Goal: Task Accomplishment & Management: Use online tool/utility

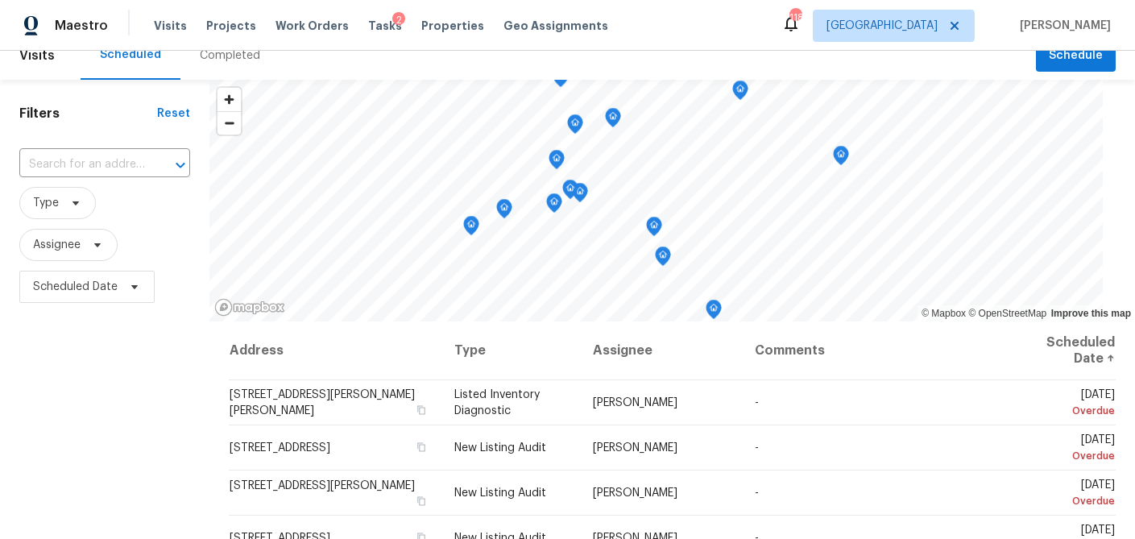
scroll to position [15, 0]
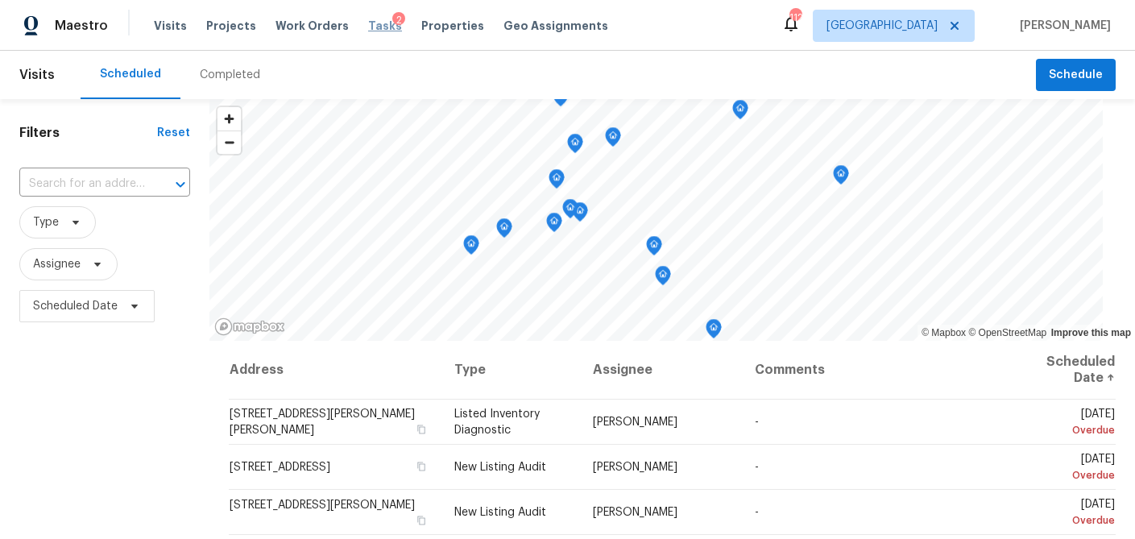
click at [371, 21] on span "Tasks" at bounding box center [385, 25] width 34 height 11
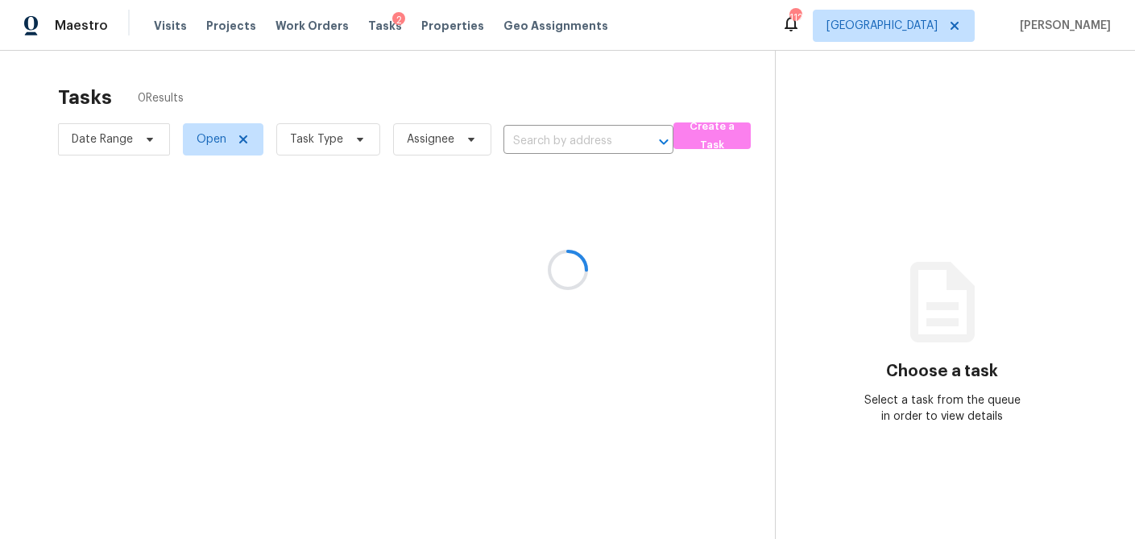
click at [365, 142] on div at bounding box center [567, 269] width 1135 height 539
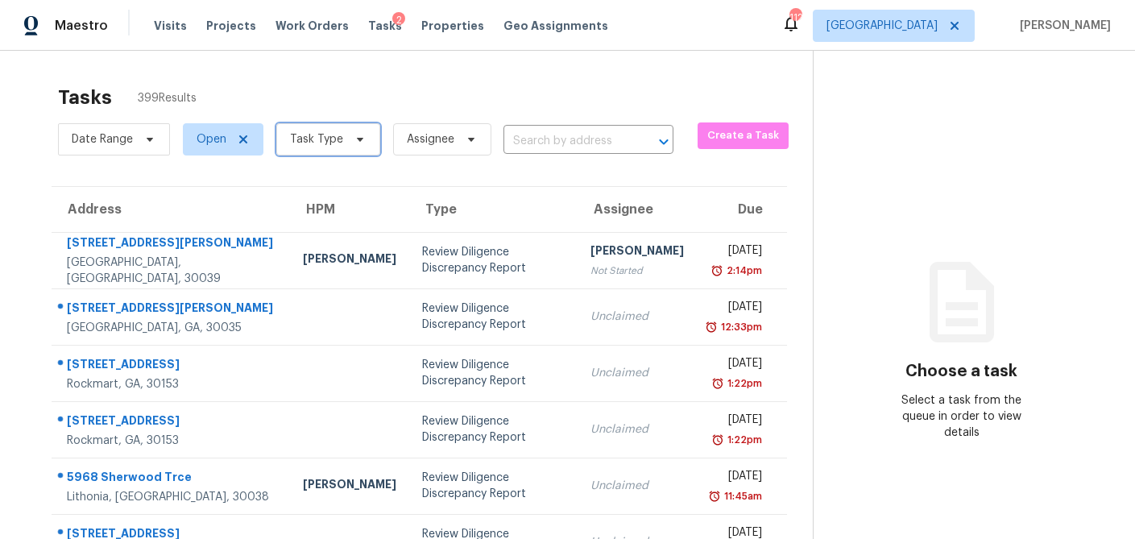
click at [359, 144] on icon at bounding box center [360, 139] width 13 height 13
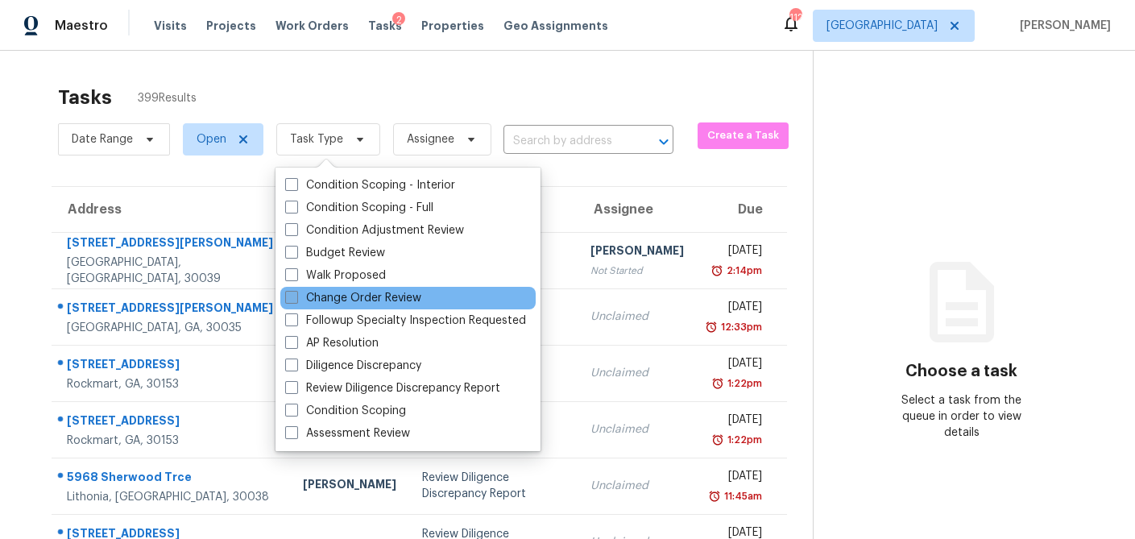
click at [299, 300] on label "Change Order Review" at bounding box center [353, 298] width 136 height 16
click at [296, 300] on input "Change Order Review" at bounding box center [290, 295] width 10 height 10
checkbox input "true"
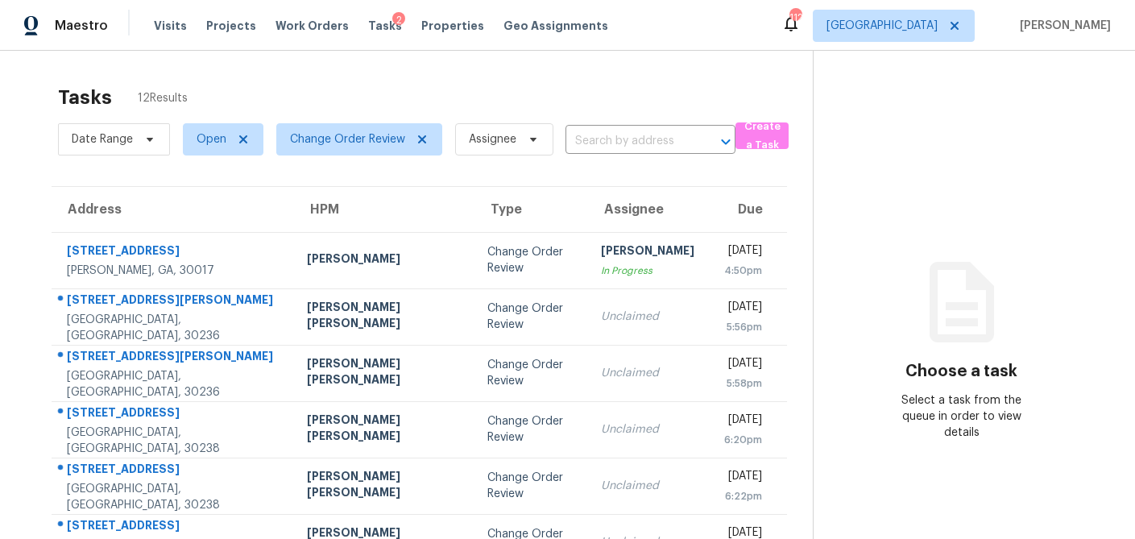
click at [371, 81] on div "Tasks 12 Results" at bounding box center [435, 98] width 755 height 42
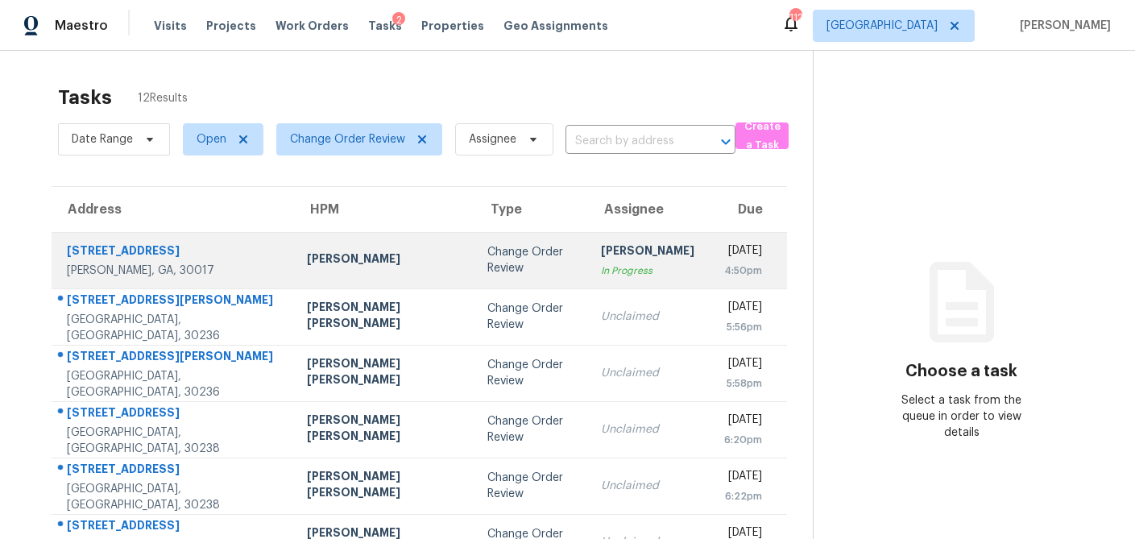
click at [307, 264] on div "Michael Durham" at bounding box center [384, 261] width 155 height 20
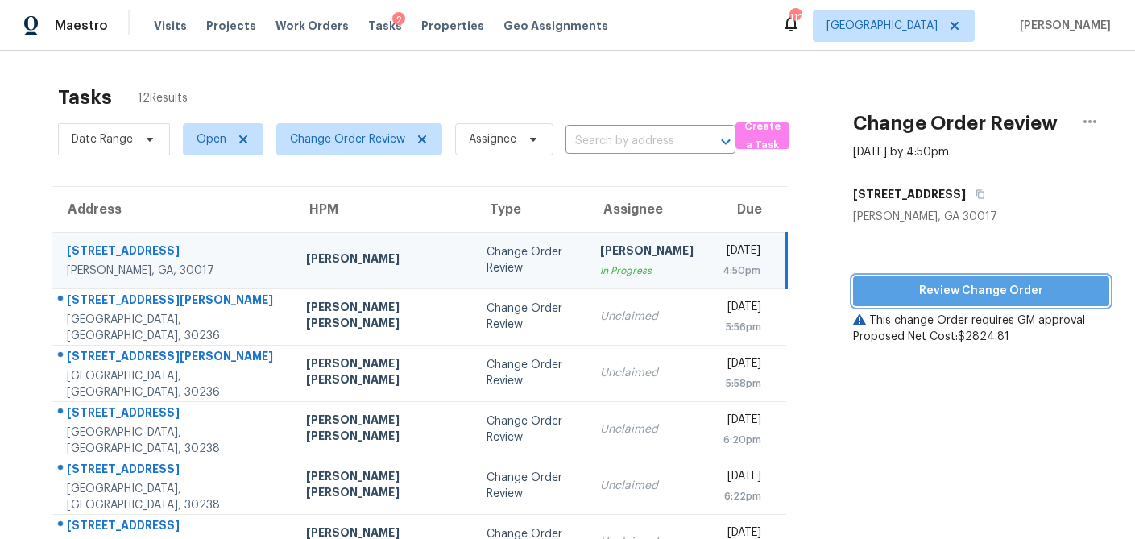
click at [918, 299] on span "Review Change Order" at bounding box center [981, 291] width 230 height 20
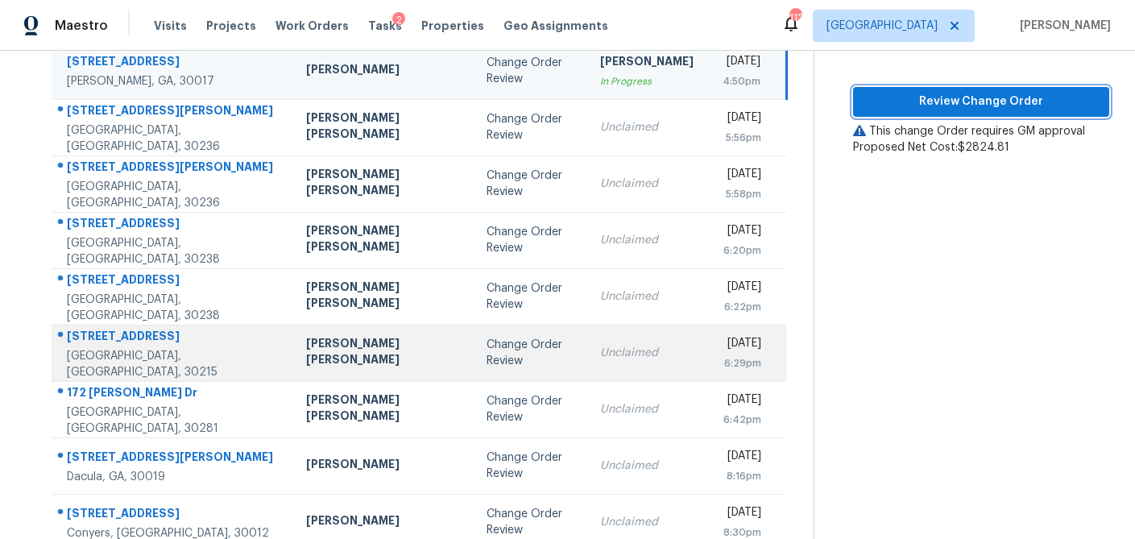
scroll to position [210, 0]
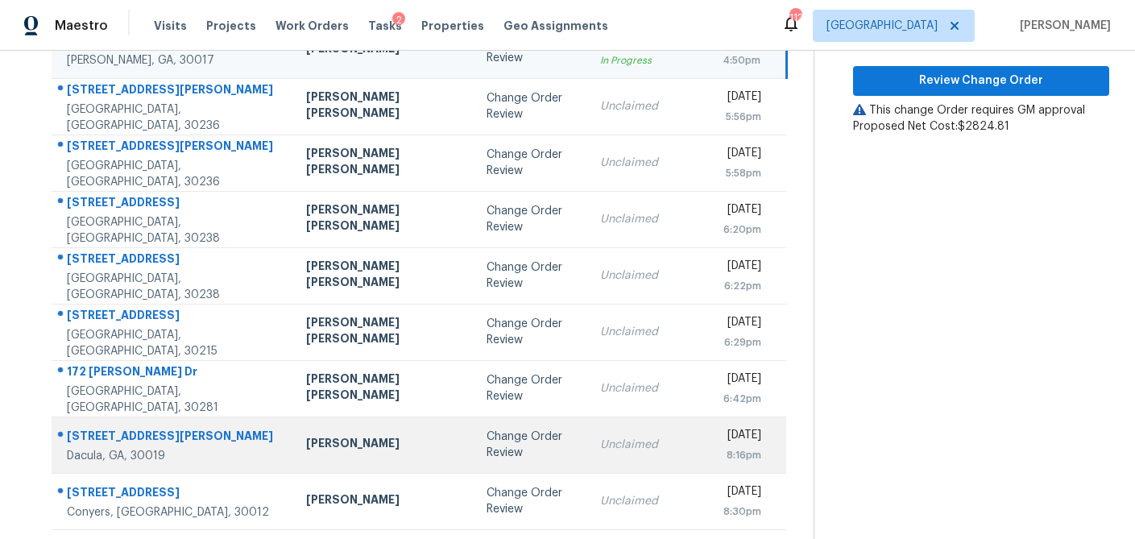
click at [338, 420] on td "Michael Durham" at bounding box center [383, 445] width 180 height 56
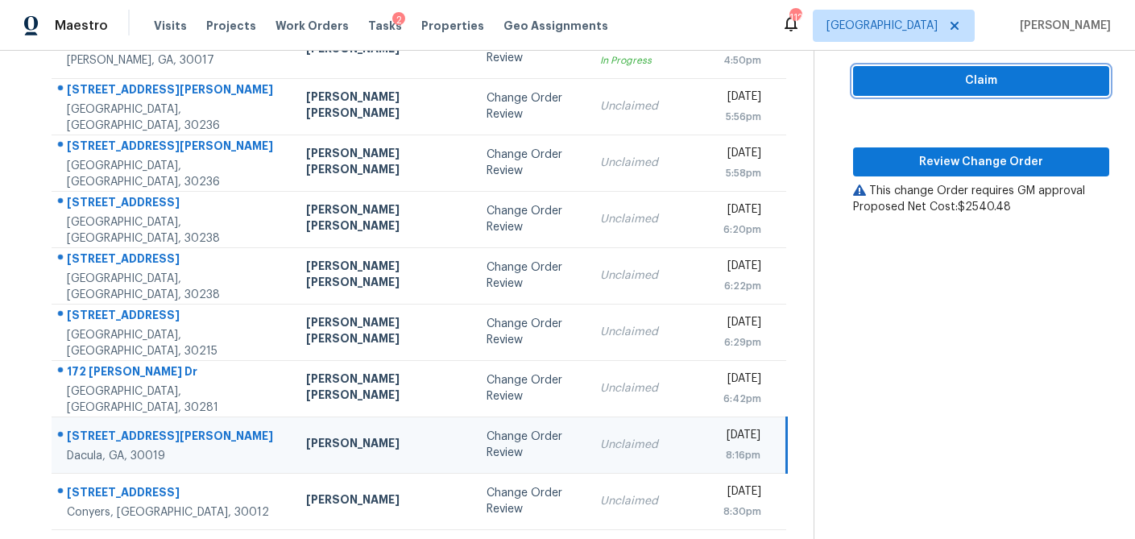
click at [995, 77] on span "Claim" at bounding box center [981, 81] width 230 height 20
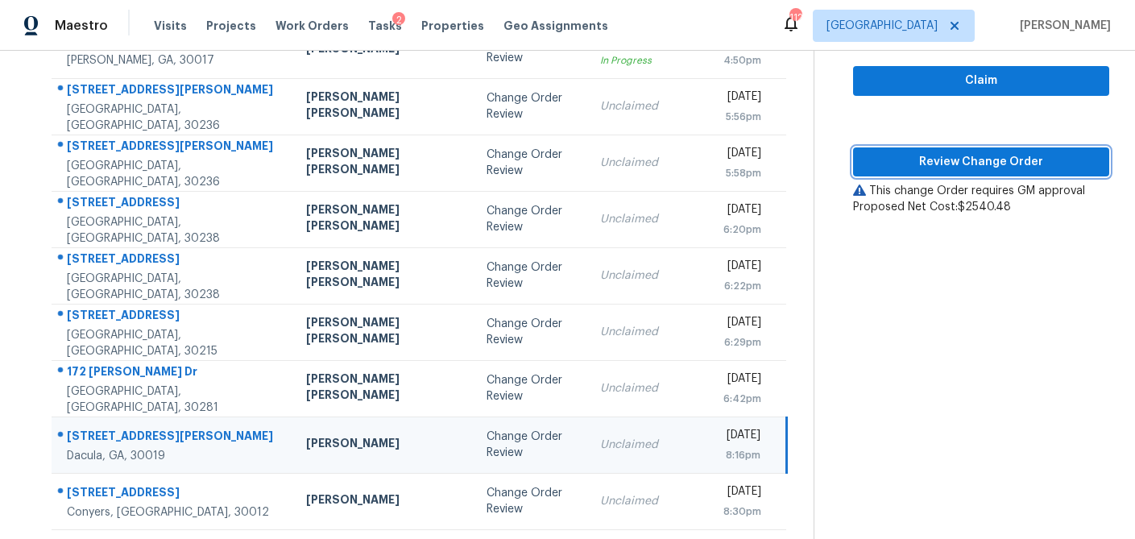
click at [953, 150] on button "Review Change Order" at bounding box center [981, 162] width 256 height 30
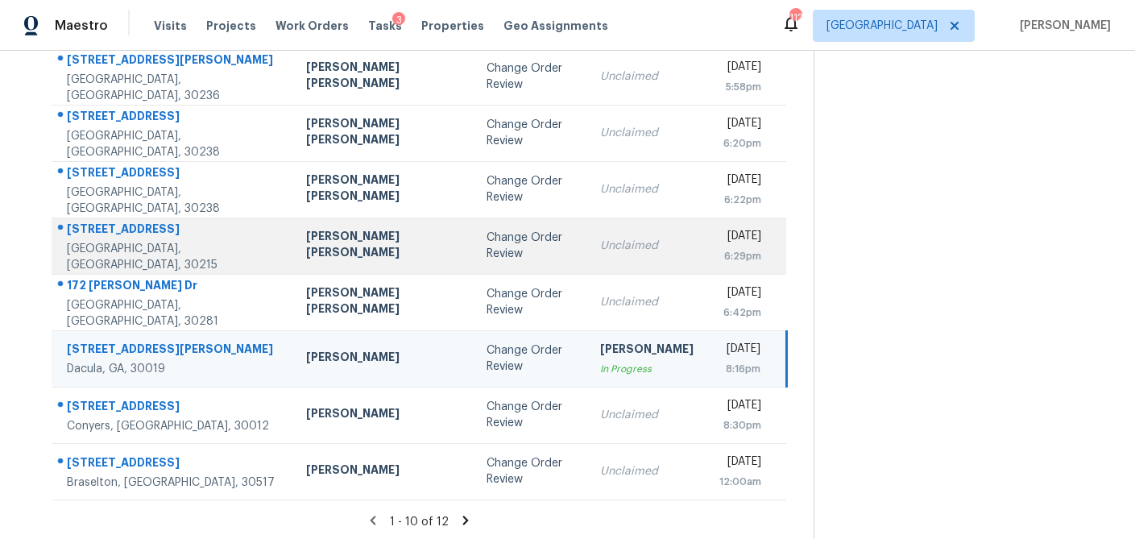
scroll to position [300, 0]
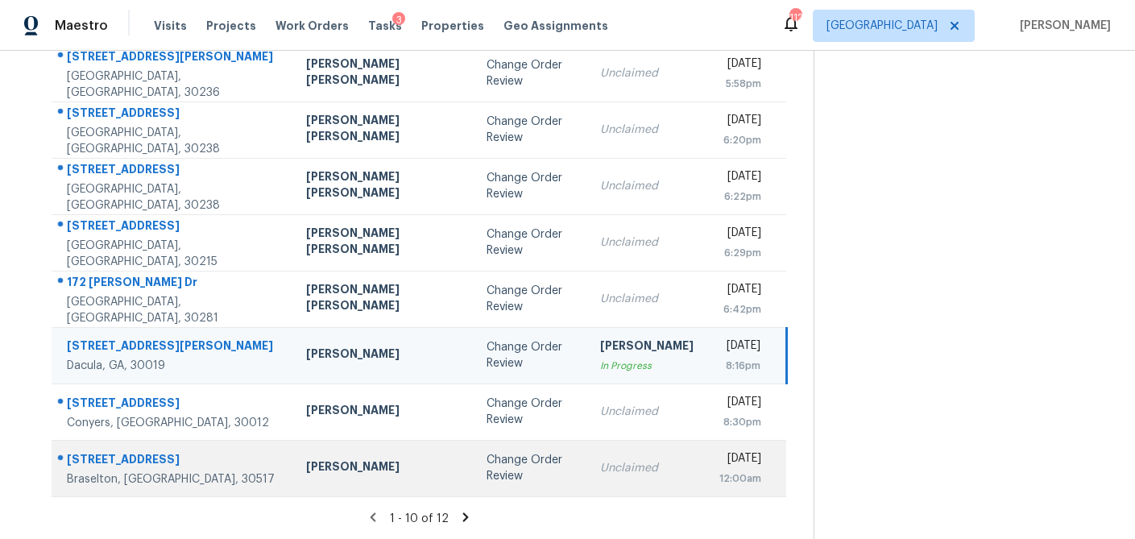
click at [600, 467] on div "Unclaimed" at bounding box center [646, 468] width 93 height 16
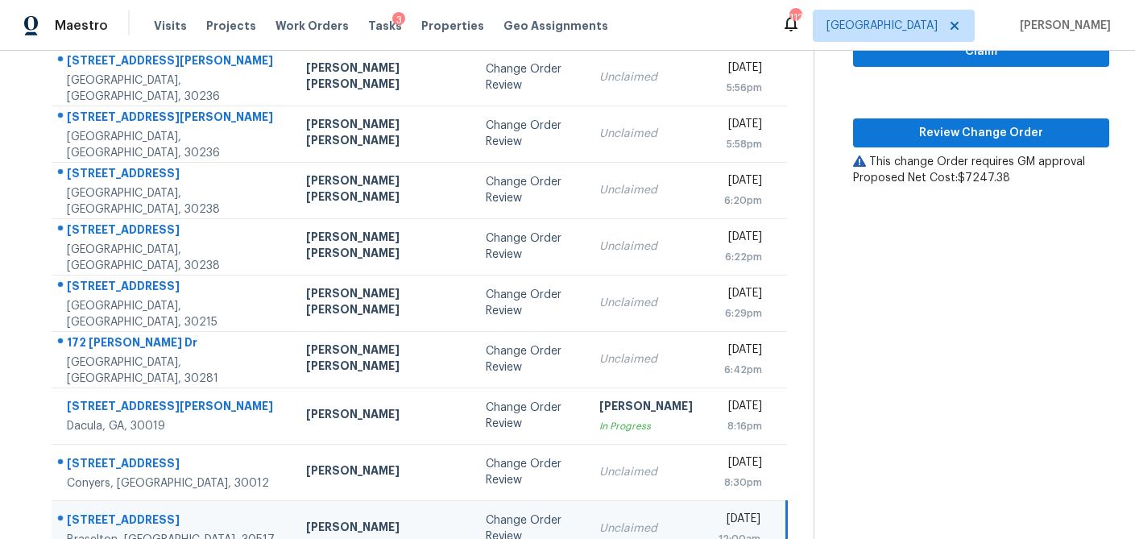
scroll to position [225, 0]
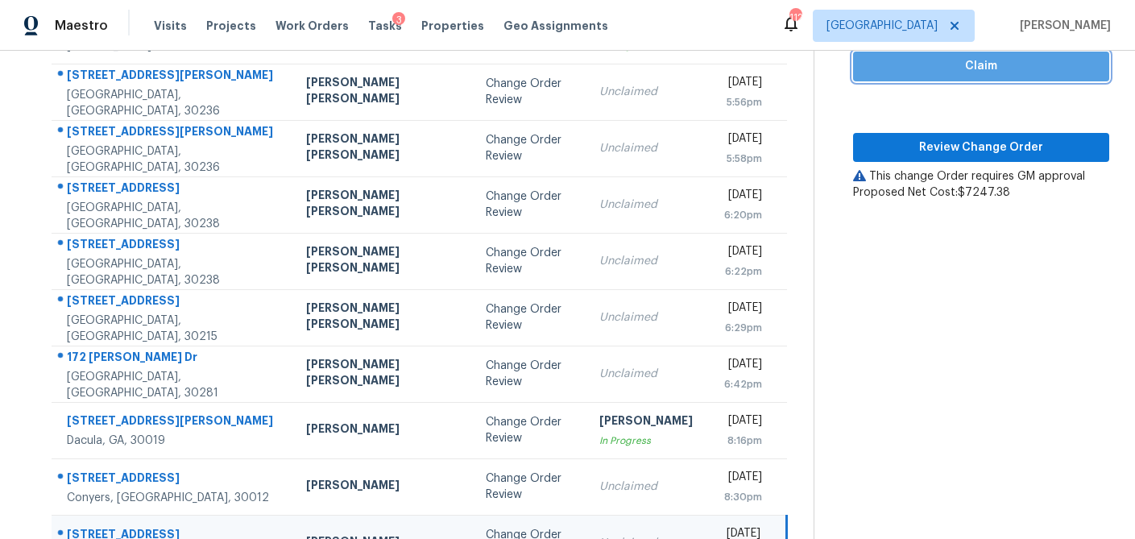
click at [971, 65] on span "Claim" at bounding box center [981, 66] width 230 height 20
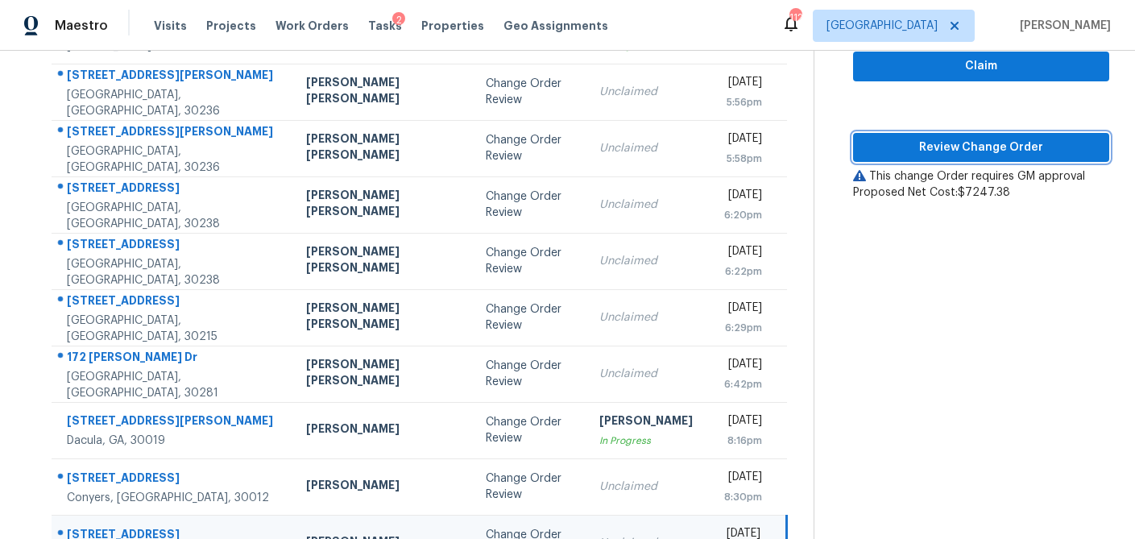
click at [969, 147] on span "Review Change Order" at bounding box center [981, 148] width 230 height 20
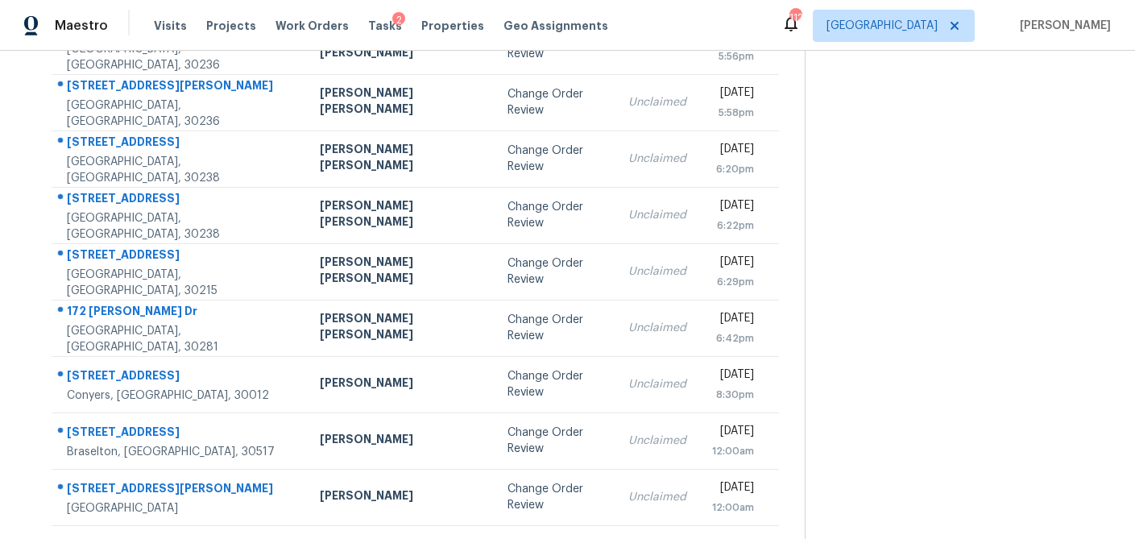
scroll to position [214, 0]
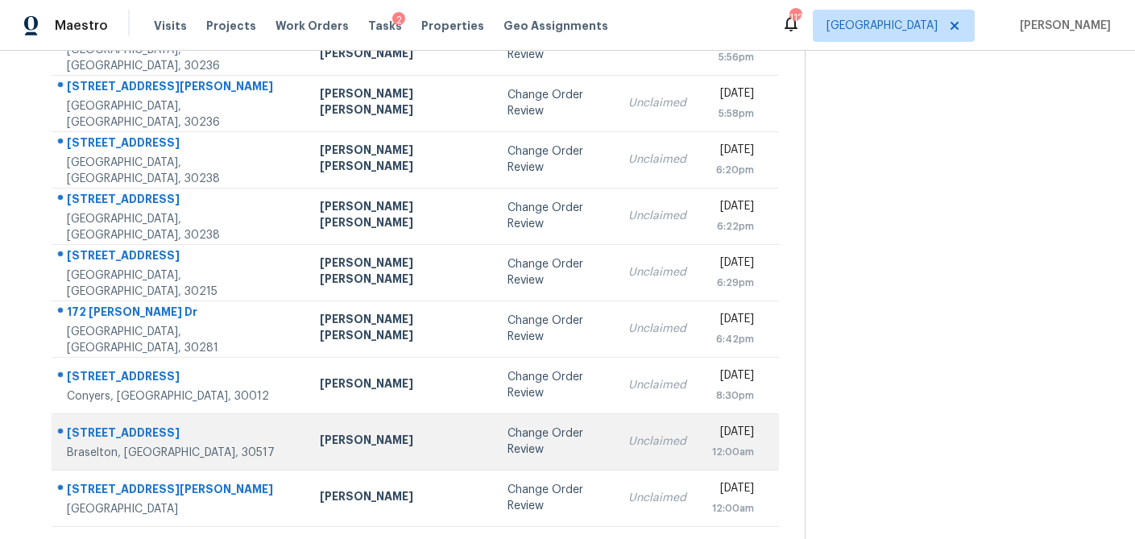
click at [335, 459] on td "[PERSON_NAME]" at bounding box center [401, 441] width 189 height 56
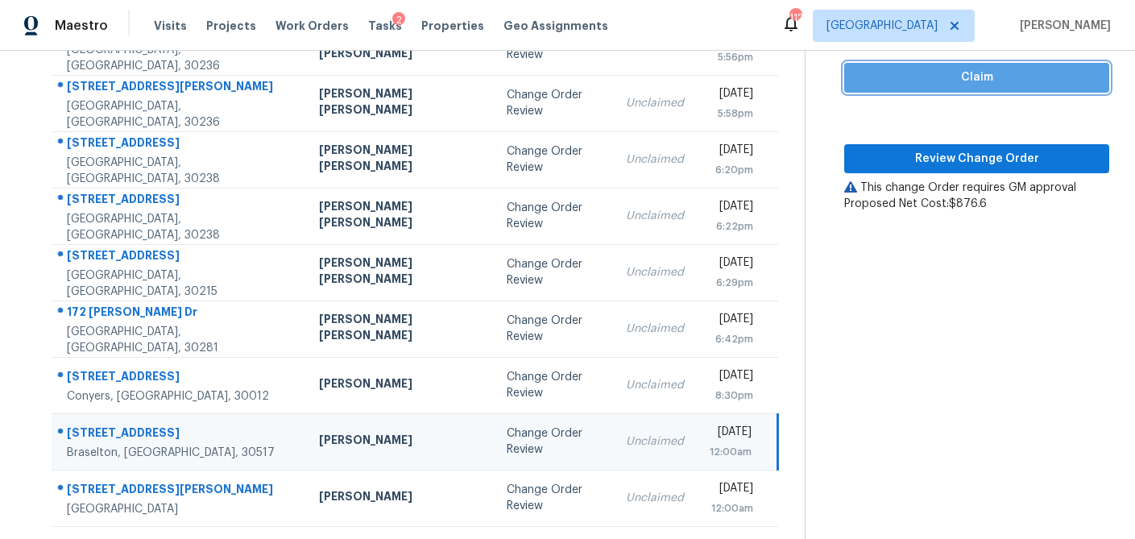
click at [917, 89] on button "Claim" at bounding box center [976, 78] width 265 height 30
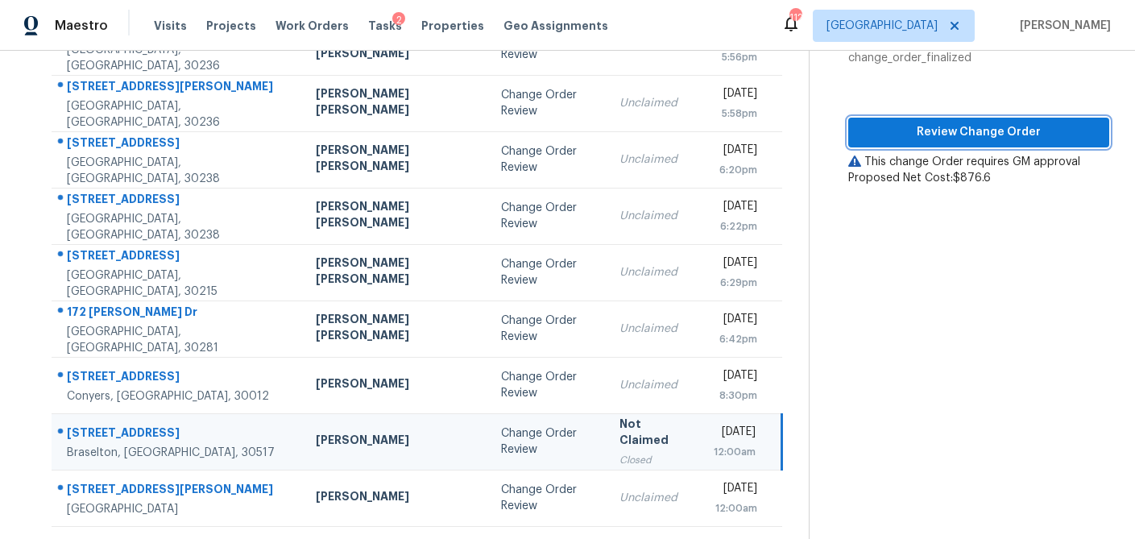
click at [911, 144] on button "Review Change Order" at bounding box center [979, 133] width 261 height 30
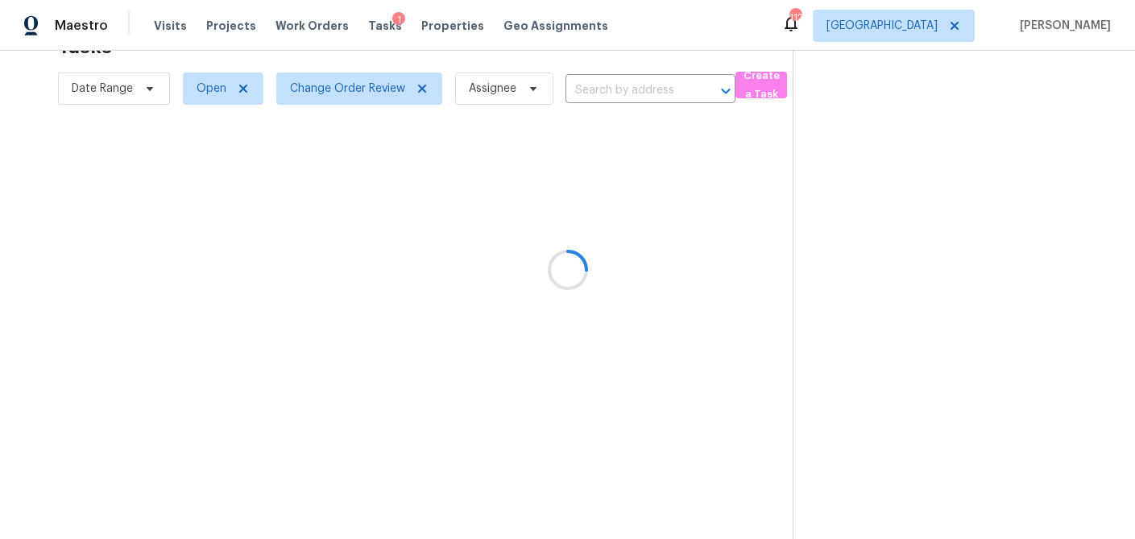
scroll to position [157, 0]
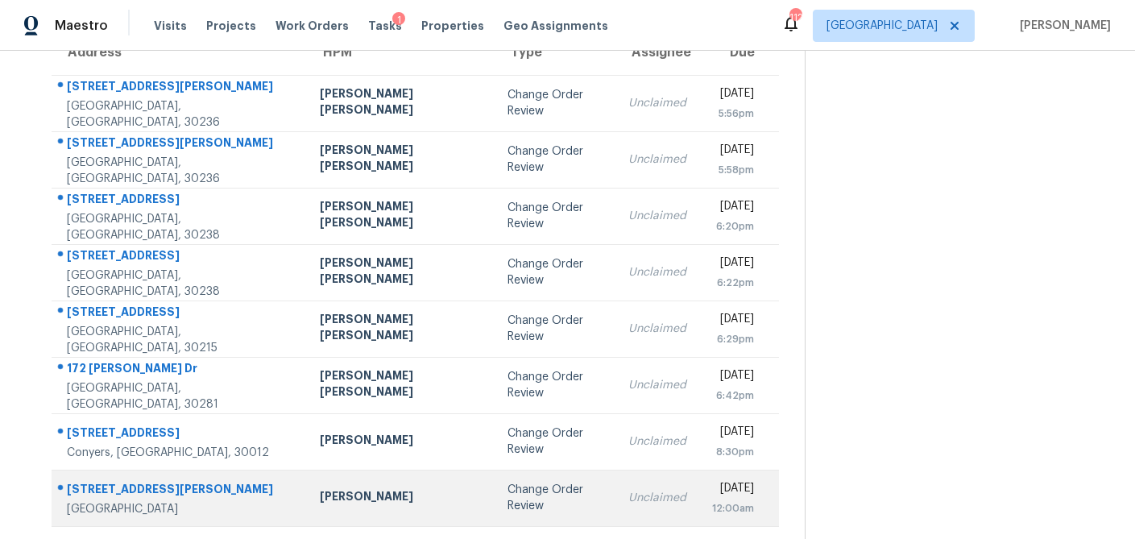
click at [369, 500] on div "Mirsad Srna" at bounding box center [401, 498] width 163 height 20
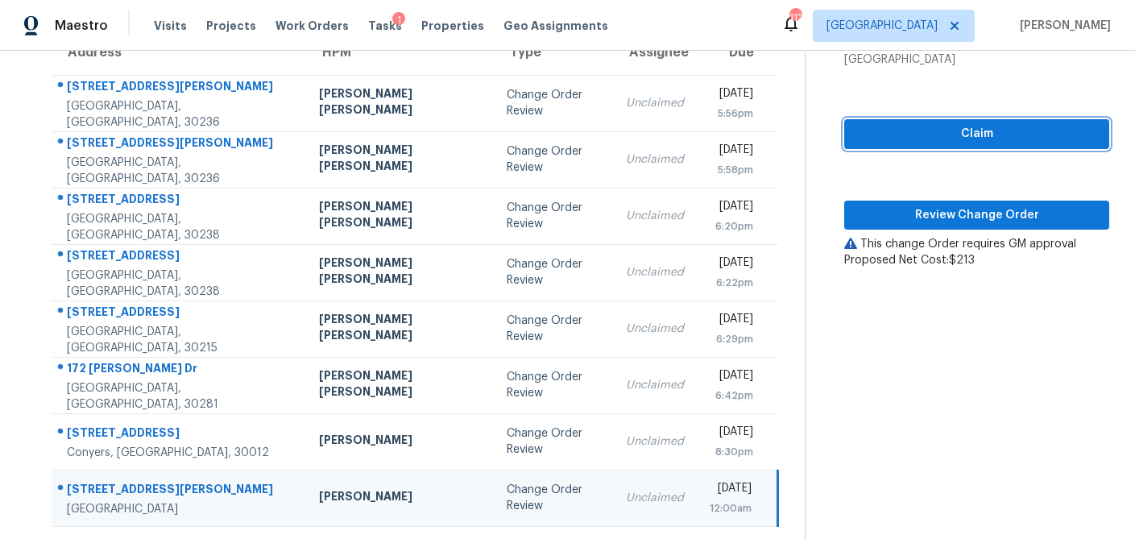
click at [992, 138] on span "Claim" at bounding box center [976, 134] width 239 height 20
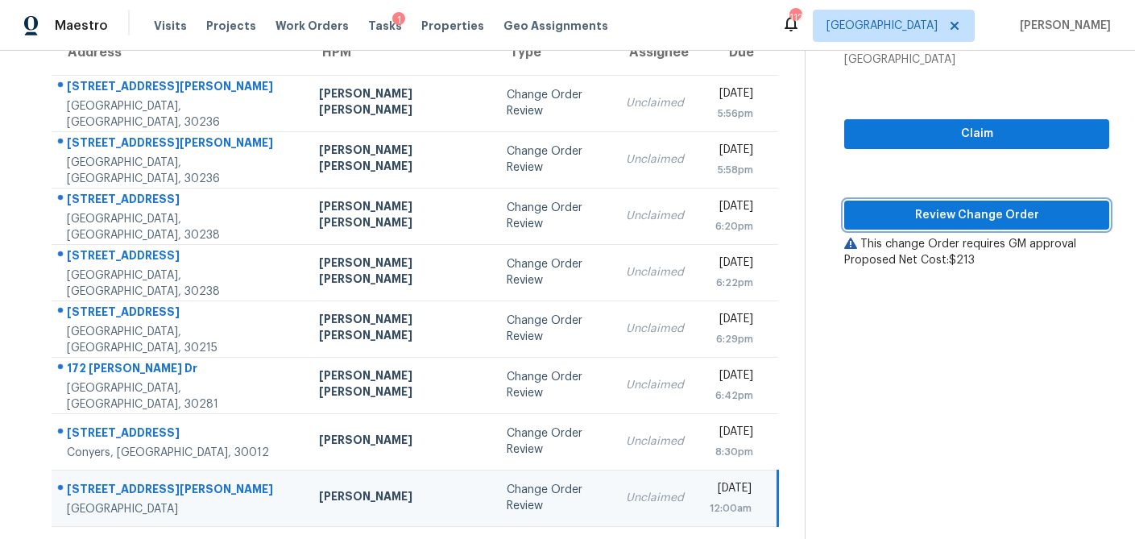
click at [971, 210] on span "Review Change Order" at bounding box center [976, 215] width 239 height 20
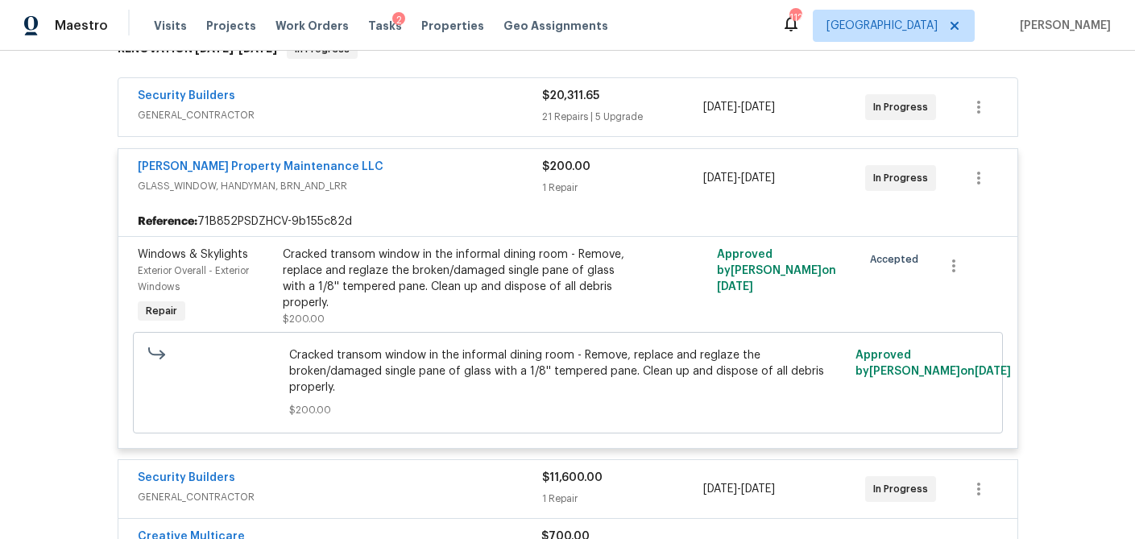
scroll to position [284, 0]
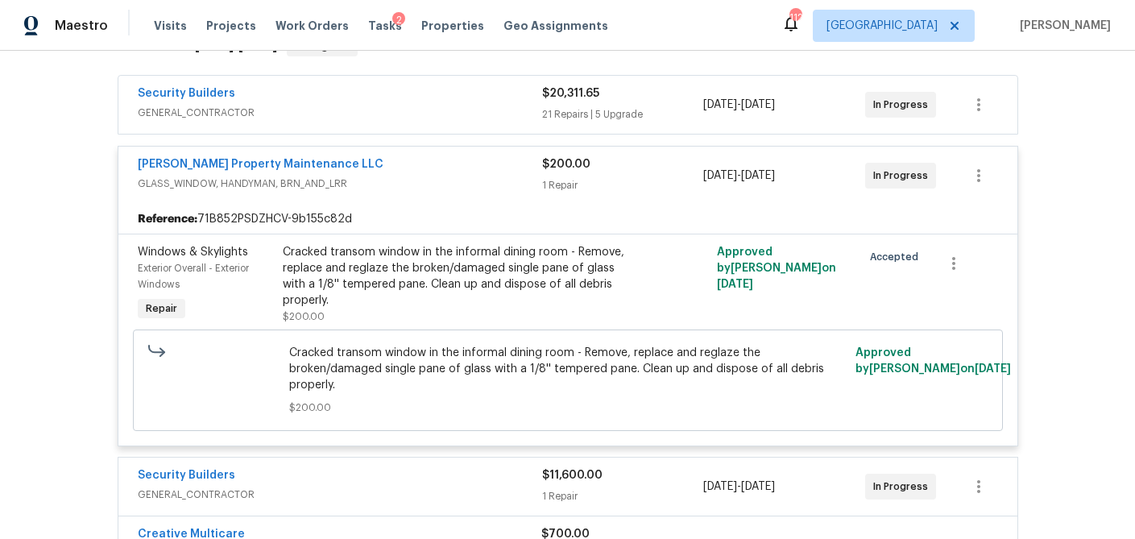
click at [666, 112] on div "21 Repairs | 5 Upgrade" at bounding box center [623, 114] width 162 height 16
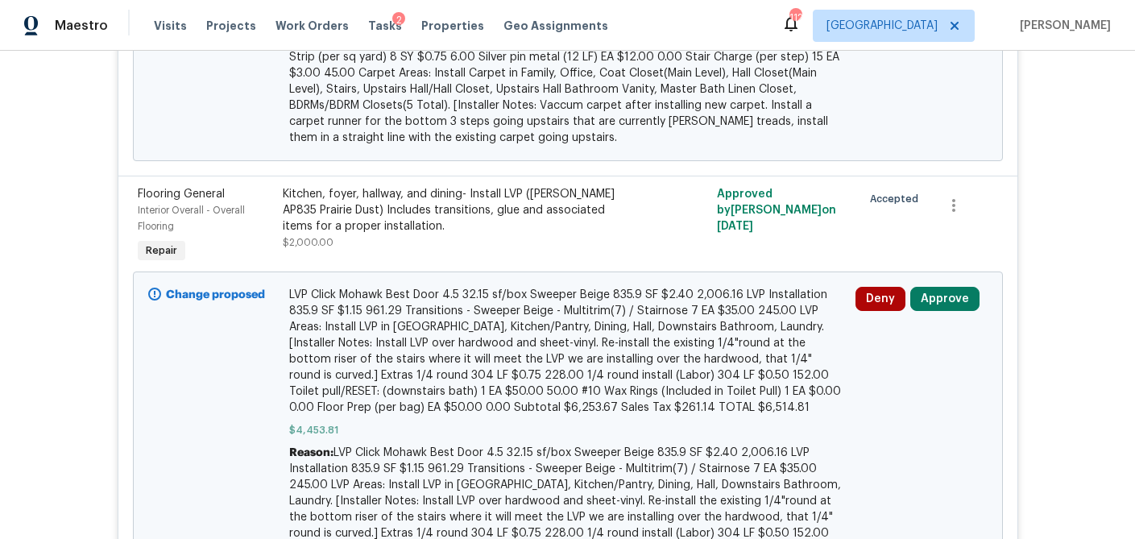
scroll to position [5371, 0]
click at [933, 288] on button "Approve" at bounding box center [945, 300] width 69 height 24
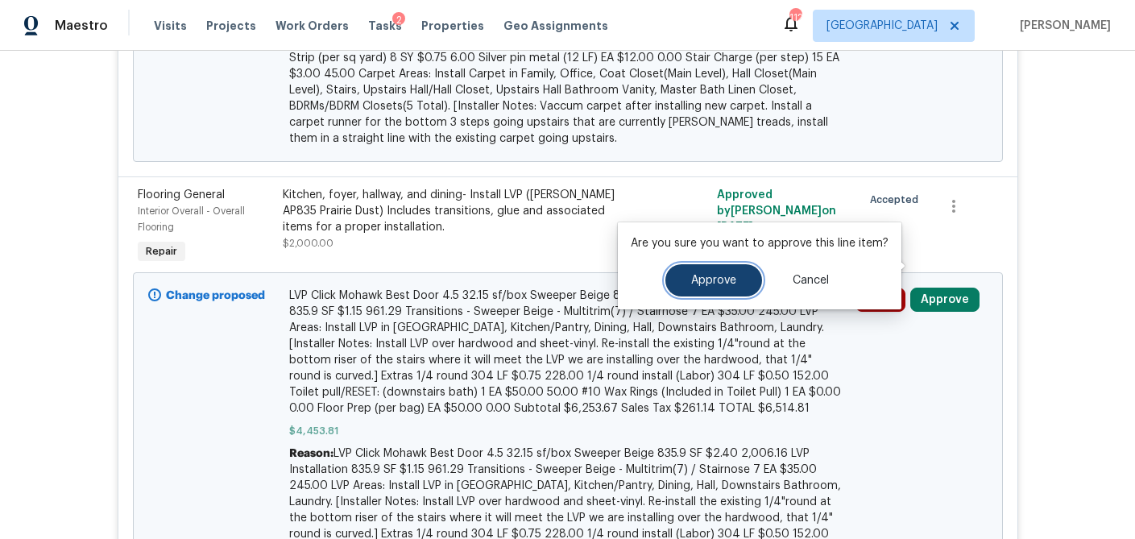
click at [709, 280] on span "Approve" at bounding box center [713, 281] width 45 height 12
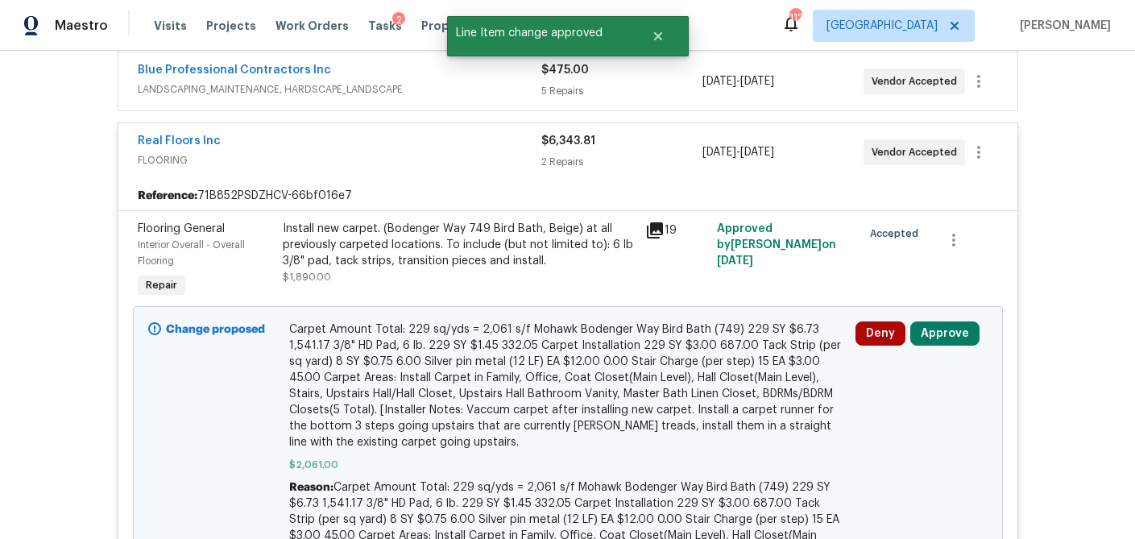
scroll to position [4923, 0]
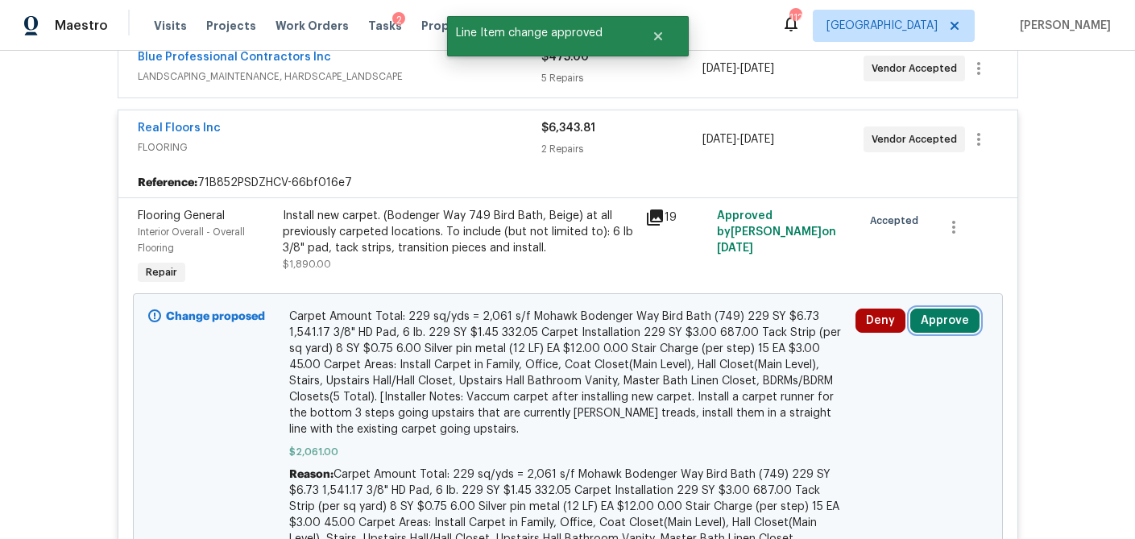
click at [943, 309] on button "Approve" at bounding box center [945, 321] width 69 height 24
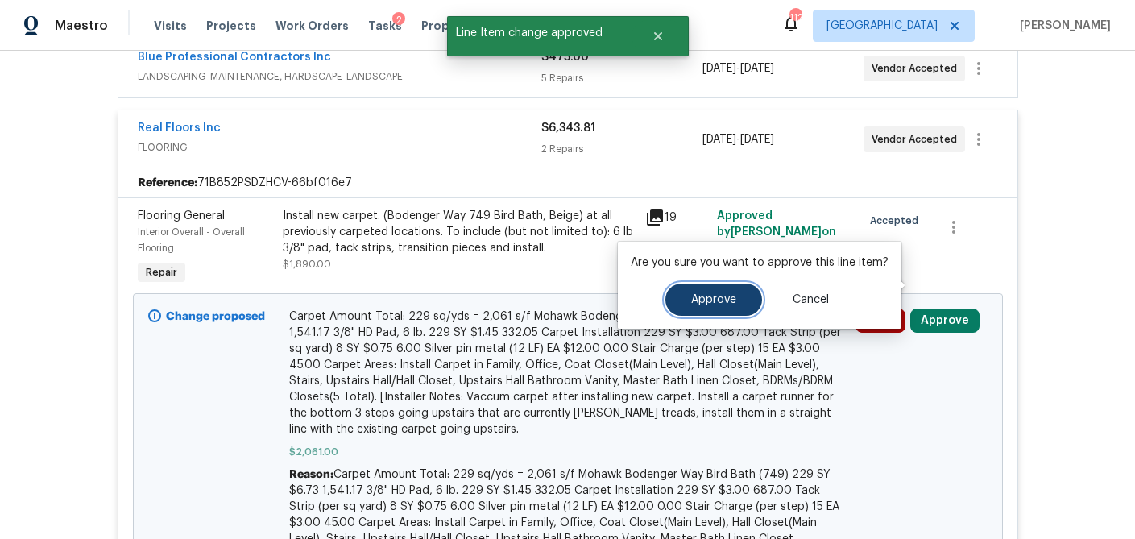
click at [740, 299] on button "Approve" at bounding box center [714, 300] width 97 height 32
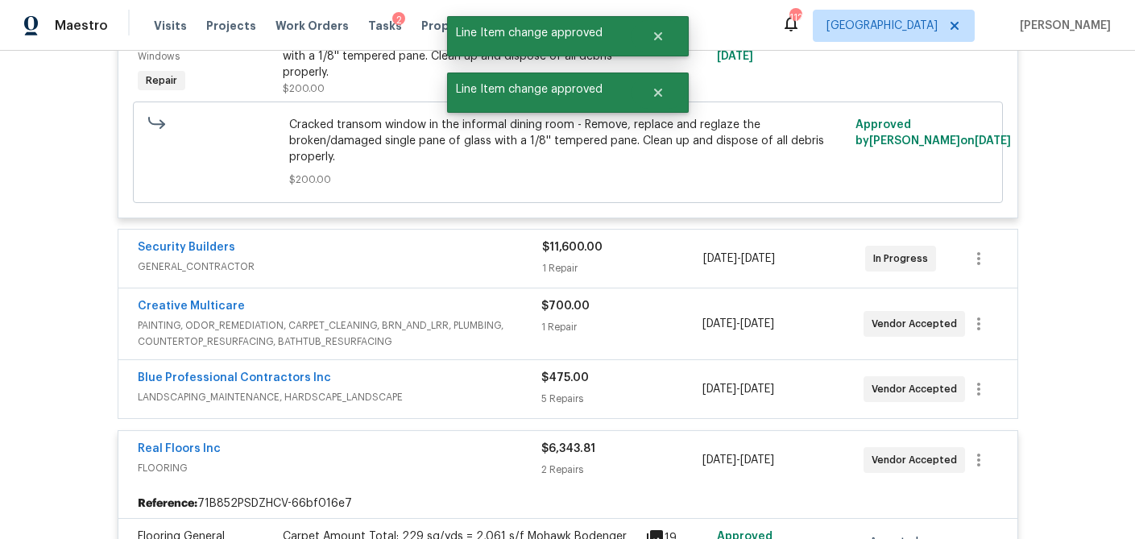
scroll to position [4603, 0]
click at [685, 390] on div "5 Repairs" at bounding box center [621, 398] width 161 height 16
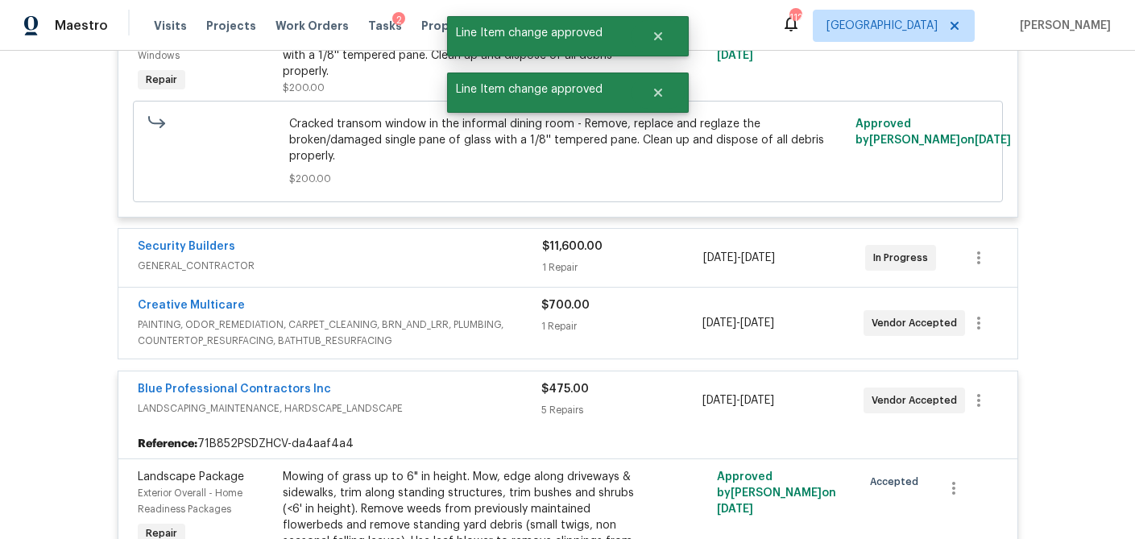
click at [671, 307] on div "$700.00 1 Repair" at bounding box center [621, 323] width 161 height 52
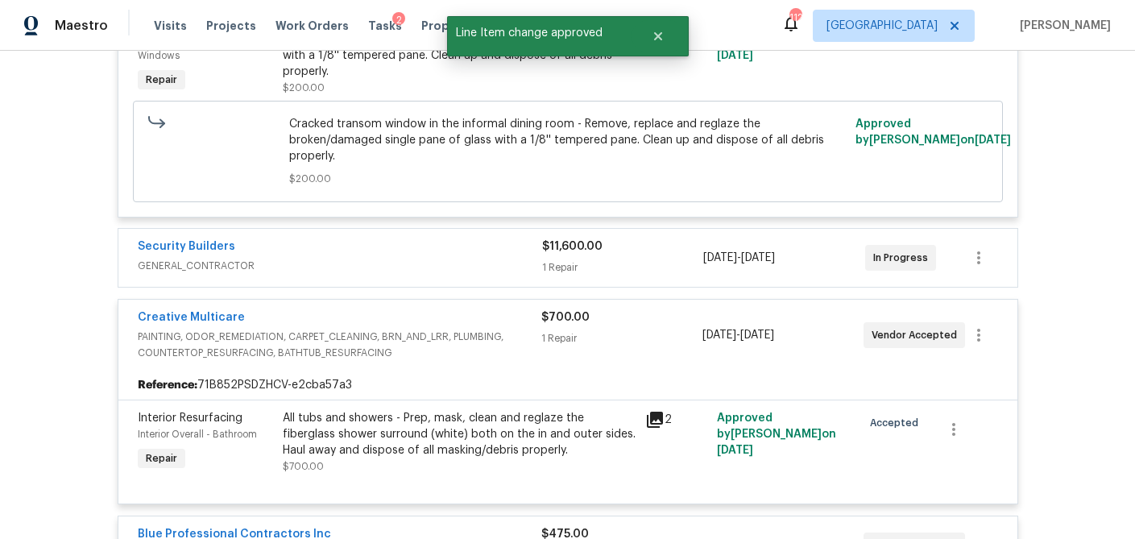
drag, startPoint x: 660, startPoint y: 226, endPoint x: 649, endPoint y: 243, distance: 19.9
click at [659, 259] on div "1 Repair" at bounding box center [623, 267] width 162 height 16
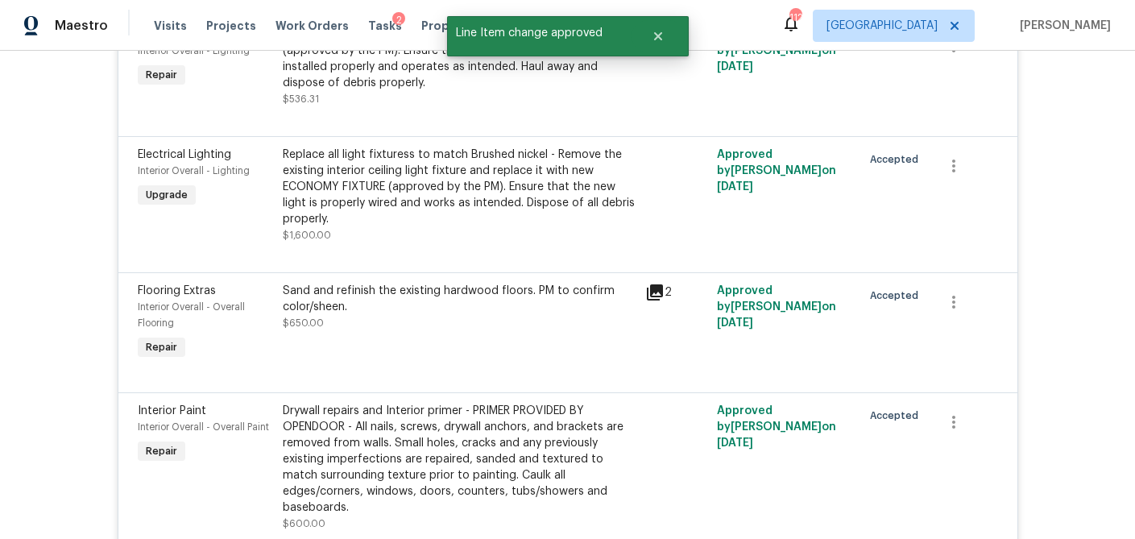
scroll to position [0, 0]
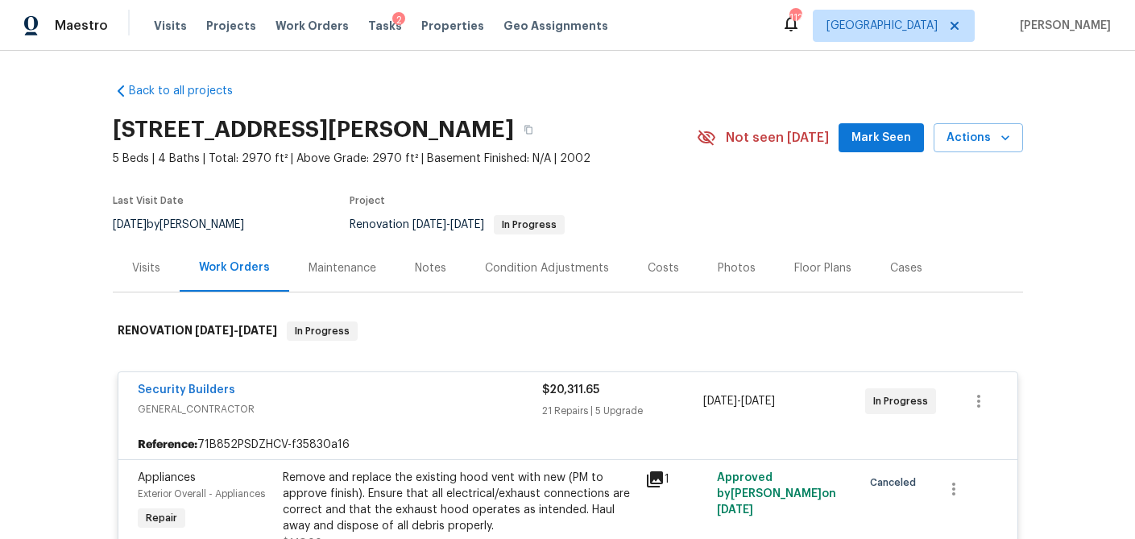
click at [654, 272] on div "Costs" at bounding box center [663, 268] width 31 height 16
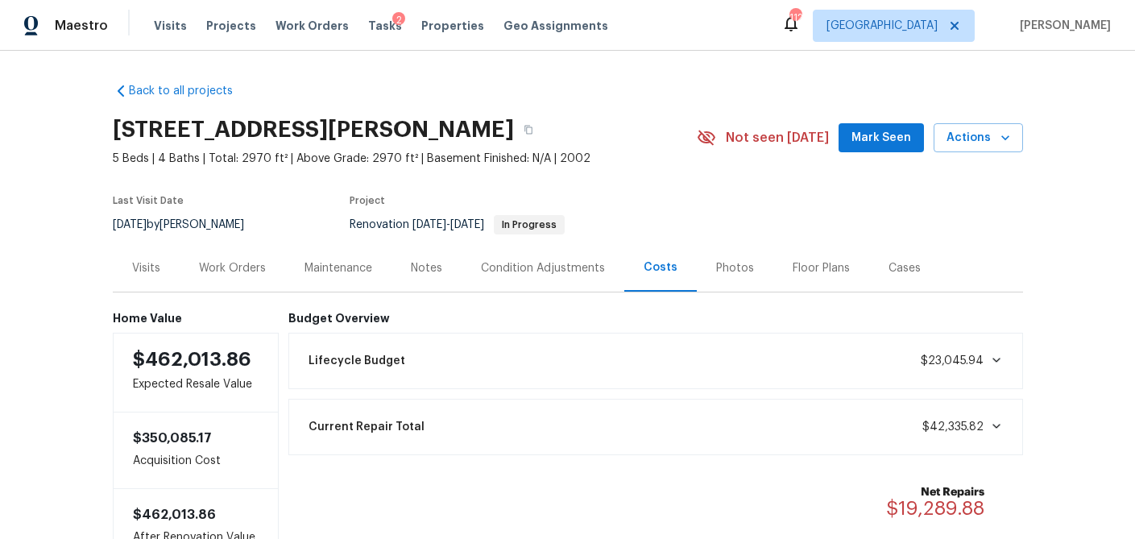
click at [147, 270] on div "Visits" at bounding box center [146, 268] width 28 height 16
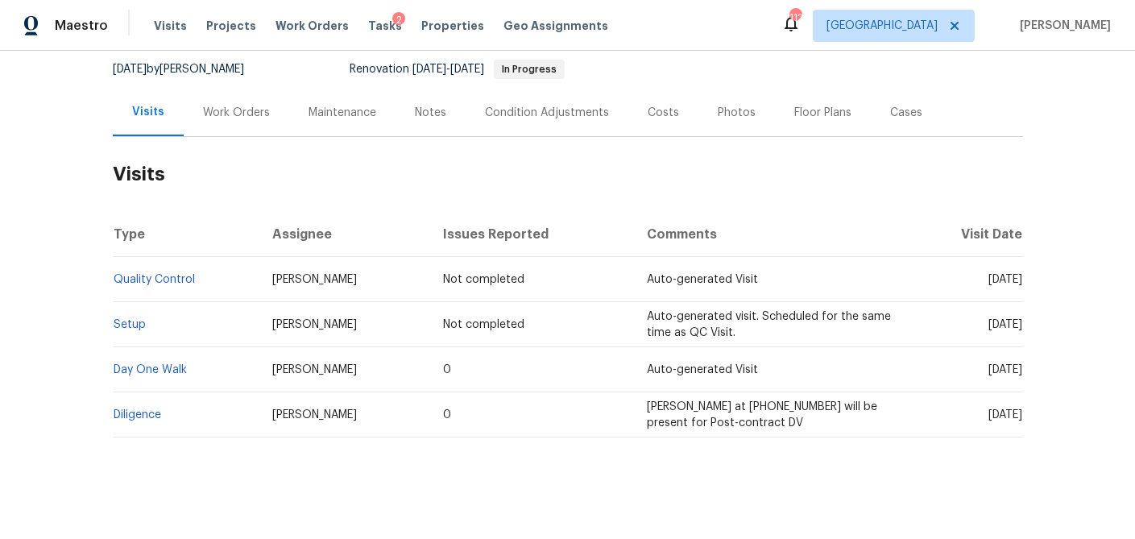
scroll to position [164, 0]
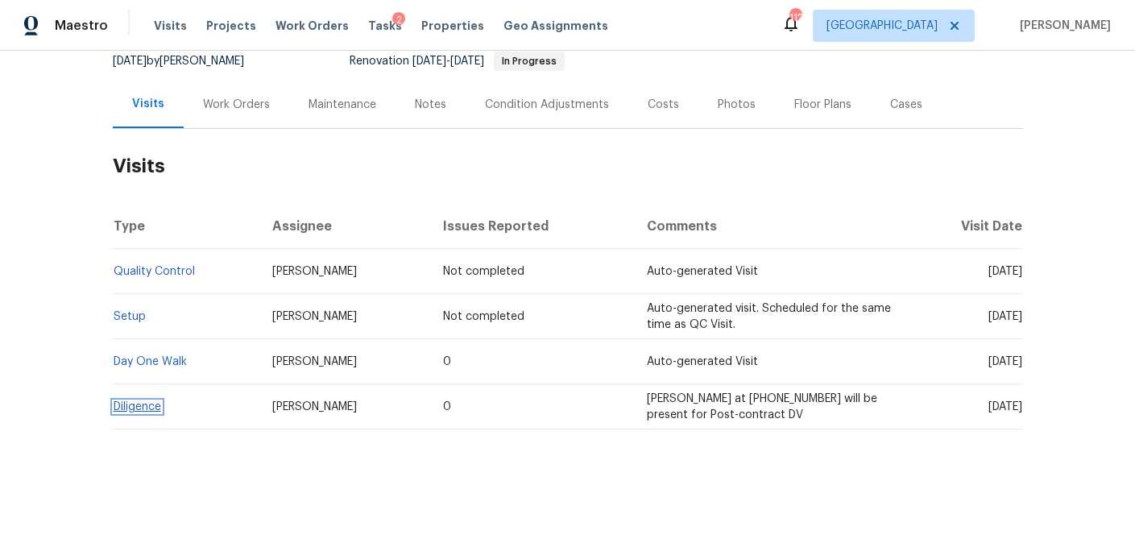
click at [144, 409] on link "Diligence" at bounding box center [138, 406] width 48 height 11
click at [660, 106] on div "Costs" at bounding box center [663, 105] width 31 height 16
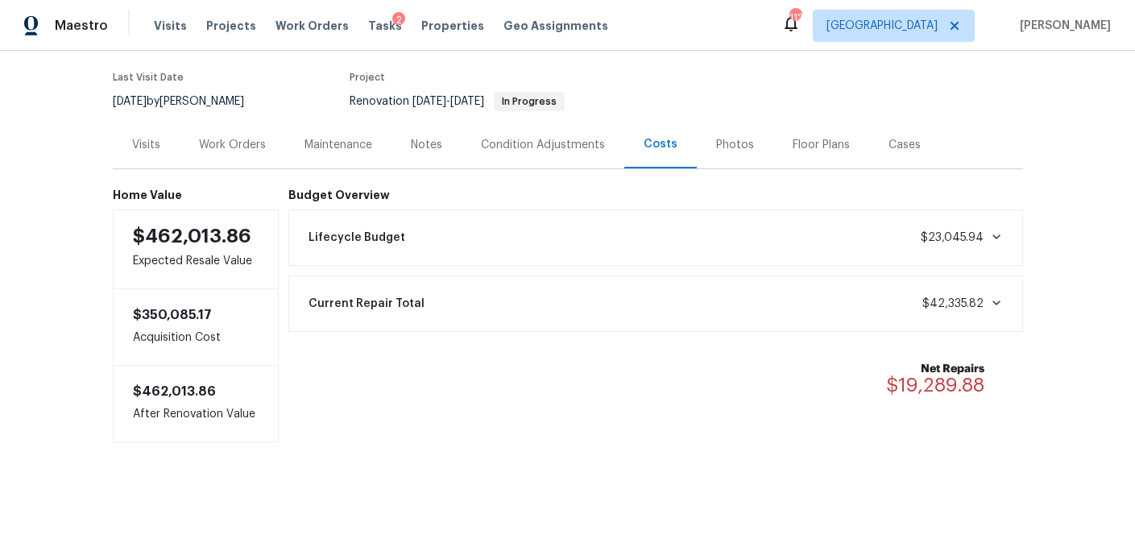
scroll to position [124, 0]
click at [220, 139] on div "Work Orders" at bounding box center [232, 145] width 67 height 16
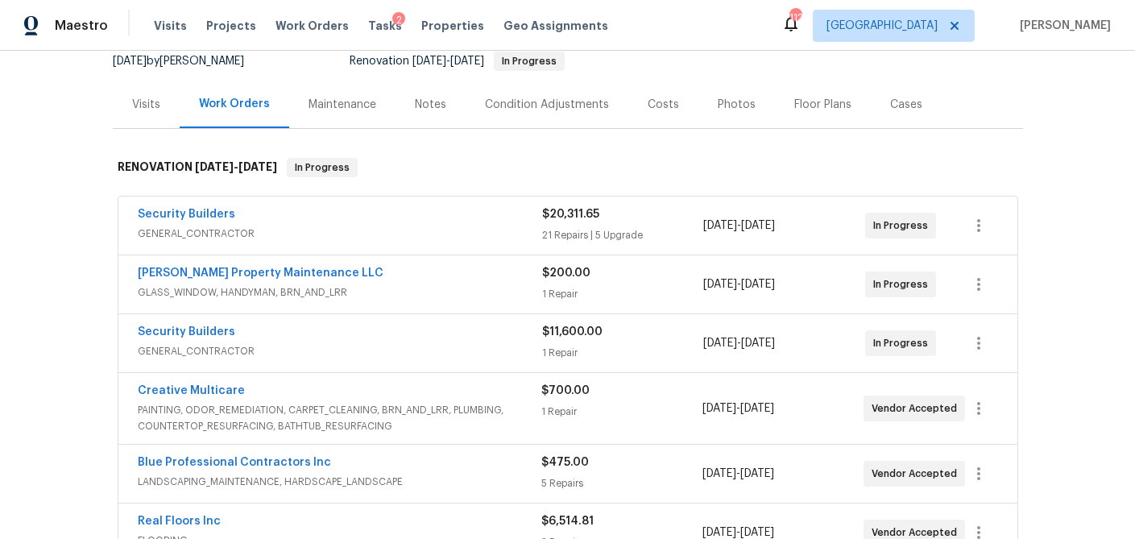
click at [285, 230] on span "GENERAL_CONTRACTOR" at bounding box center [340, 234] width 405 height 16
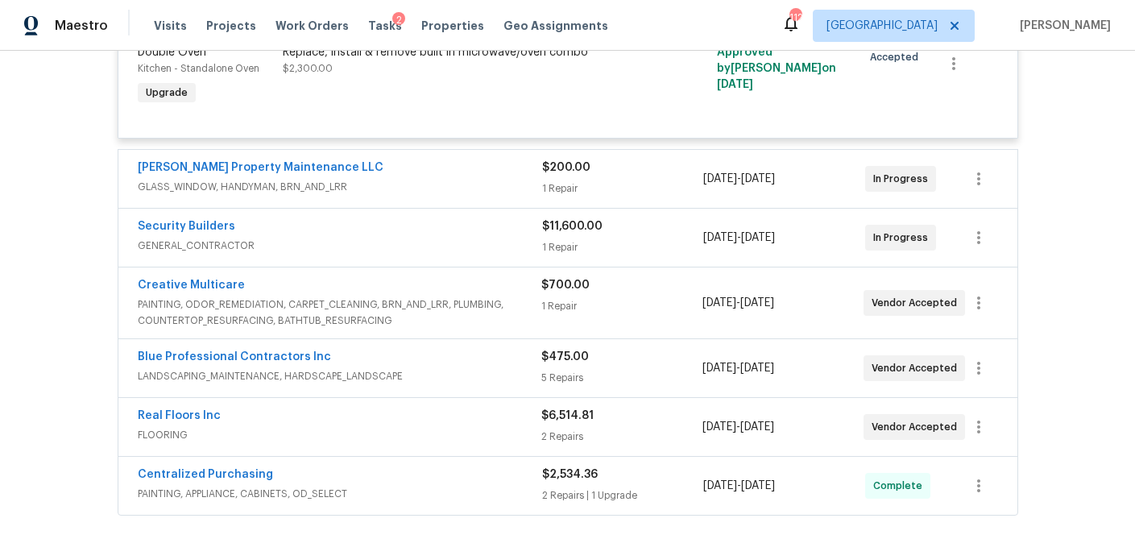
scroll to position [4384, 0]
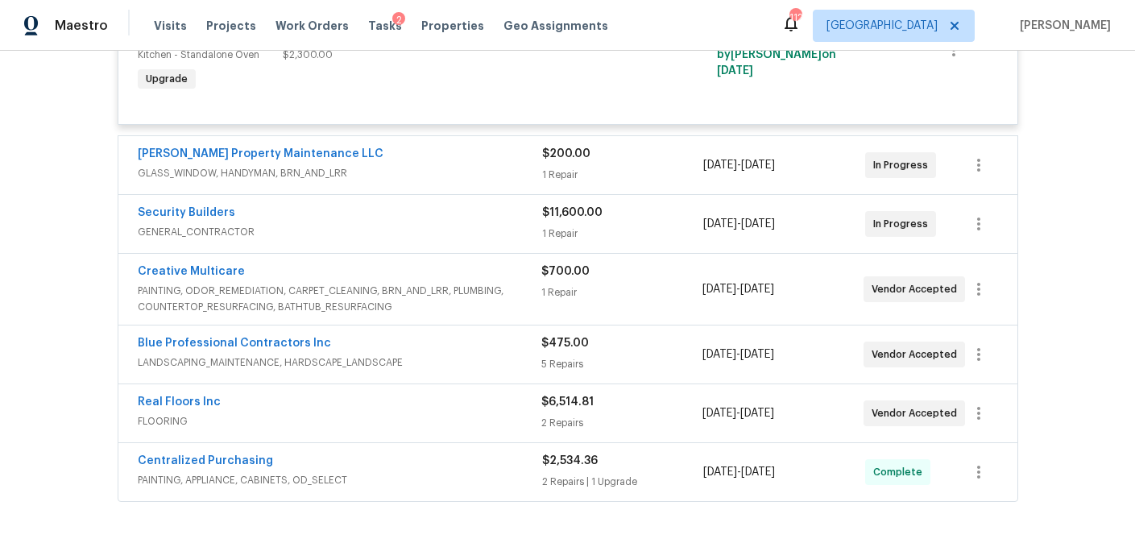
click at [371, 472] on span "PAINTING, APPLIANCE, CABINETS, OD_SELECT" at bounding box center [340, 480] width 405 height 16
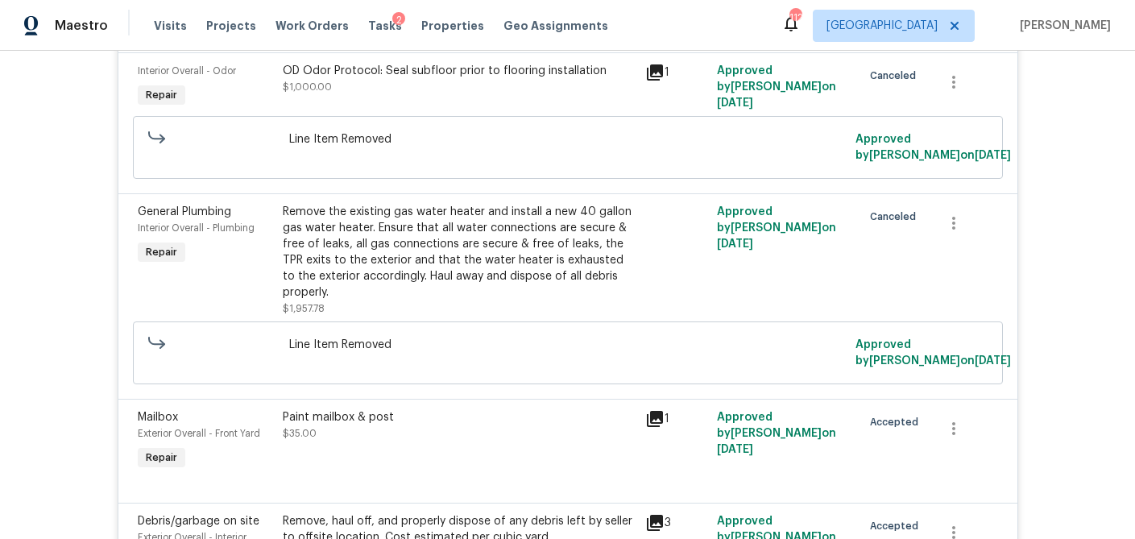
scroll to position [0, 0]
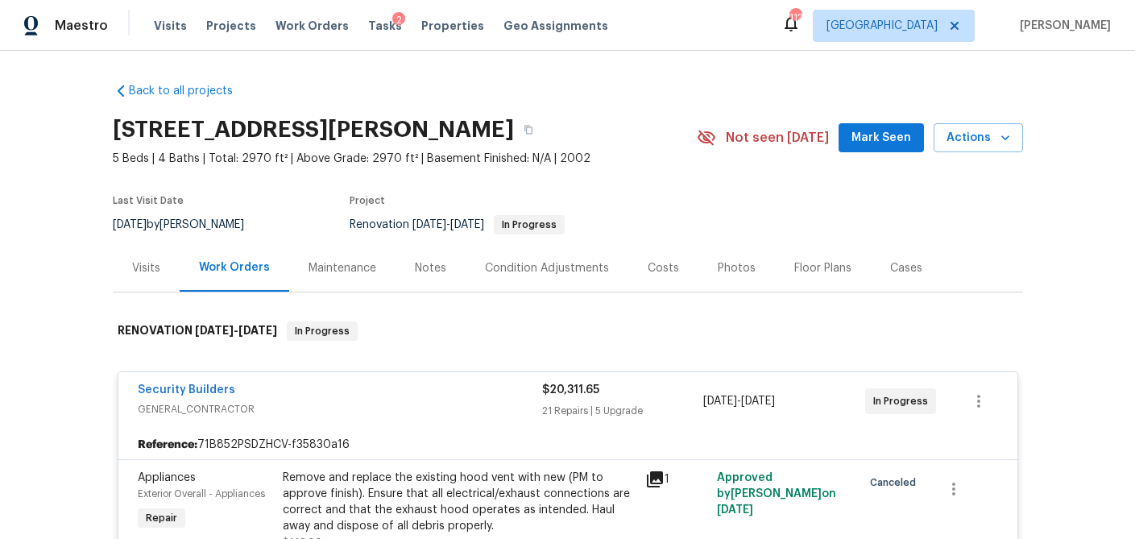
click at [662, 269] on div "Costs" at bounding box center [663, 268] width 31 height 16
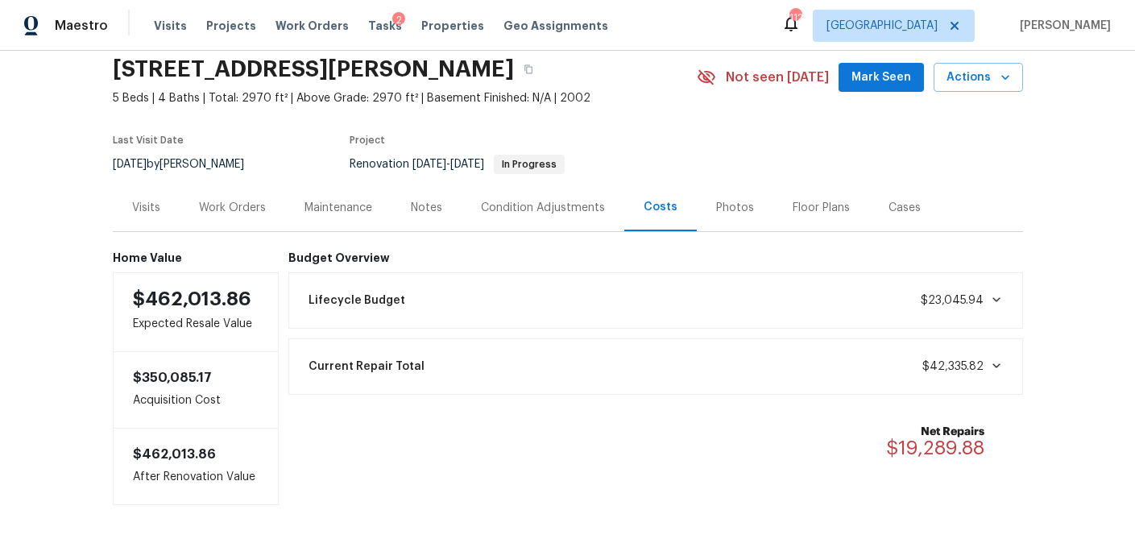
scroll to position [54, 0]
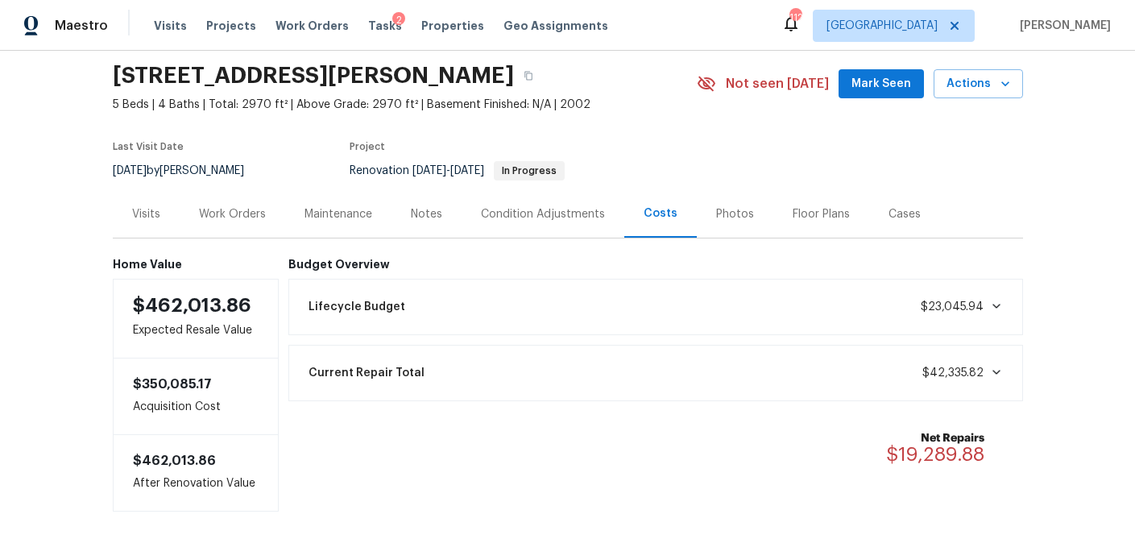
click at [226, 226] on div "Work Orders" at bounding box center [233, 214] width 106 height 48
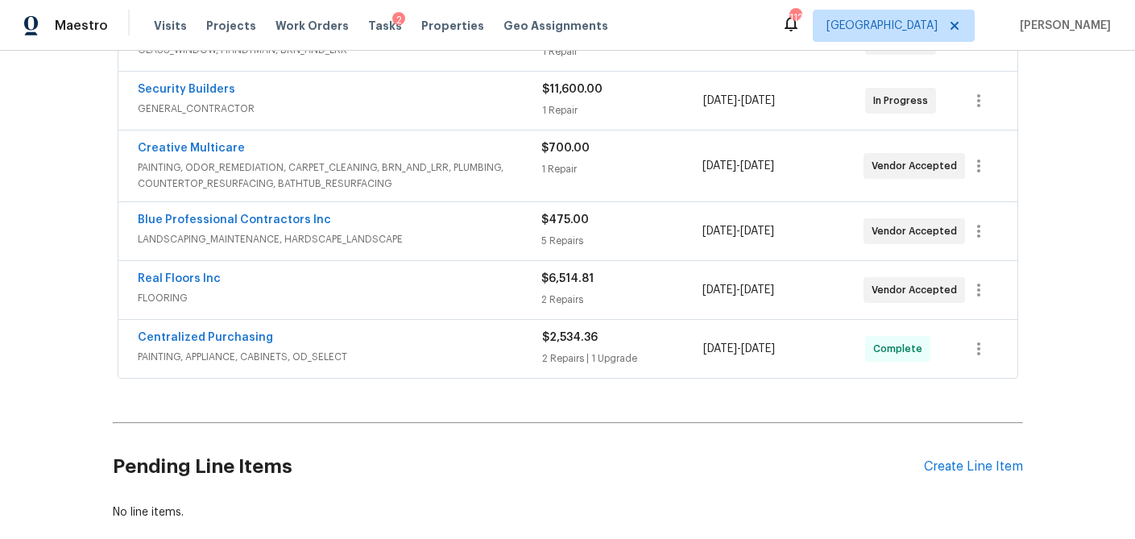
scroll to position [425, 0]
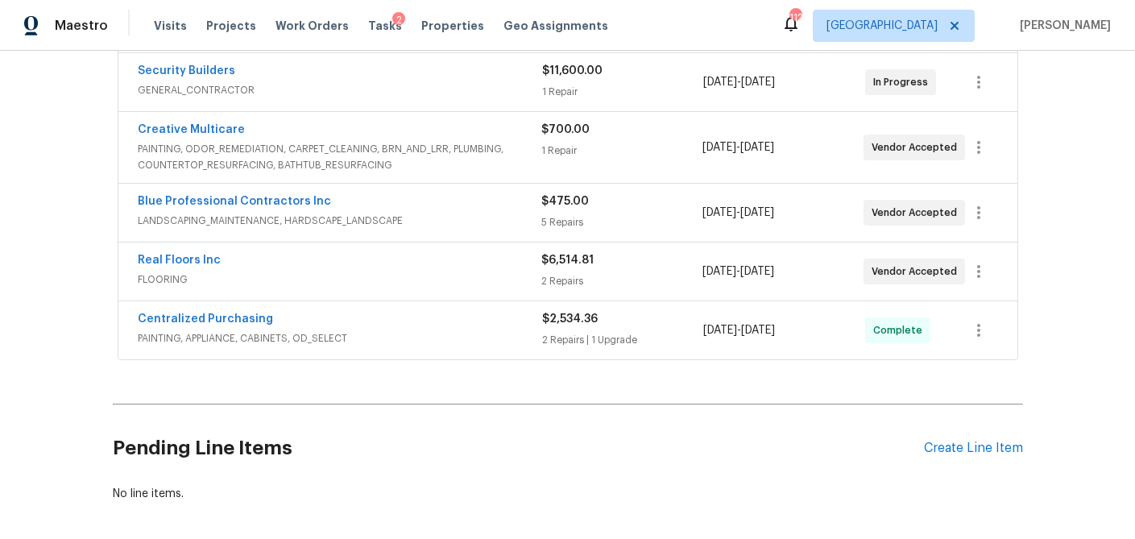
click at [450, 280] on span "FLOORING" at bounding box center [340, 280] width 404 height 16
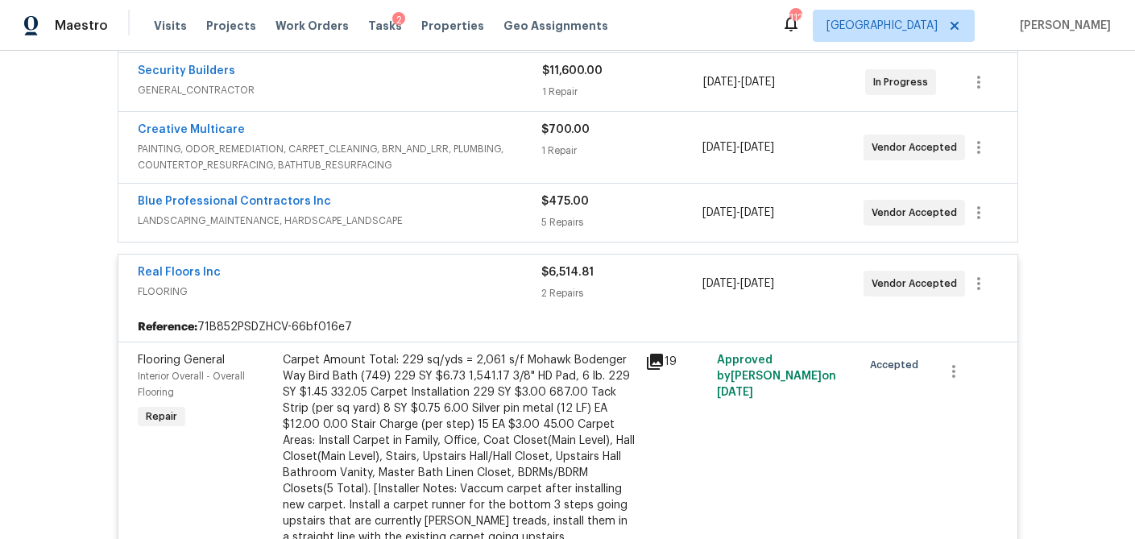
click at [454, 225] on span "LANDSCAPING_MAINTENANCE, HARDSCAPE_LANDSCAPE" at bounding box center [340, 221] width 404 height 16
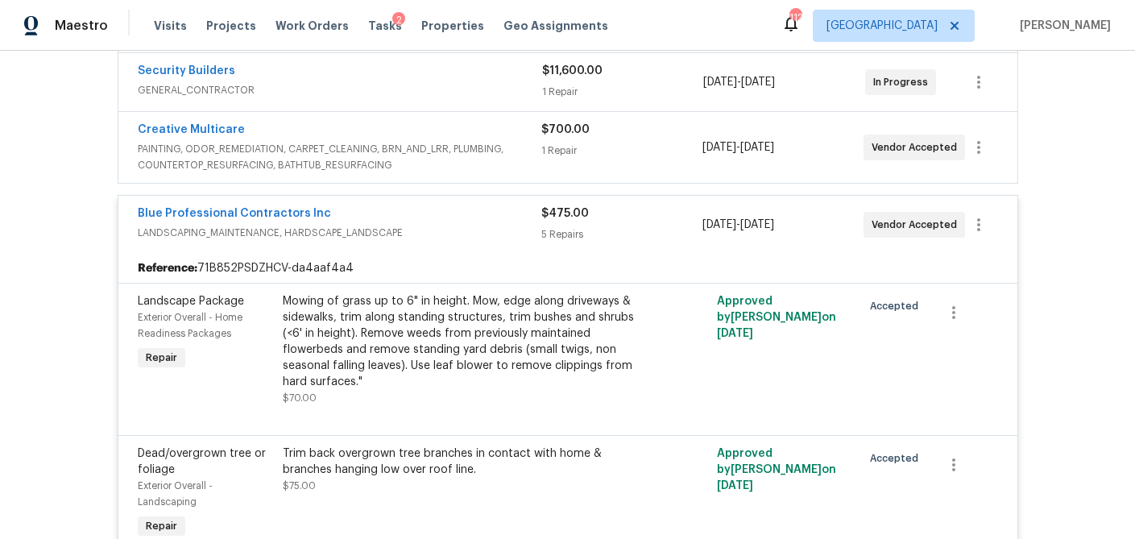
drag, startPoint x: 456, startPoint y: 160, endPoint x: 463, endPoint y: 111, distance: 48.9
click at [456, 160] on span "PAINTING, ODOR_REMEDIATION, CARPET_CLEANING, BRN_AND_LRR, PLUMBING, COUNTERTOP_…" at bounding box center [340, 157] width 404 height 32
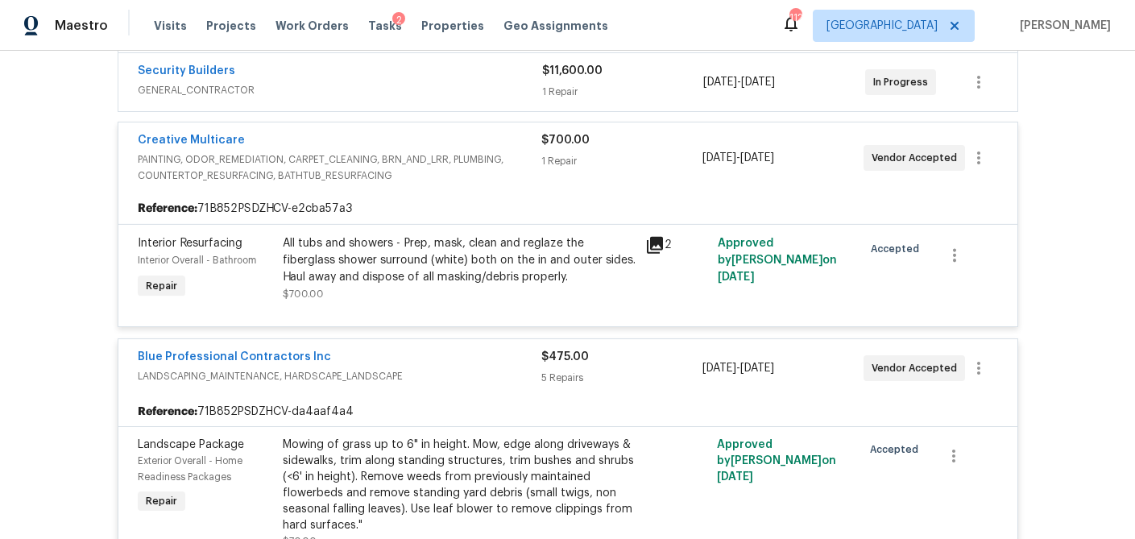
click at [466, 73] on div "Security Builders" at bounding box center [340, 72] width 405 height 19
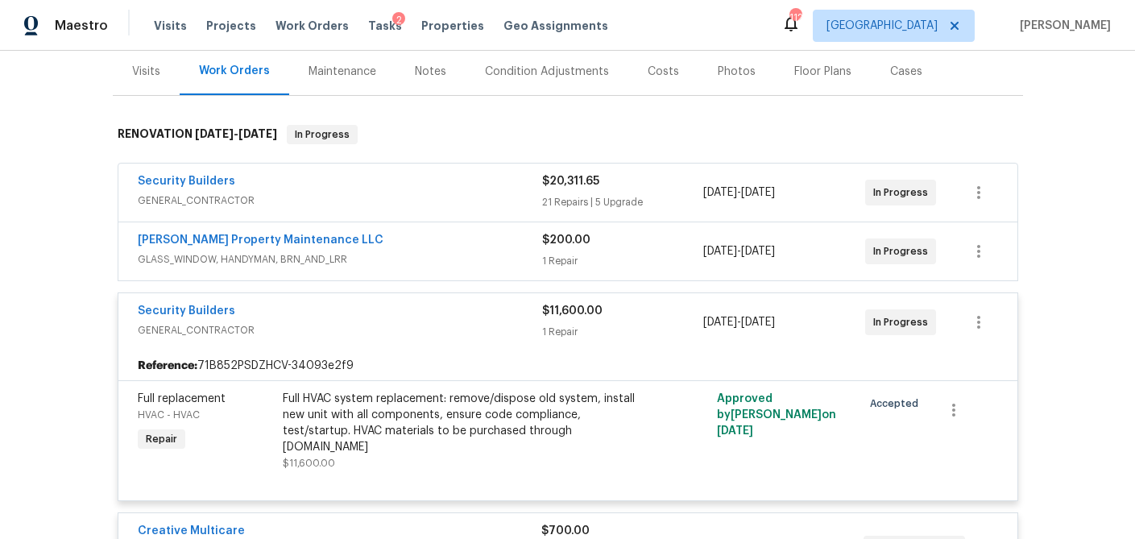
scroll to position [0, 0]
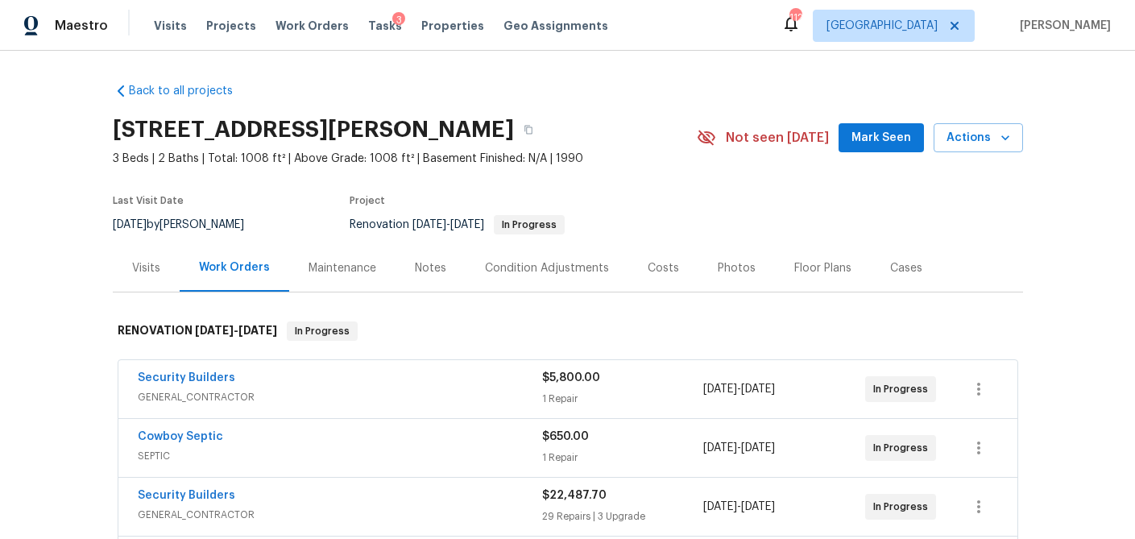
scroll to position [168, 0]
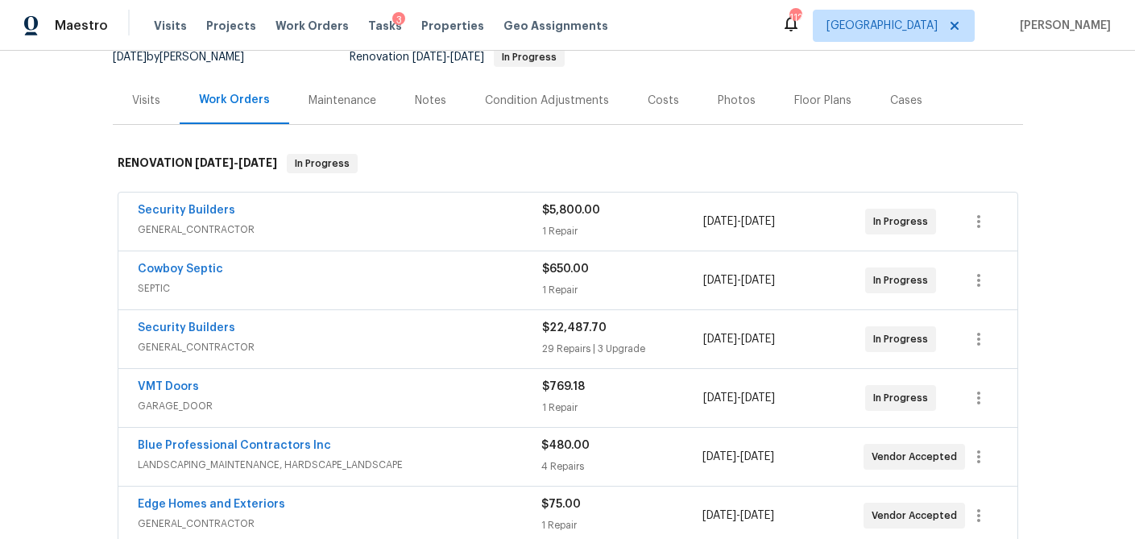
click at [446, 224] on span "GENERAL_CONTRACTOR" at bounding box center [340, 230] width 405 height 16
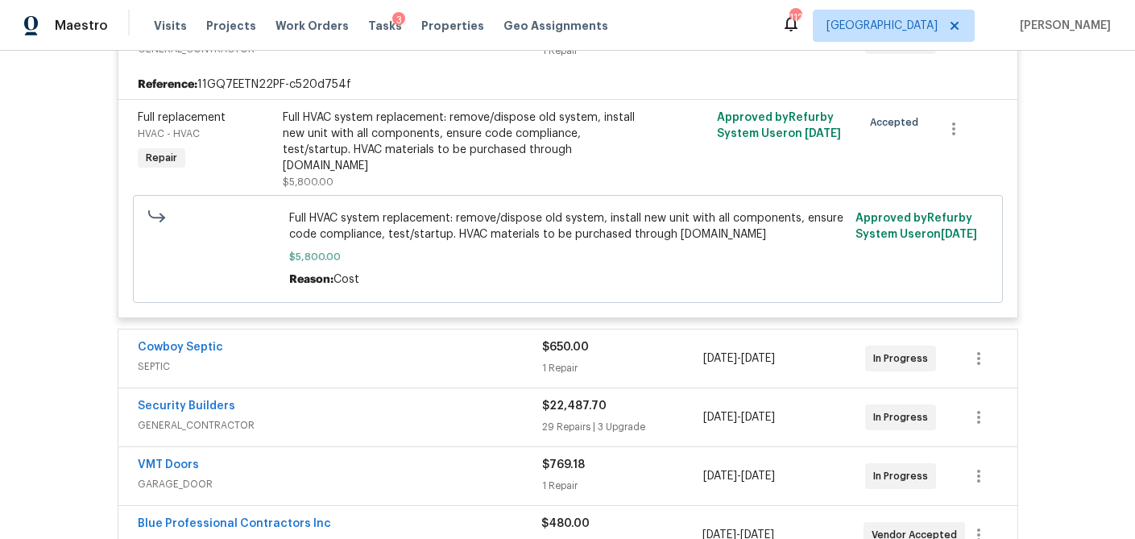
click at [405, 359] on span "SEPTIC" at bounding box center [340, 367] width 405 height 16
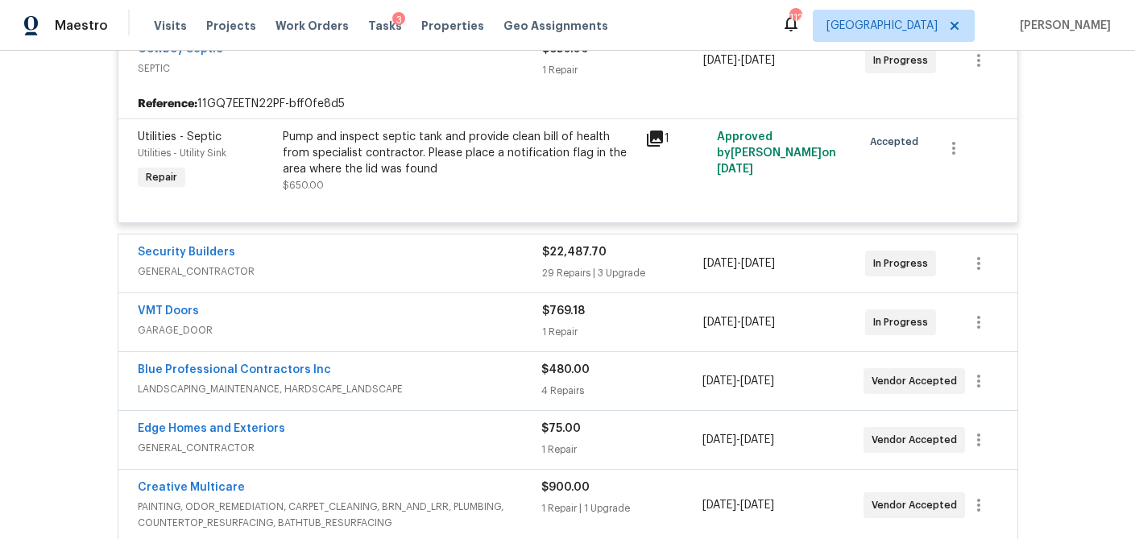
scroll to position [661, 0]
click at [439, 243] on div "Security Builders" at bounding box center [340, 252] width 405 height 19
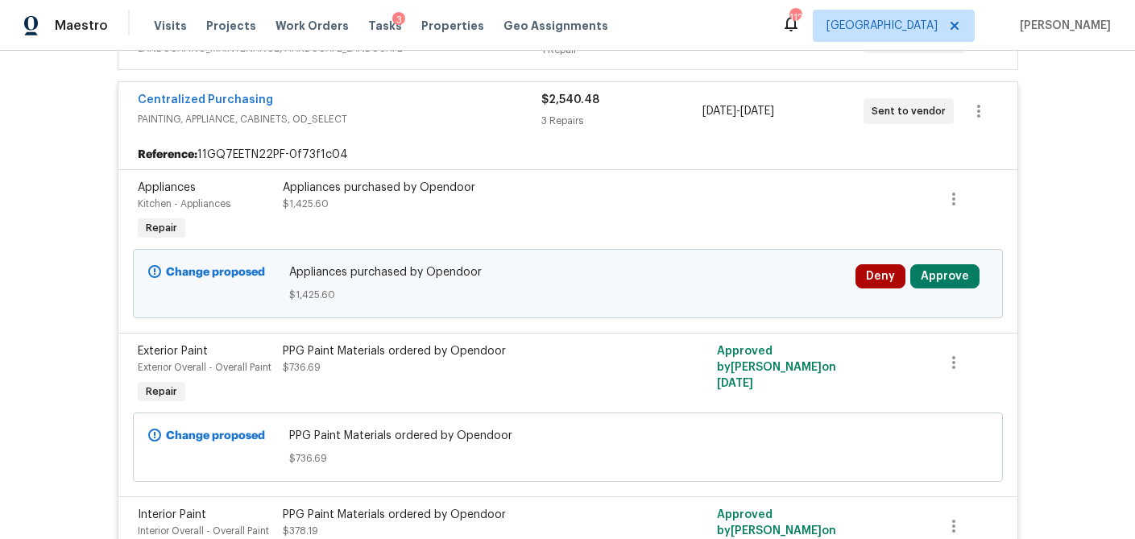
scroll to position [7110, 0]
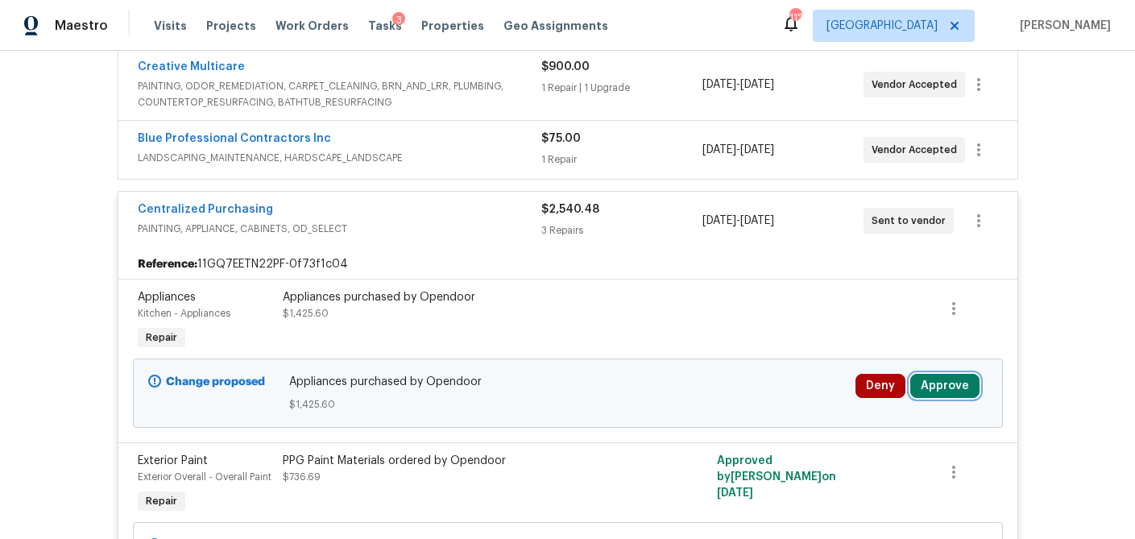
click at [969, 374] on button "Approve" at bounding box center [945, 386] width 69 height 24
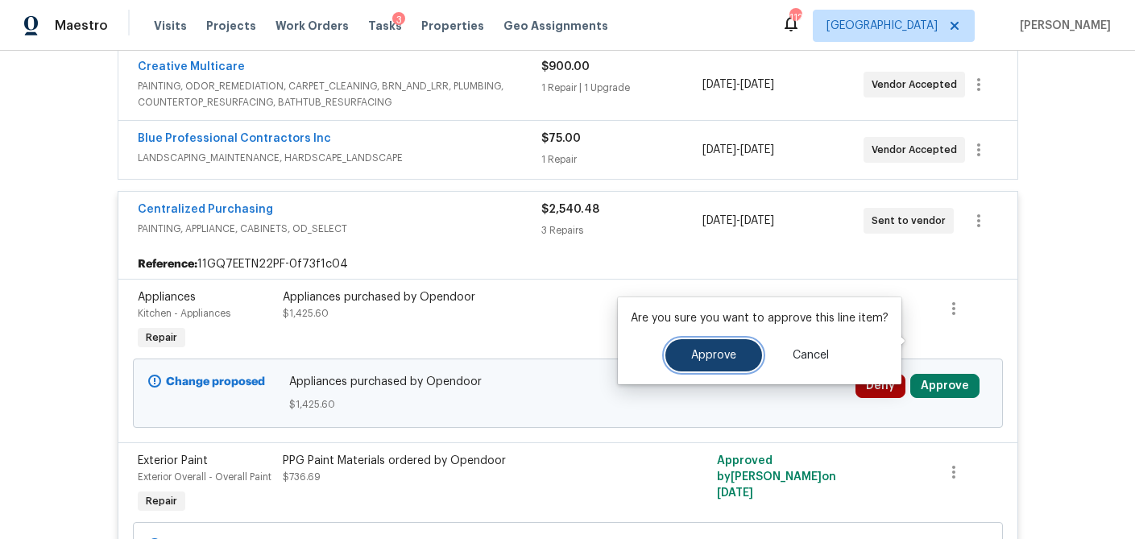
click at [737, 354] on button "Approve" at bounding box center [714, 355] width 97 height 32
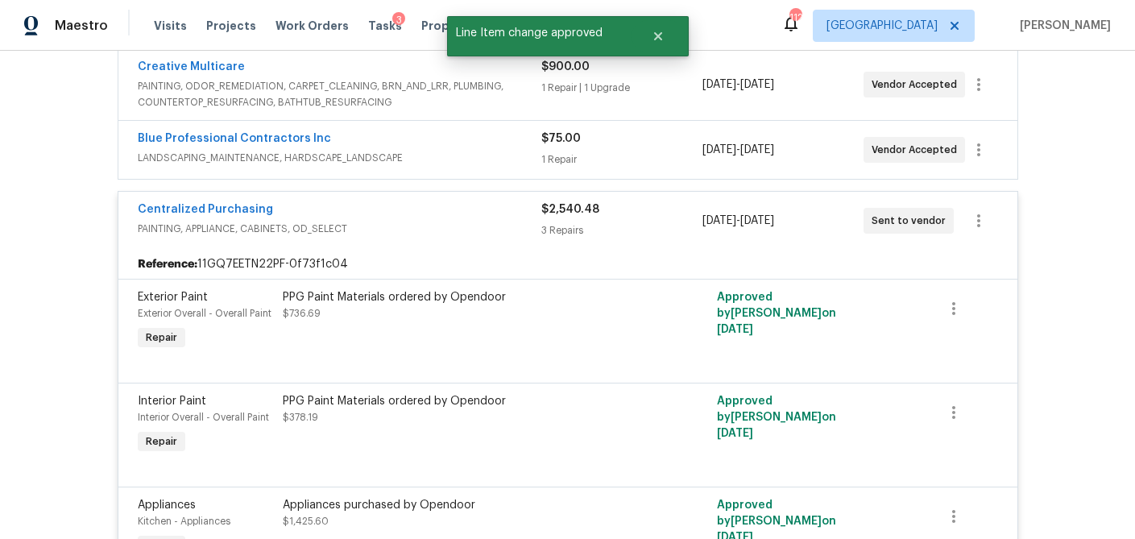
click at [631, 123] on div "Blue Professional Contractors Inc LANDSCAPING_MAINTENANCE, HARDSCAPE_LANDSCAPE …" at bounding box center [567, 150] width 899 height 58
click at [620, 151] on div "1 Repair" at bounding box center [621, 159] width 161 height 16
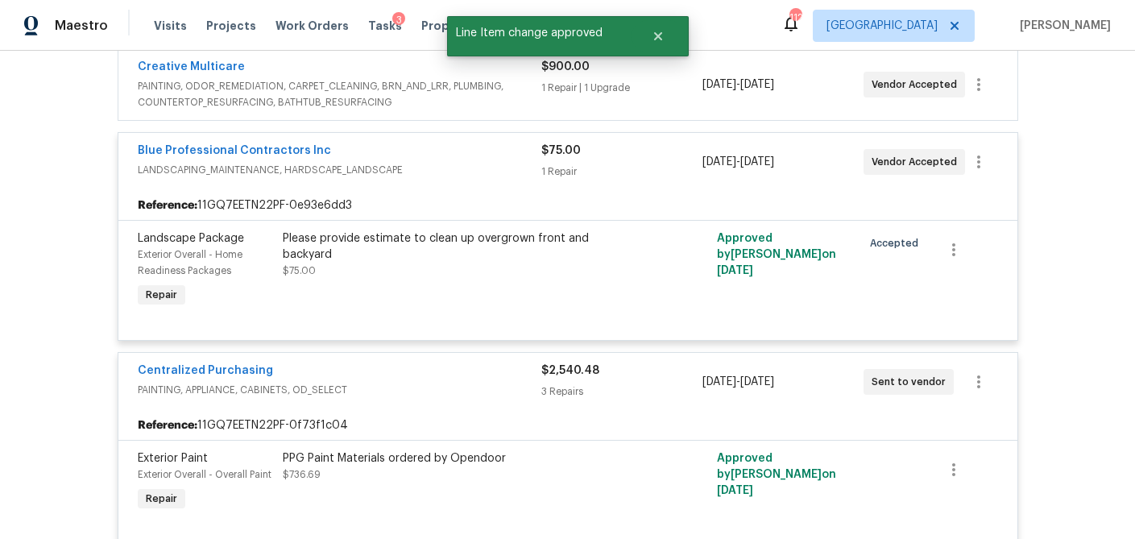
scroll to position [7601, 0]
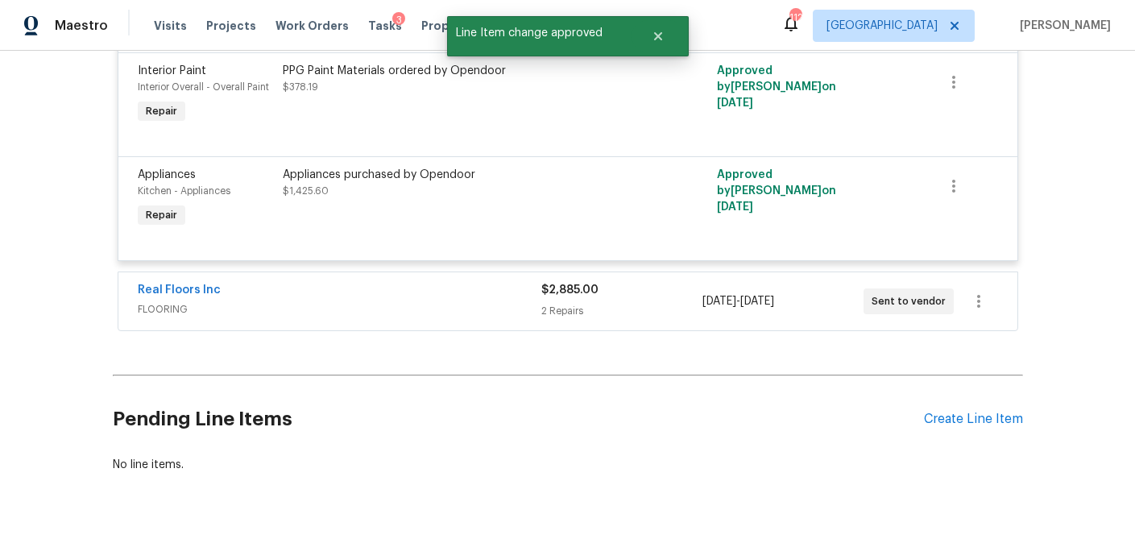
click at [608, 282] on div "$2,885.00" at bounding box center [621, 290] width 161 height 16
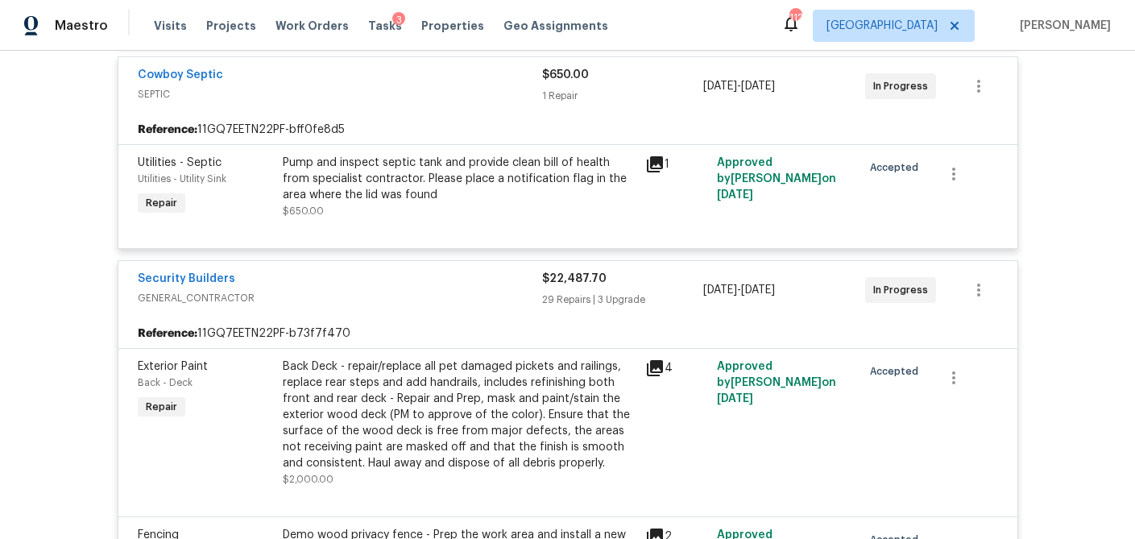
scroll to position [0, 0]
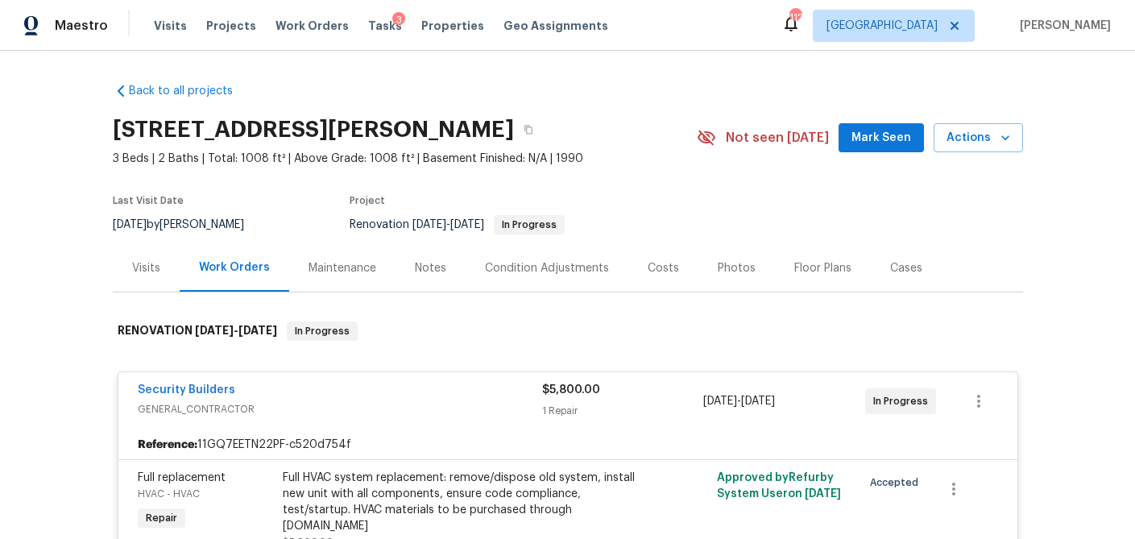
click at [648, 269] on div "Costs" at bounding box center [663, 268] width 31 height 16
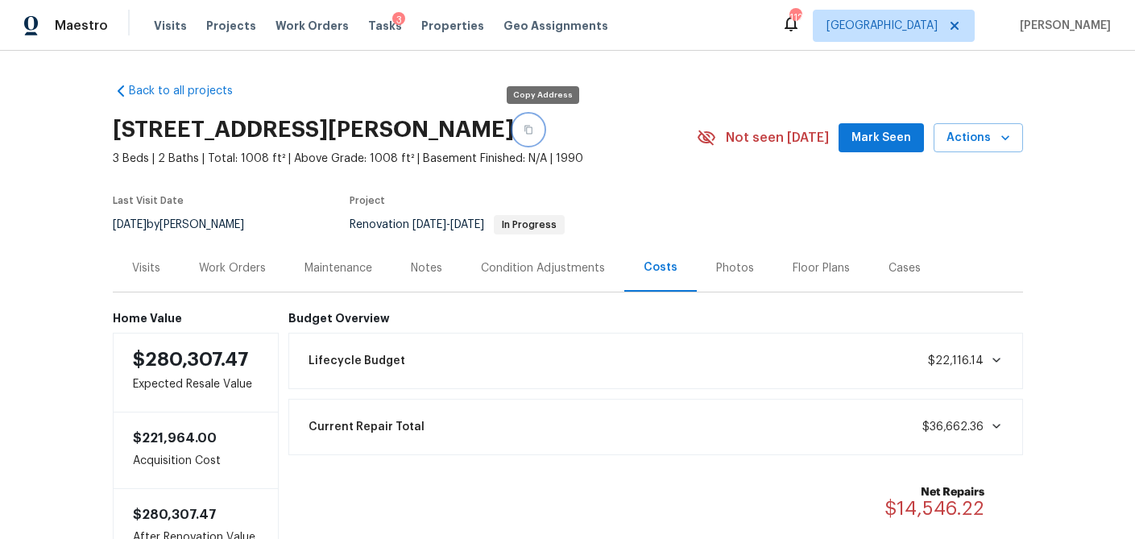
click at [533, 130] on icon "button" at bounding box center [529, 130] width 8 height 9
click at [147, 264] on div "Visits" at bounding box center [146, 268] width 28 height 16
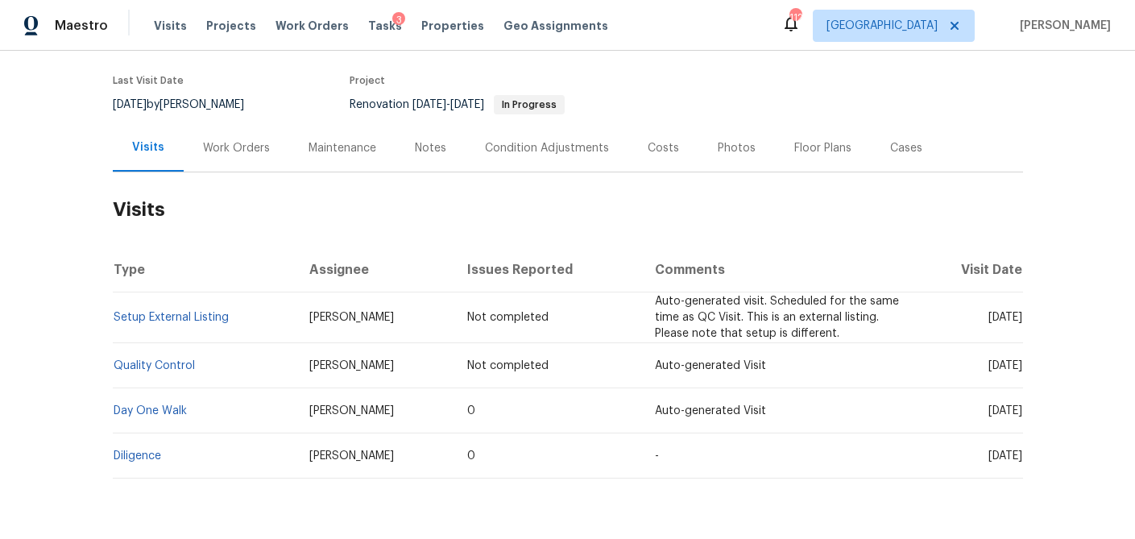
scroll to position [122, 0]
click at [151, 454] on link "Diligence" at bounding box center [138, 454] width 48 height 11
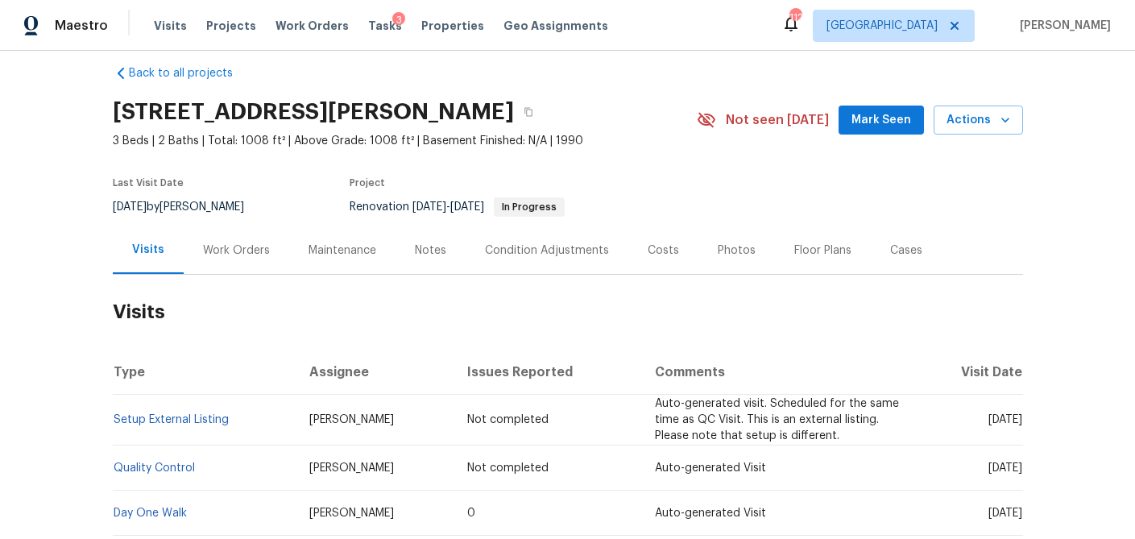
scroll to position [14, 0]
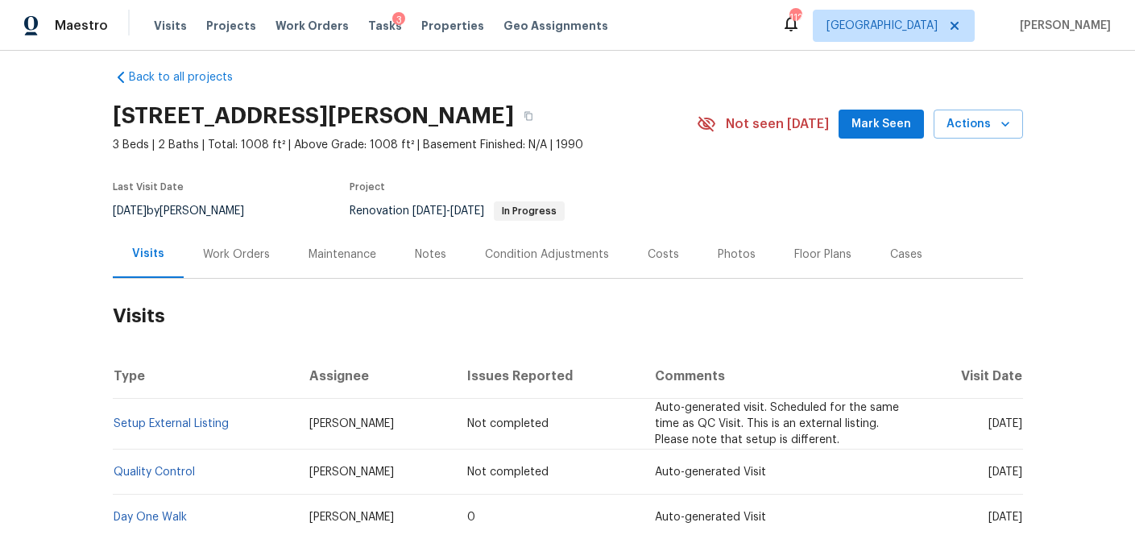
click at [665, 254] on div "Costs" at bounding box center [663, 255] width 31 height 16
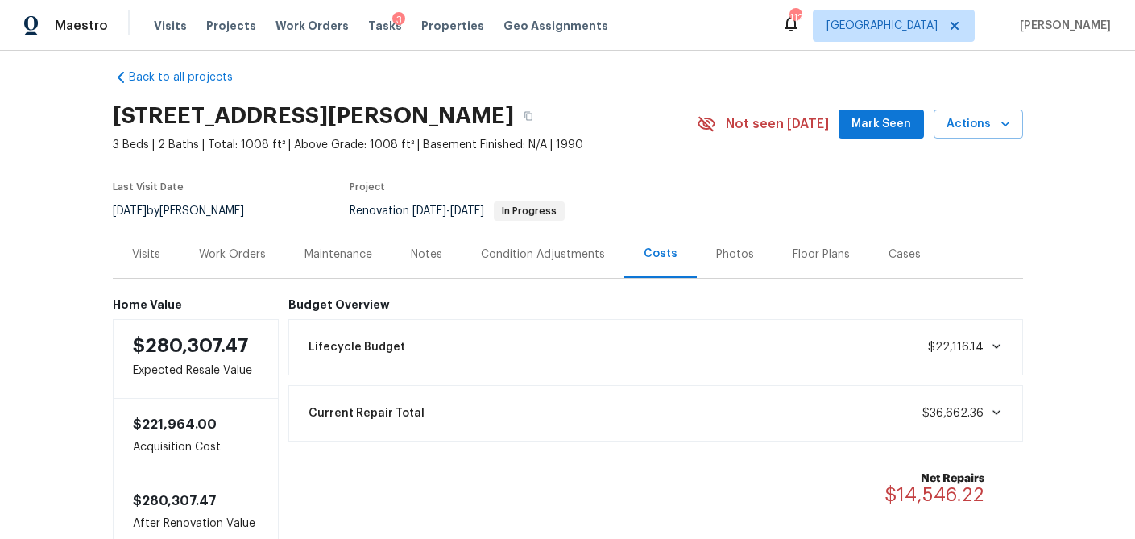
click at [241, 251] on div "Work Orders" at bounding box center [232, 255] width 67 height 16
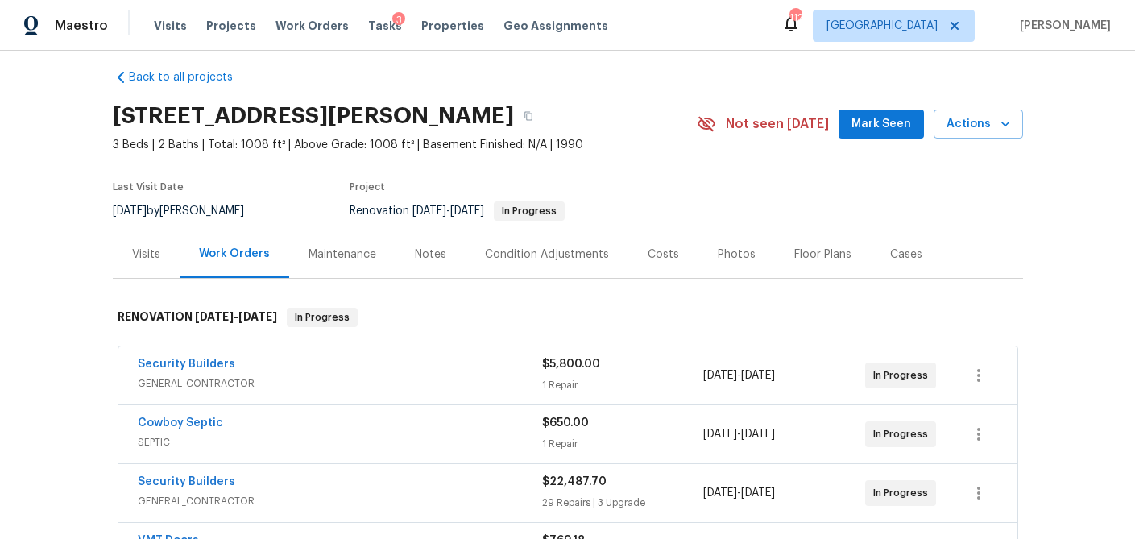
click at [375, 369] on div "Security Builders" at bounding box center [340, 365] width 405 height 19
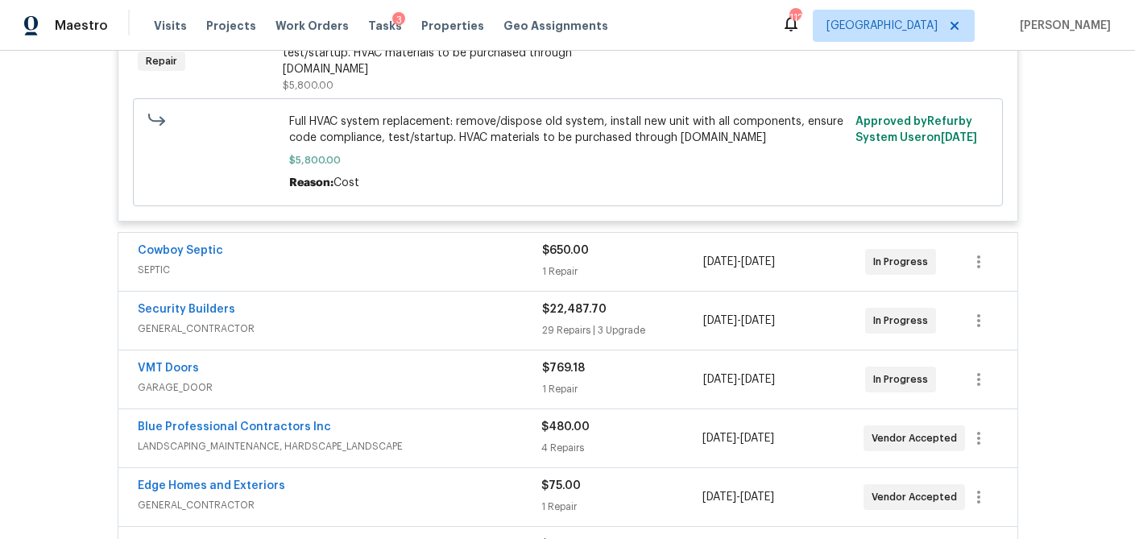
scroll to position [454, 0]
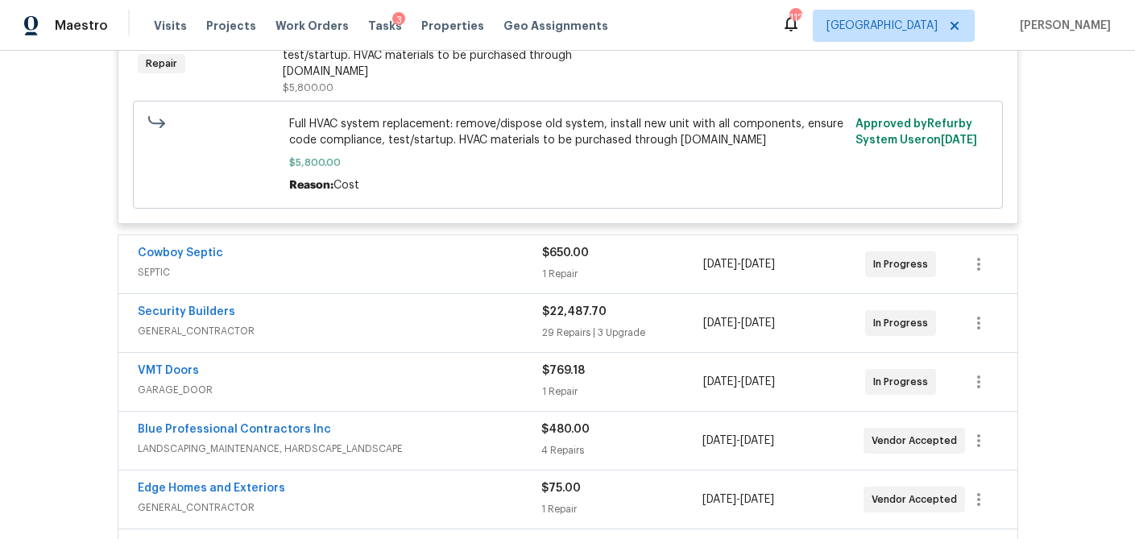
click at [377, 264] on span "SEPTIC" at bounding box center [340, 272] width 405 height 16
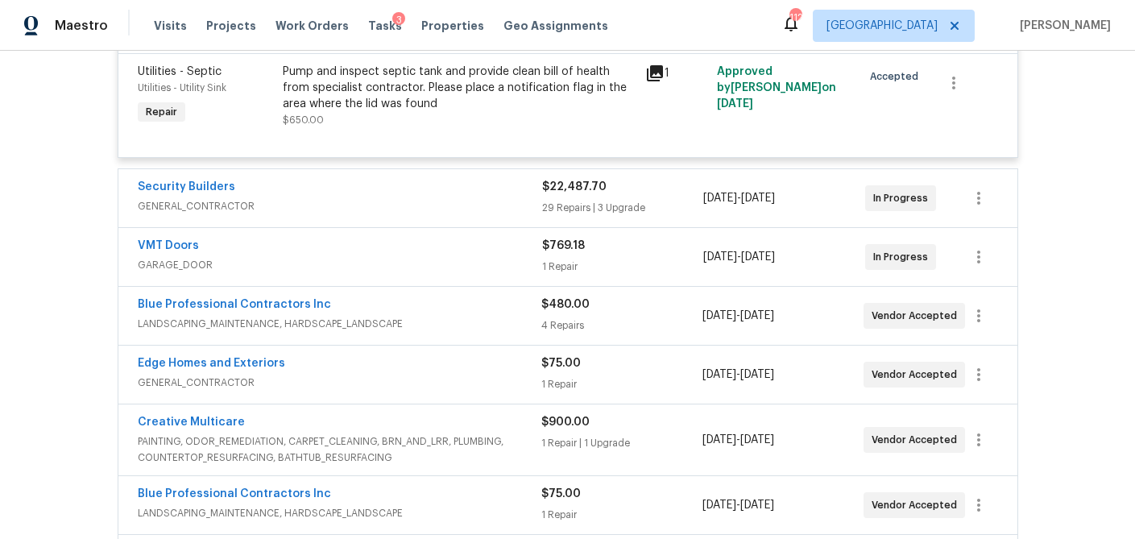
scroll to position [727, 0]
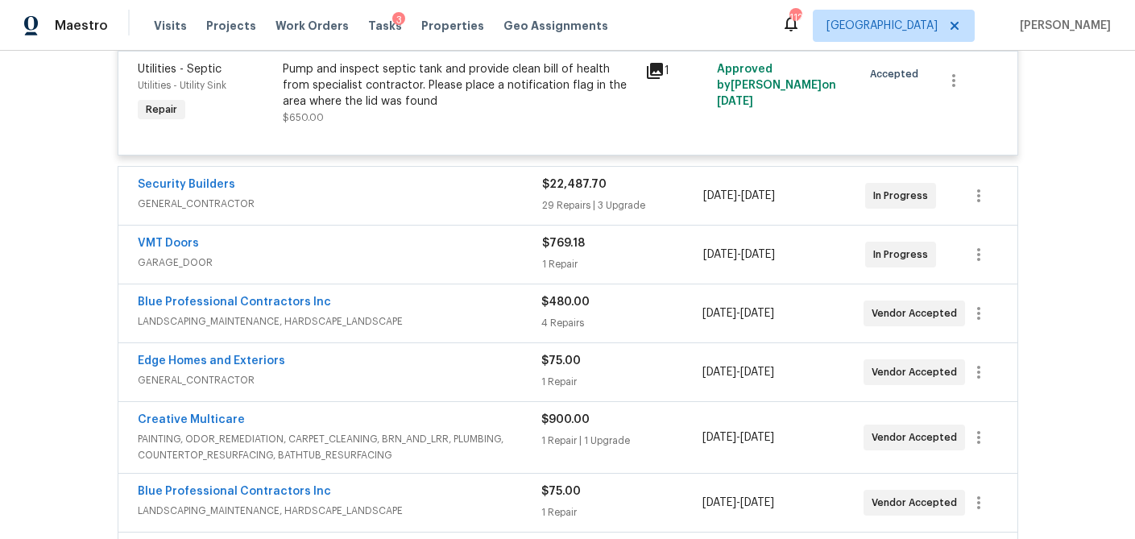
click at [408, 176] on div "Security Builders" at bounding box center [340, 185] width 405 height 19
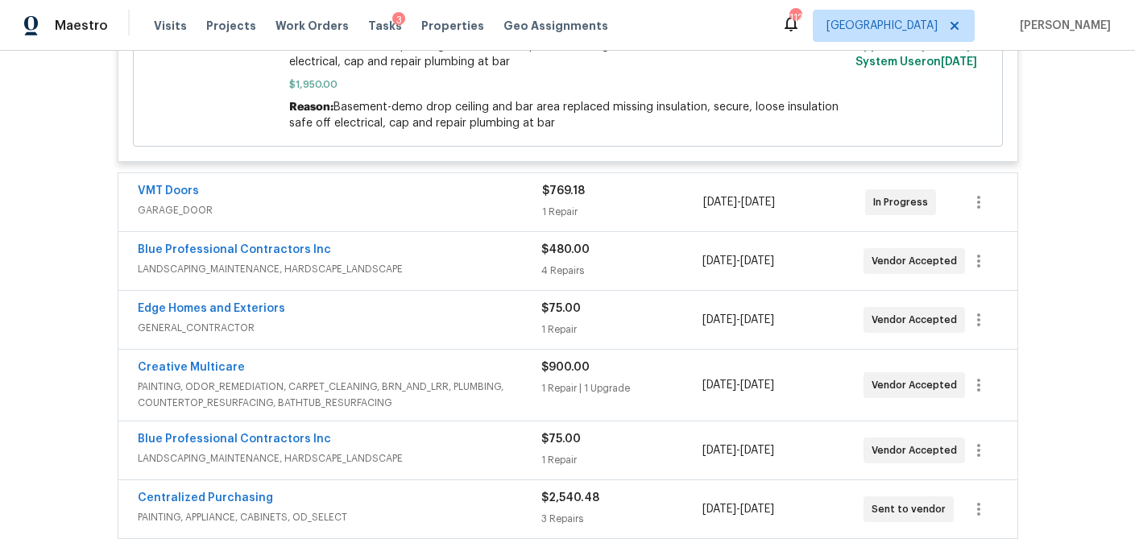
scroll to position [6807, 0]
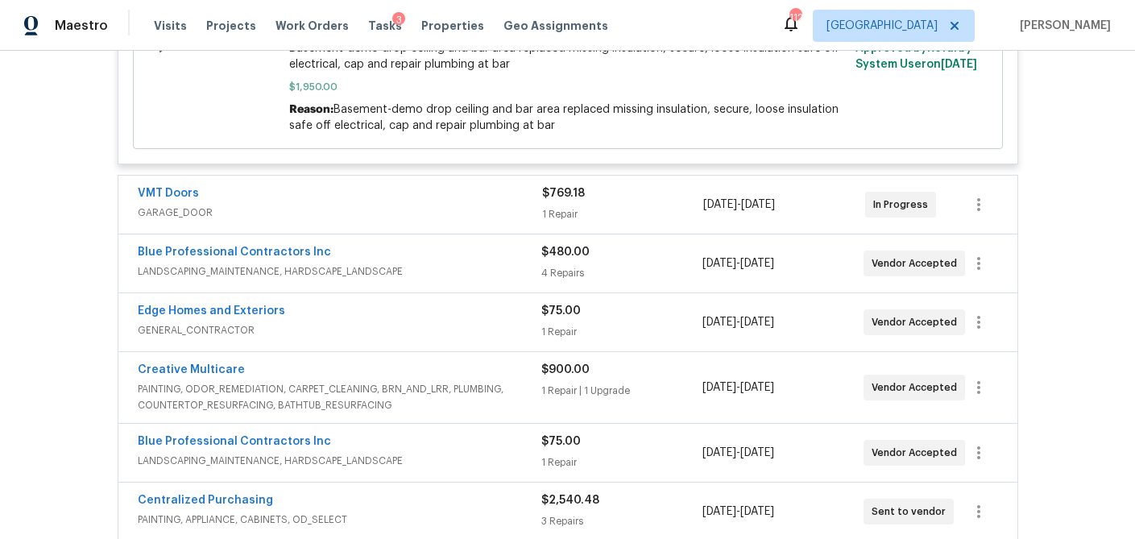
click at [425, 176] on div "VMT Doors GARAGE_DOOR $769.18 1 Repair 9/24/2025 - 9/30/2025 In Progress" at bounding box center [567, 205] width 899 height 58
click at [418, 205] on span "GARAGE_DOOR" at bounding box center [340, 213] width 405 height 16
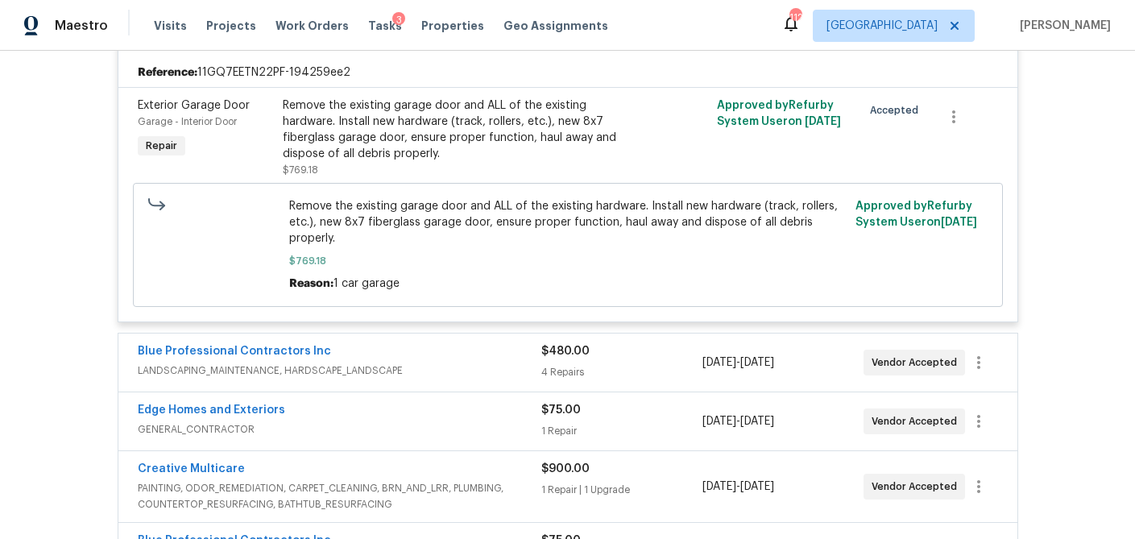
click at [417, 343] on div "Blue Professional Contractors Inc" at bounding box center [340, 352] width 404 height 19
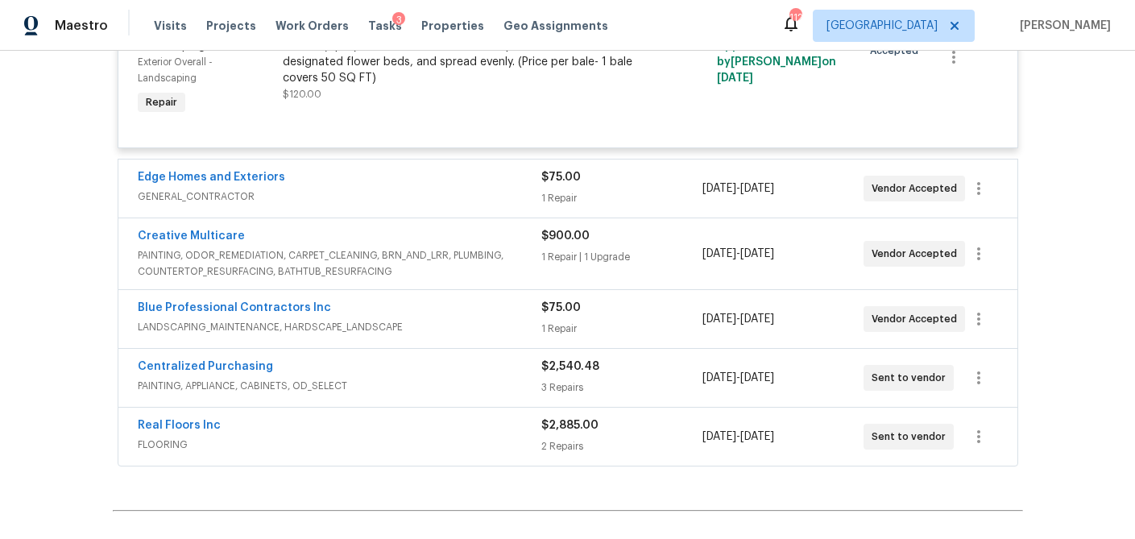
scroll to position [7799, 0]
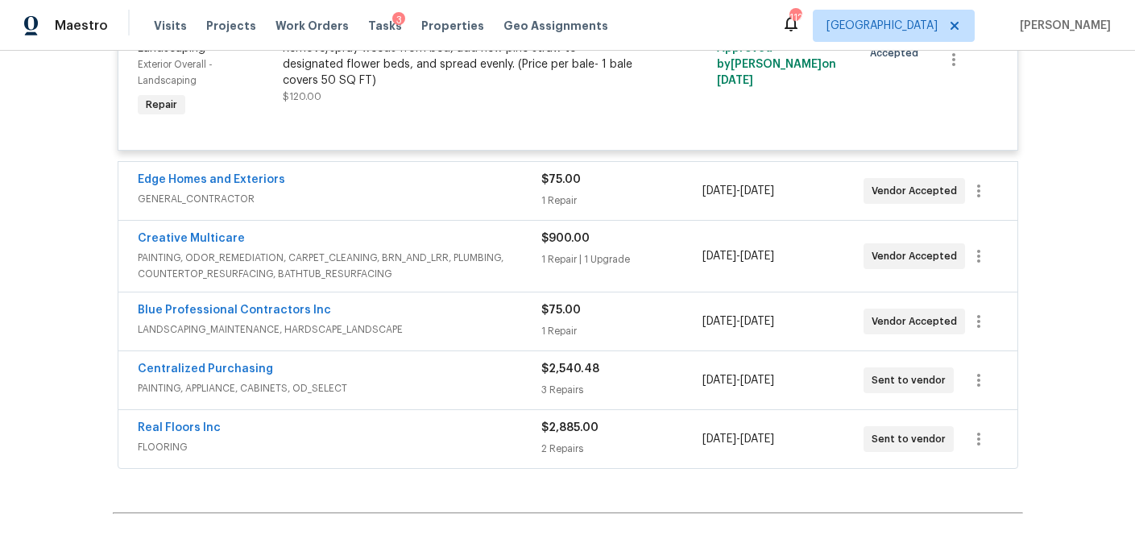
click at [380, 172] on div "Edge Homes and Exteriors GENERAL_CONTRACTOR" at bounding box center [340, 191] width 404 height 39
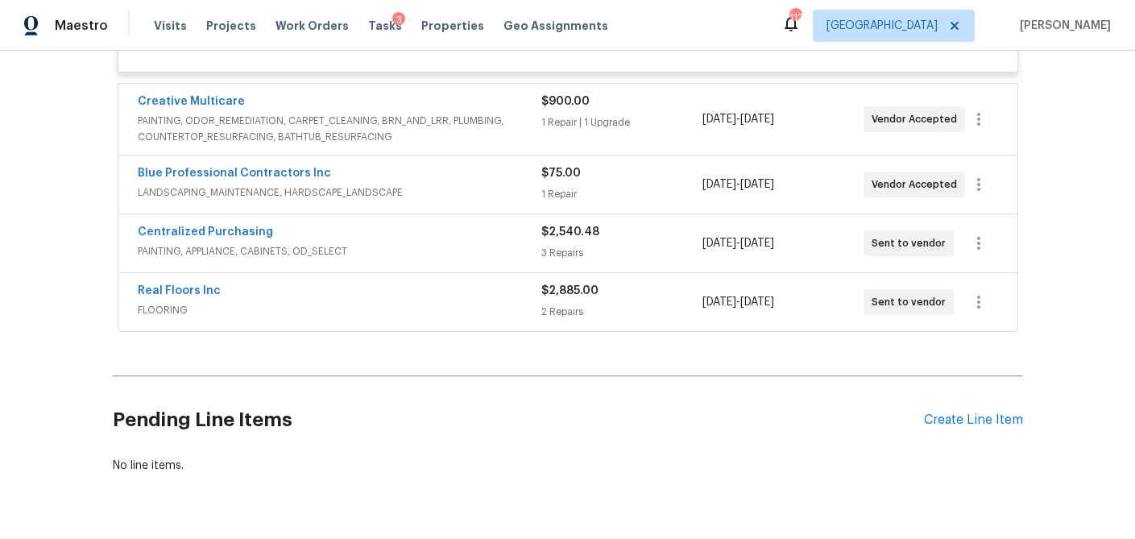
scroll to position [8021, 0]
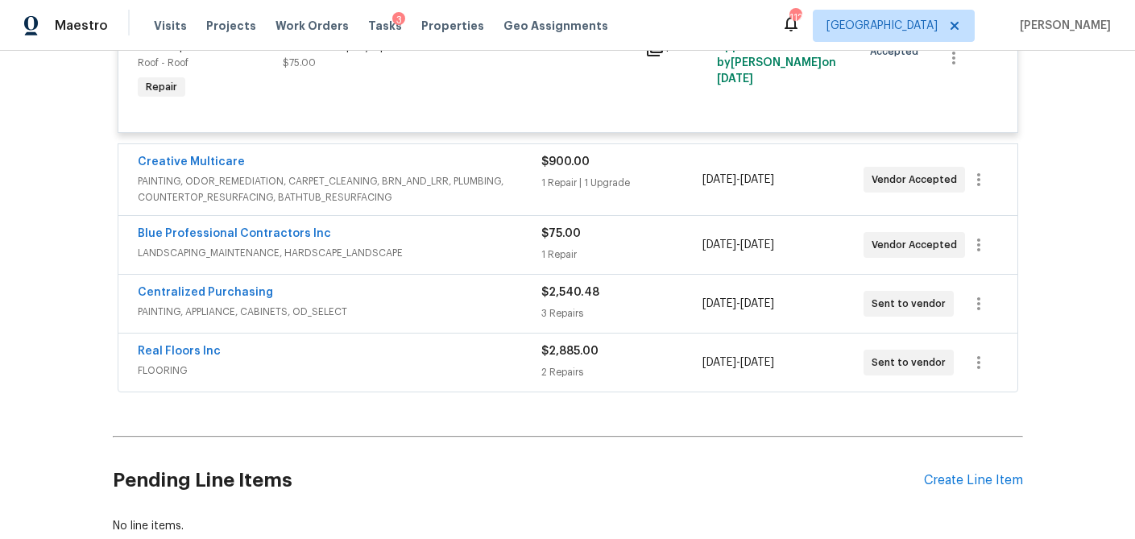
click at [400, 173] on span "PAINTING, ODOR_REMEDIATION, CARPET_CLEANING, BRN_AND_LRR, PLUMBING, COUNTERTOP_…" at bounding box center [340, 189] width 404 height 32
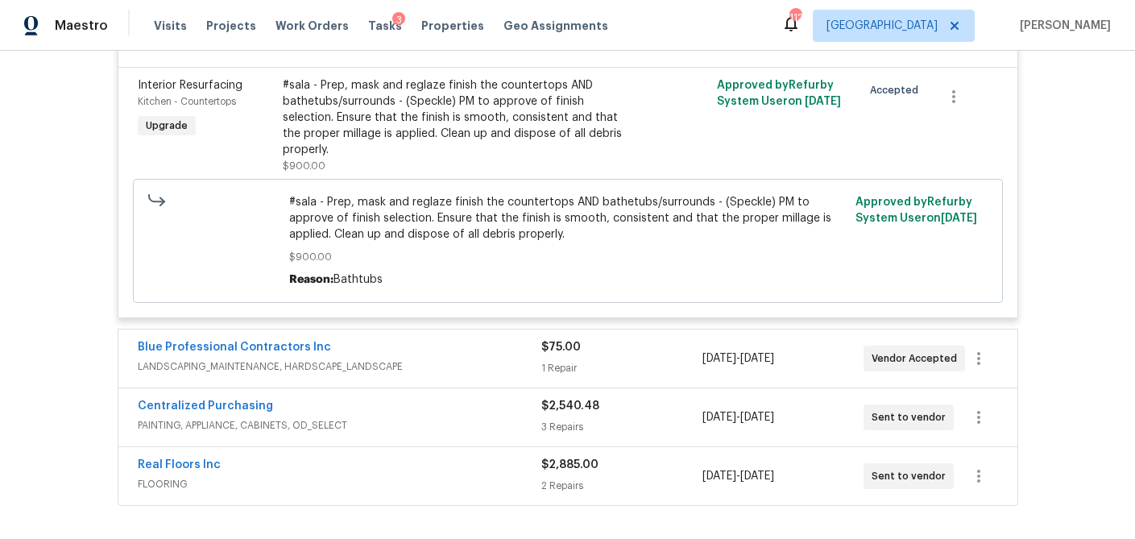
scroll to position [8465, 0]
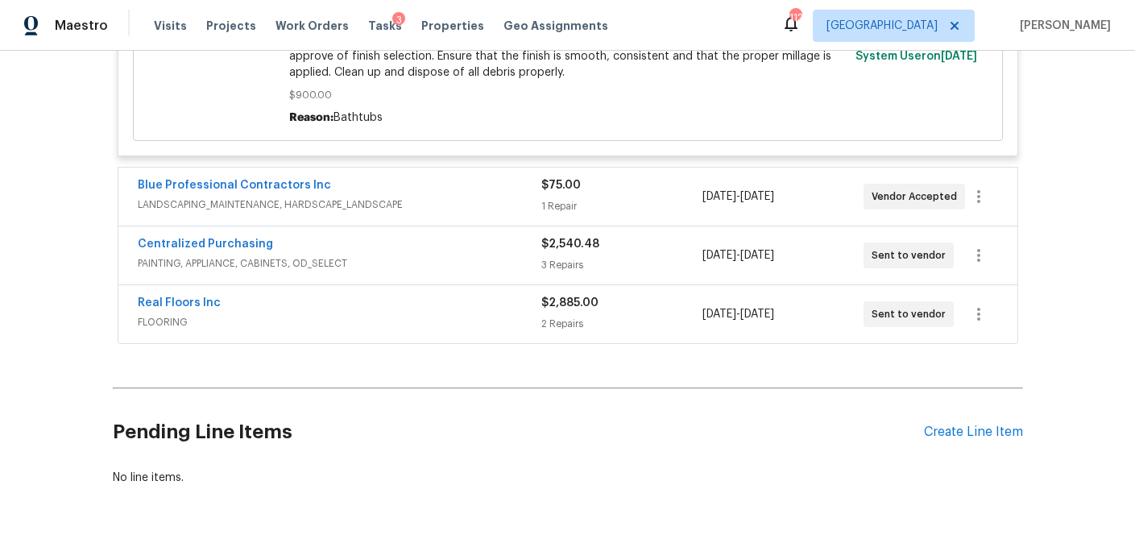
click at [415, 197] on span "LANDSCAPING_MAINTENANCE, HARDSCAPE_LANDSCAPE" at bounding box center [340, 205] width 404 height 16
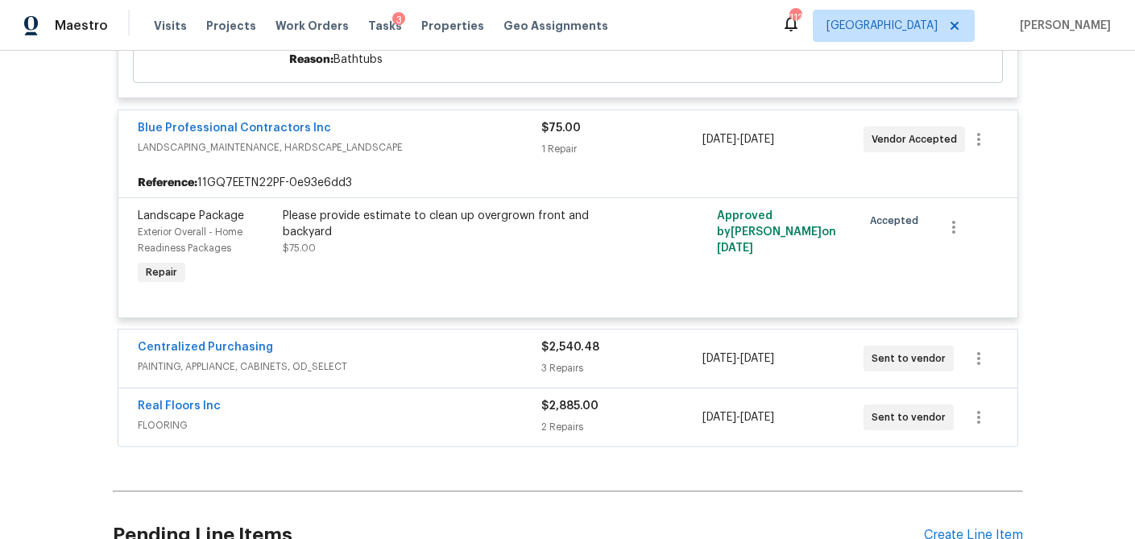
scroll to position [8524, 0]
click at [421, 358] on span "PAINTING, APPLIANCE, CABINETS, OD_SELECT" at bounding box center [340, 366] width 404 height 16
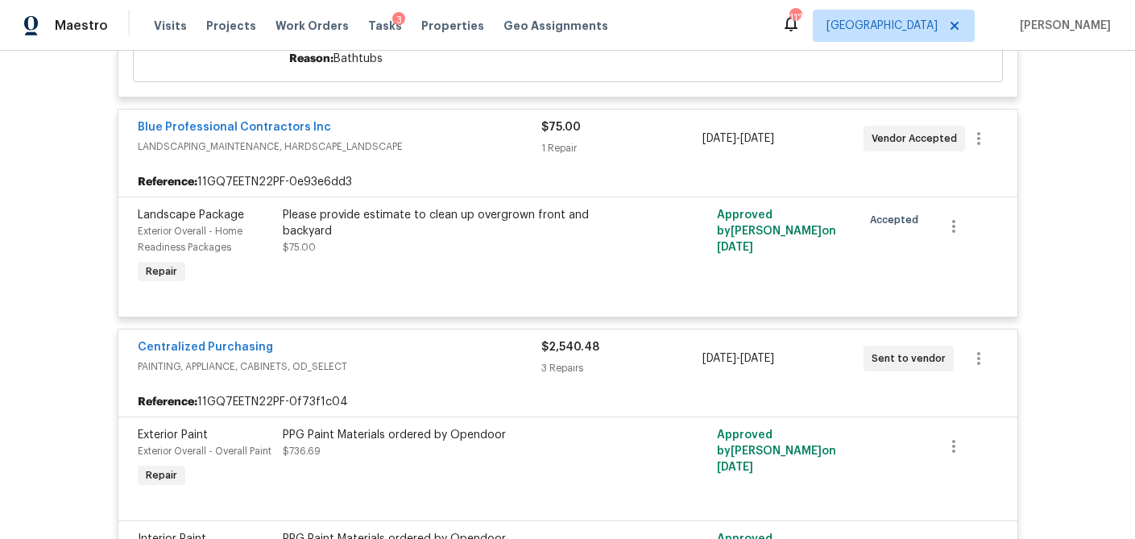
scroll to position [8981, 0]
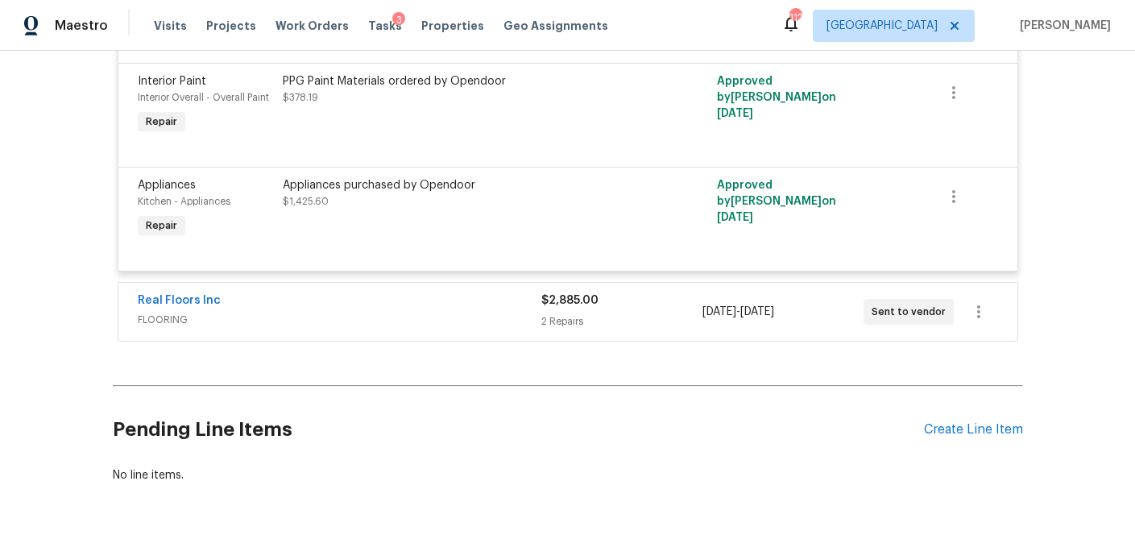
click at [422, 287] on div "Real Floors Inc FLOORING $2,885.00 2 Repairs 9/24/2025 - 9/29/2025 Sent to vend…" at bounding box center [568, 312] width 901 height 60
click at [421, 312] on span "FLOORING" at bounding box center [340, 320] width 404 height 16
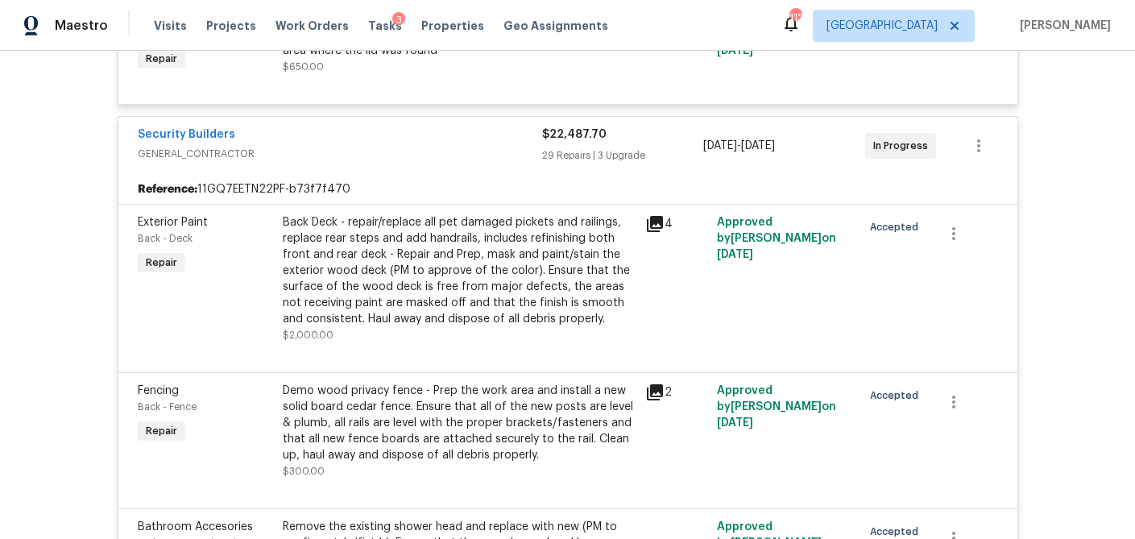
scroll to position [0, 0]
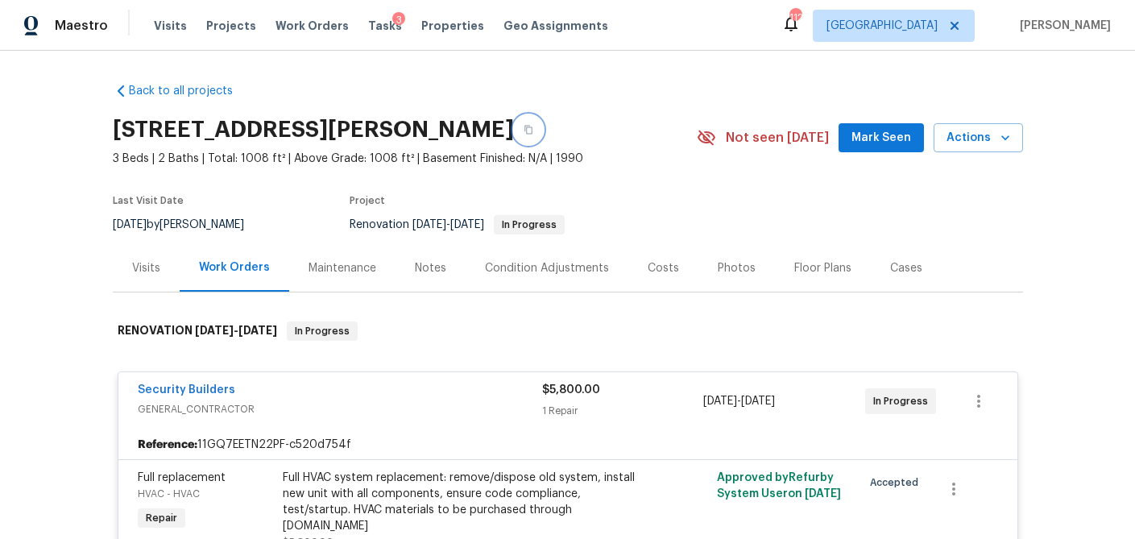
click at [533, 126] on icon "button" at bounding box center [529, 130] width 10 height 10
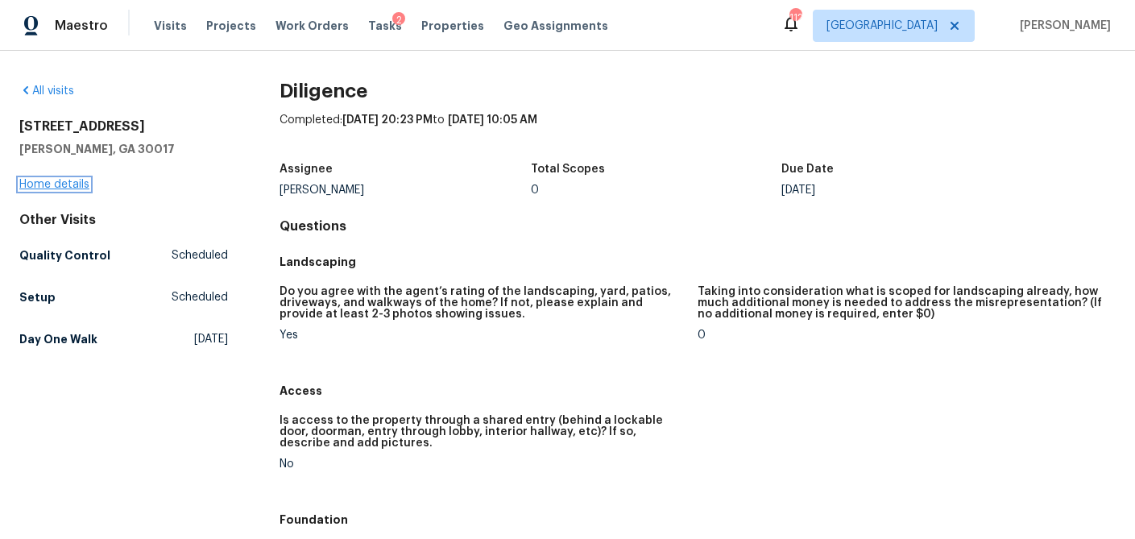
click at [46, 184] on link "Home details" at bounding box center [54, 184] width 70 height 11
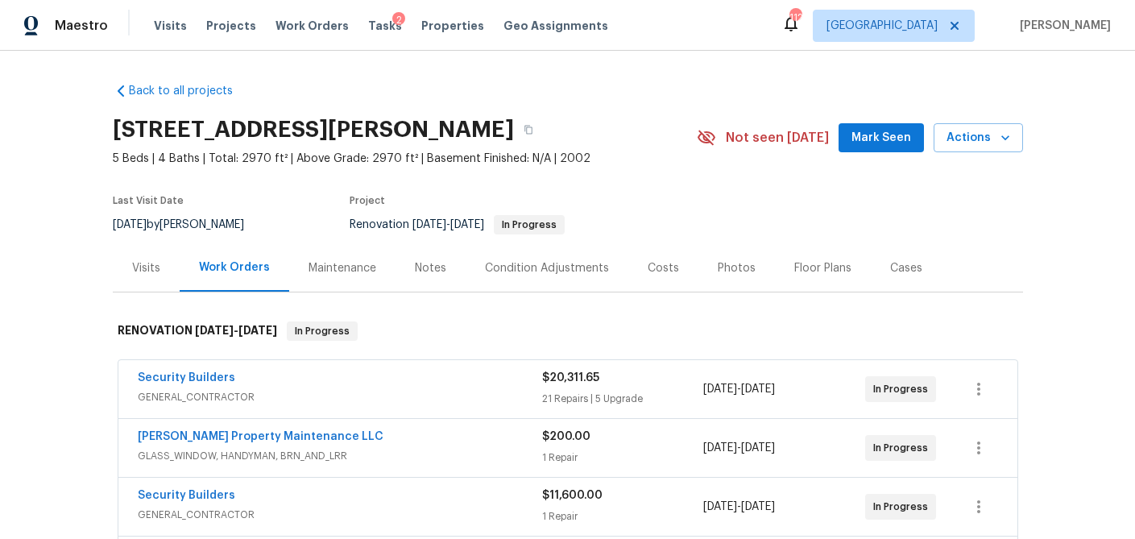
click at [436, 268] on div "Notes" at bounding box center [430, 268] width 31 height 16
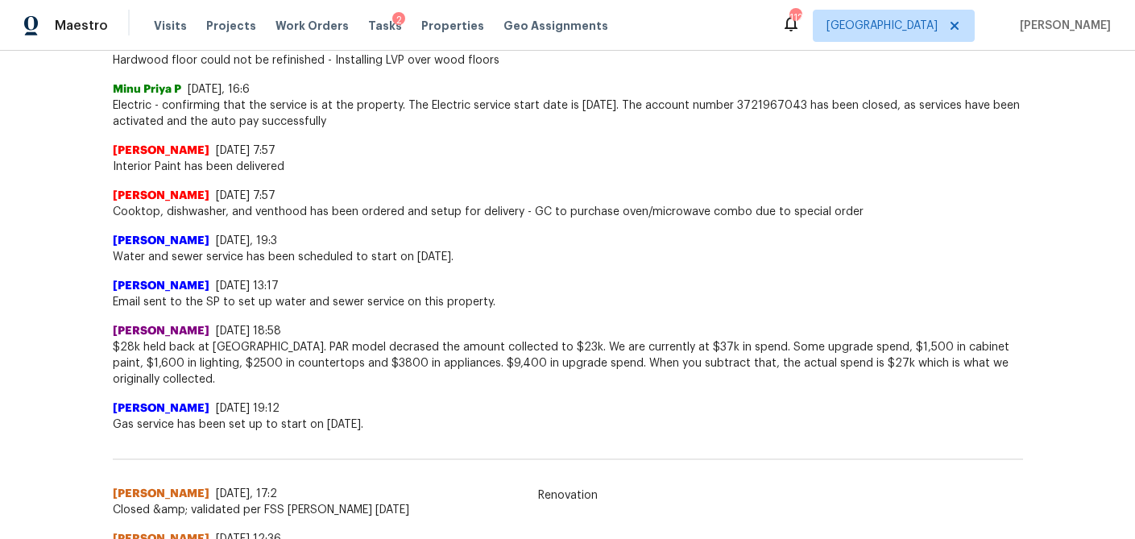
scroll to position [487, 0]
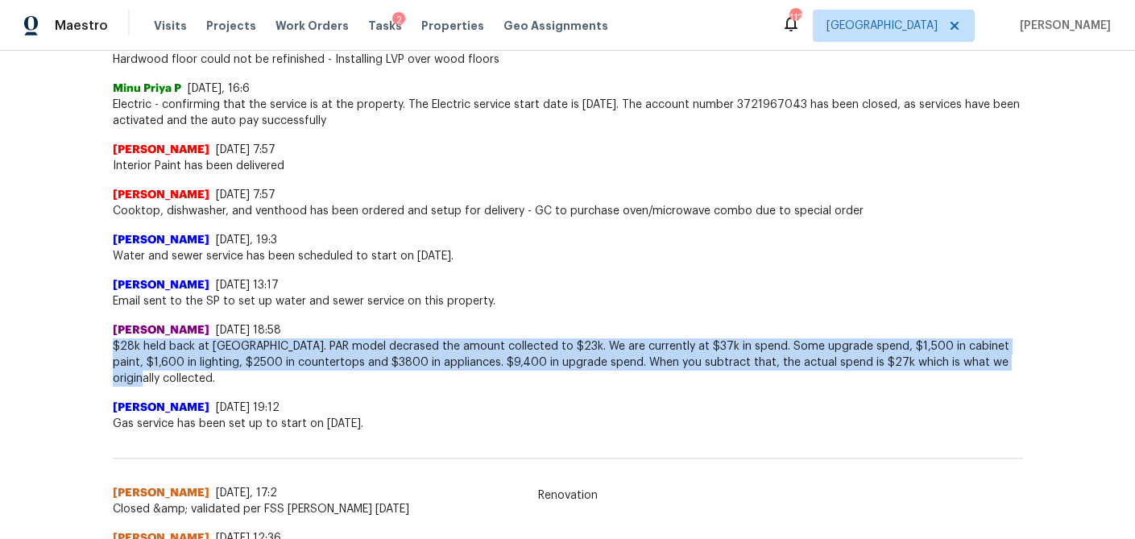
drag, startPoint x: 1016, startPoint y: 363, endPoint x: 106, endPoint y: 346, distance: 910.7
click at [106, 346] on div "Back to all projects 2579 Middleton Way, Grayson, GA 30017 5 Beds | 4 Baths | T…" at bounding box center [567, 295] width 1135 height 488
copy span "$28k held back at BR. PAR model decrased the amount collected to $23k. We are c…"
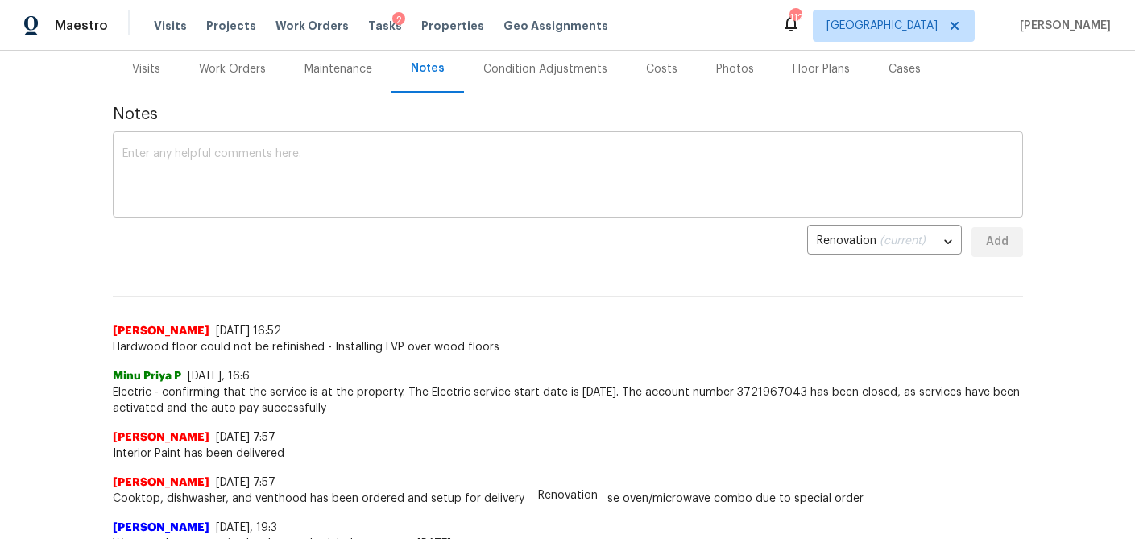
scroll to position [192, 0]
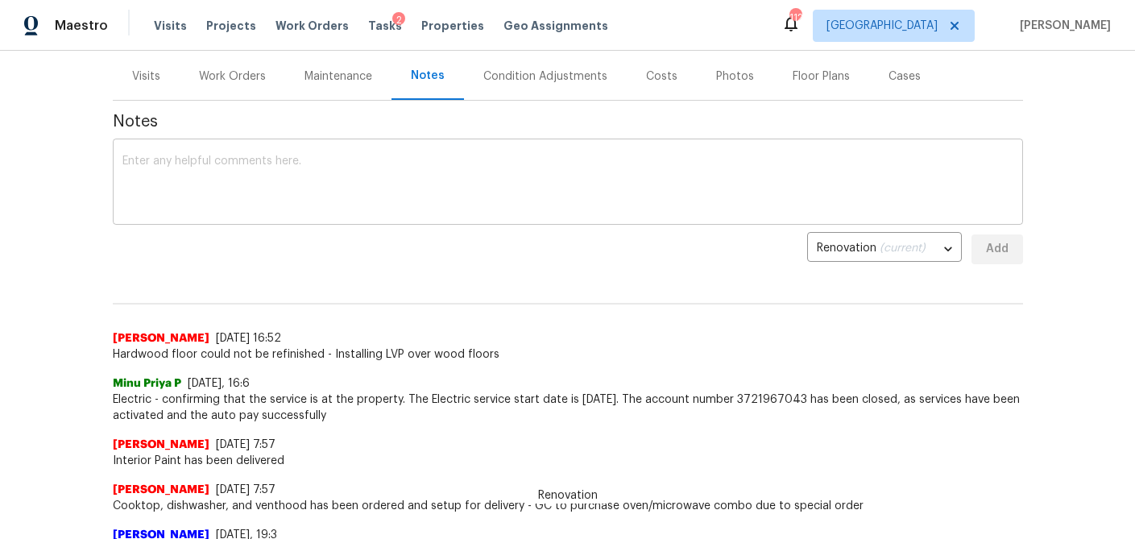
click at [214, 180] on textarea at bounding box center [567, 184] width 891 height 56
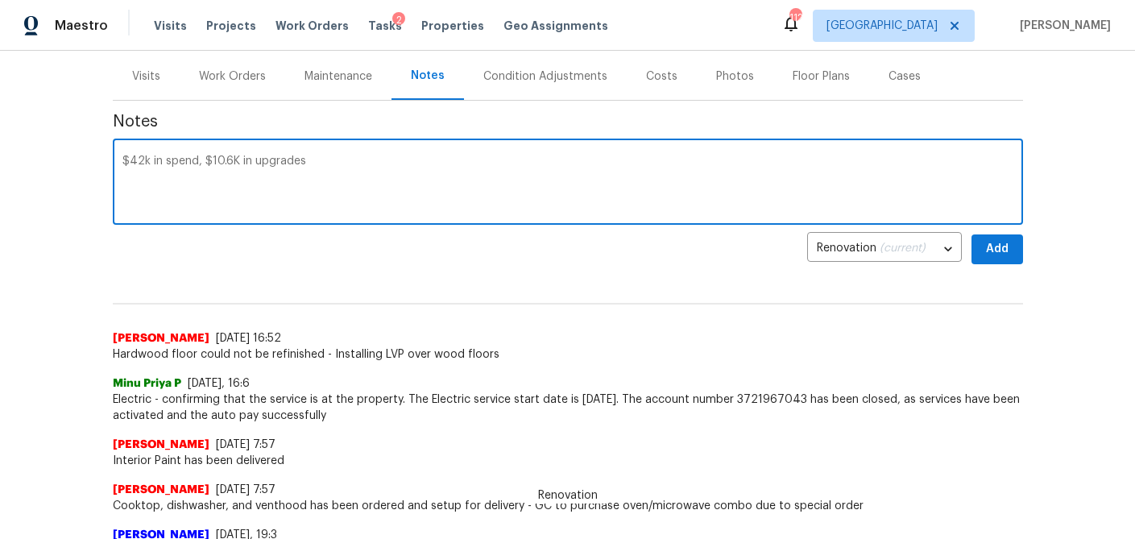
drag, startPoint x: 142, startPoint y: 157, endPoint x: 153, endPoint y: 165, distance: 13.9
click at [143, 160] on textarea "$42k in spend, $10.6K in upgrades" at bounding box center [567, 184] width 891 height 56
click at [341, 170] on textarea "$42,335k in spend, $10.6K in upgrades" at bounding box center [567, 184] width 891 height 56
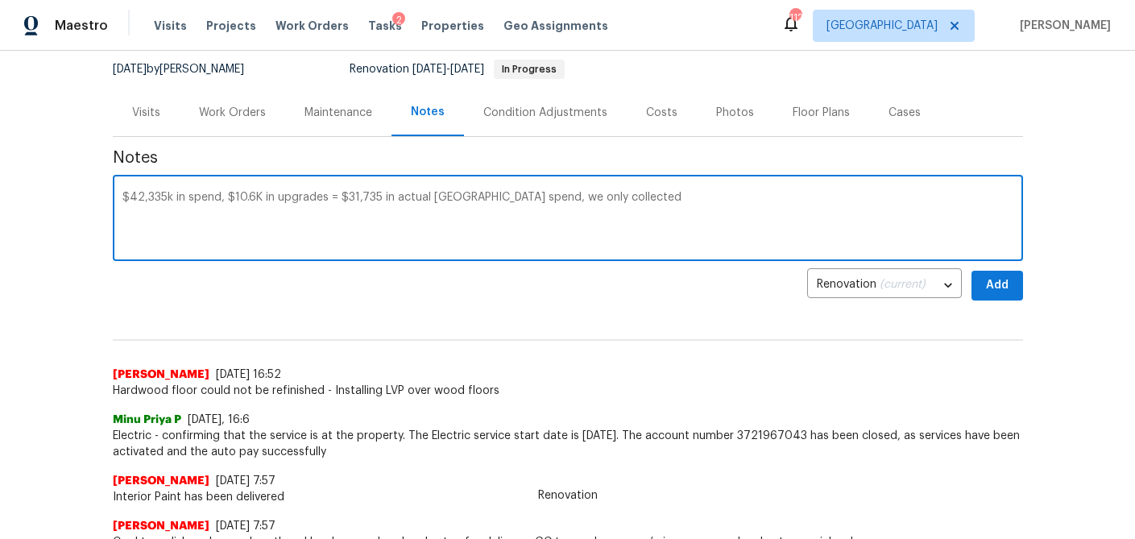
scroll to position [149, 0]
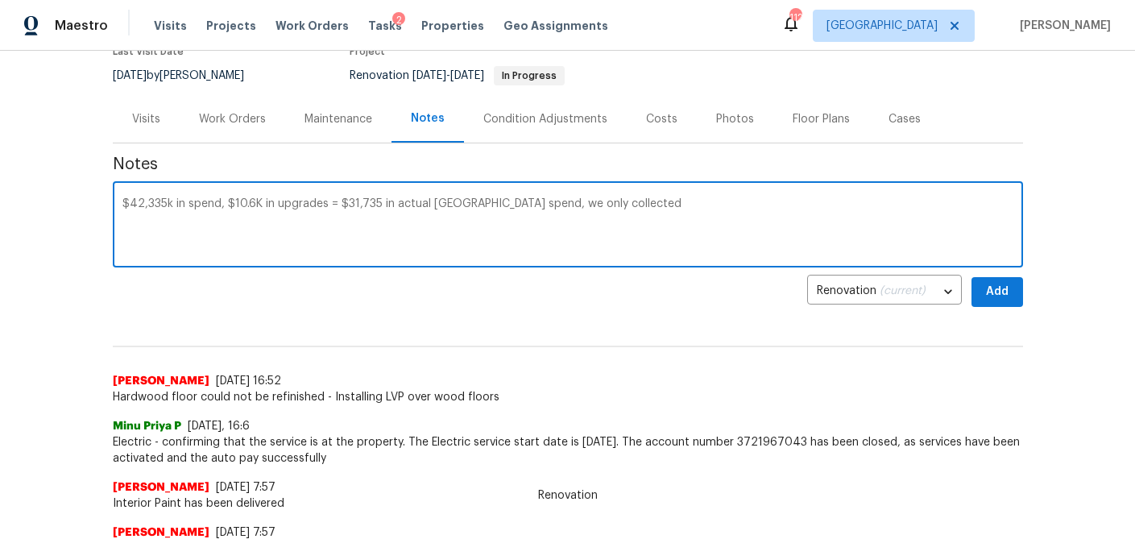
drag, startPoint x: 617, startPoint y: 208, endPoint x: 606, endPoint y: 207, distance: 11.3
click at [606, 207] on textarea "$42,335k in spend, $10.6K in upgrades = $31,735 in actual reno spend, we only c…" at bounding box center [567, 226] width 891 height 56
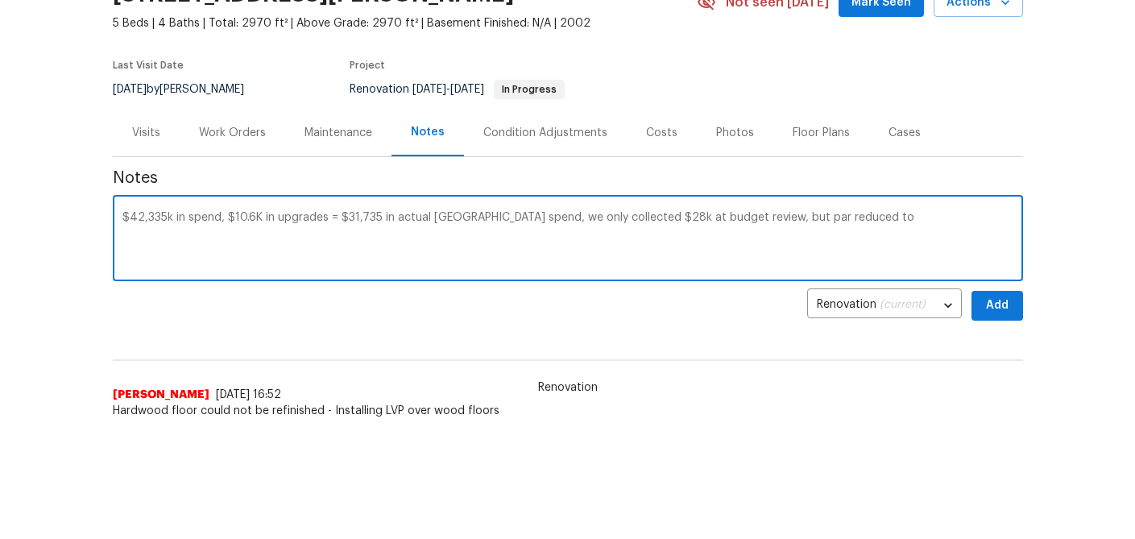
scroll to position [27, 0]
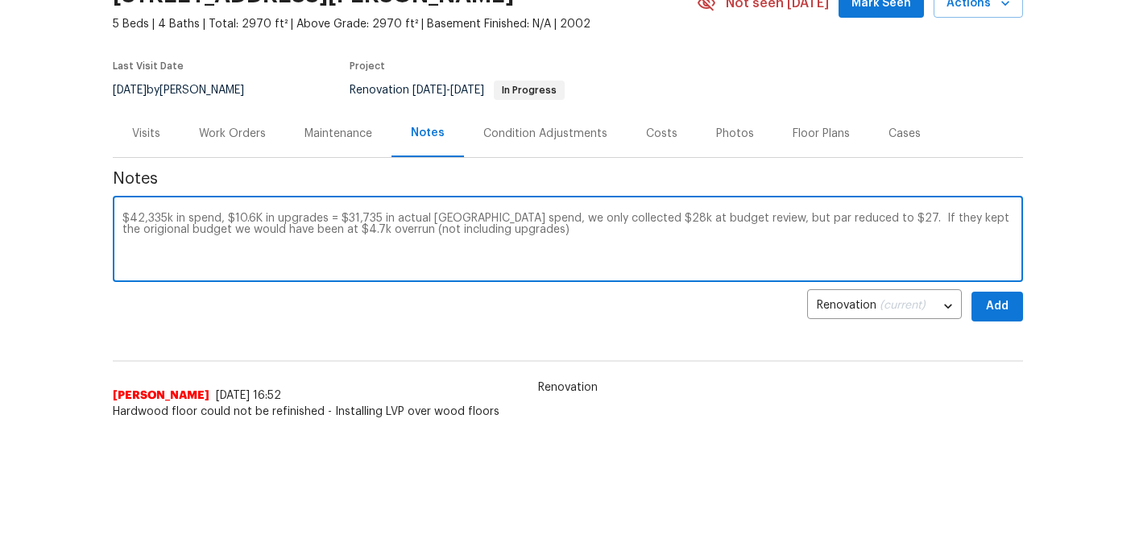
drag, startPoint x: 475, startPoint y: 230, endPoint x: 4, endPoint y: 203, distance: 471.3
click at [4, 203] on div "Back to all projects 2579 Middleton Way, Grayson, GA 30017 5 Beds | 4 Baths | T…" at bounding box center [567, 187] width 1135 height 488
type textarea "$42,335k in spend, $10.6K in upgrades = $31,735 in actual reno spend, we only c…"
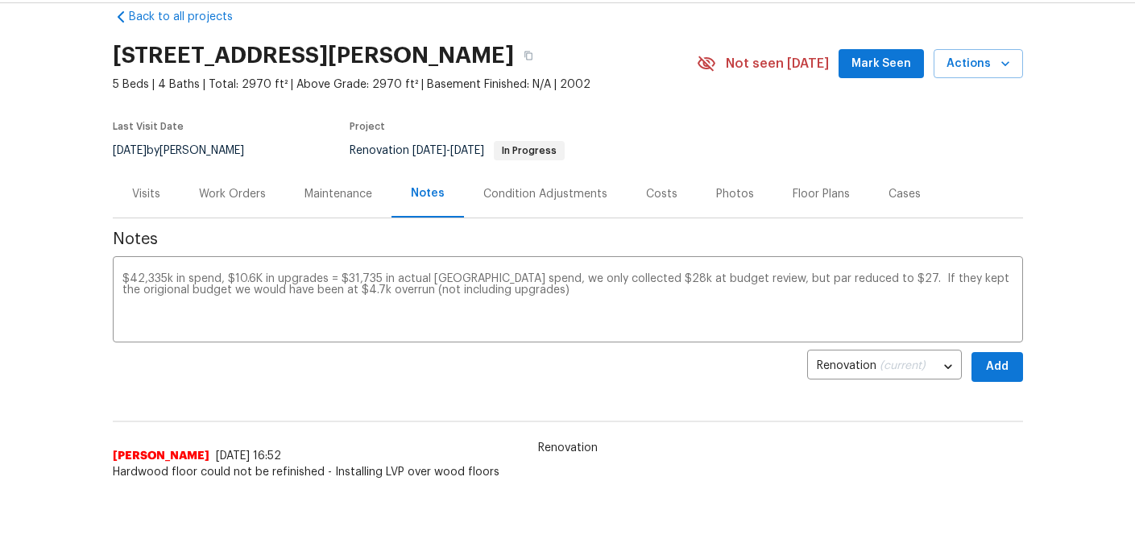
scroll to position [31, 0]
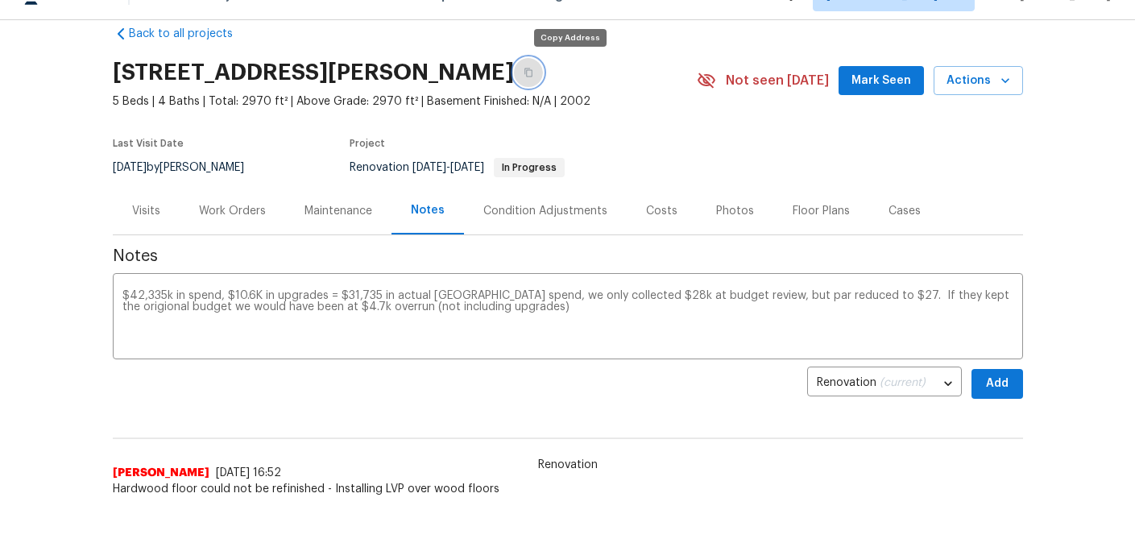
click at [533, 71] on icon "button" at bounding box center [529, 73] width 10 height 10
click at [1013, 388] on button "Add" at bounding box center [998, 384] width 52 height 30
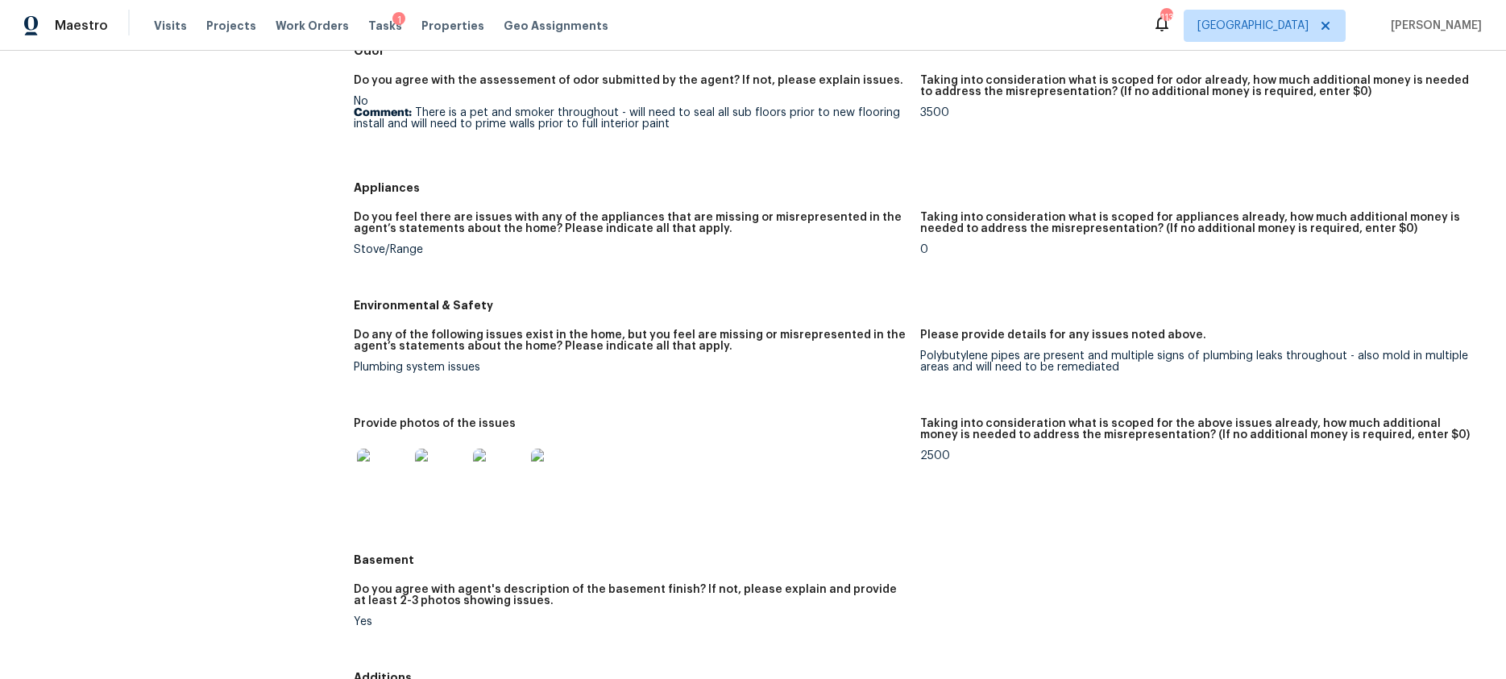
scroll to position [1641, 0]
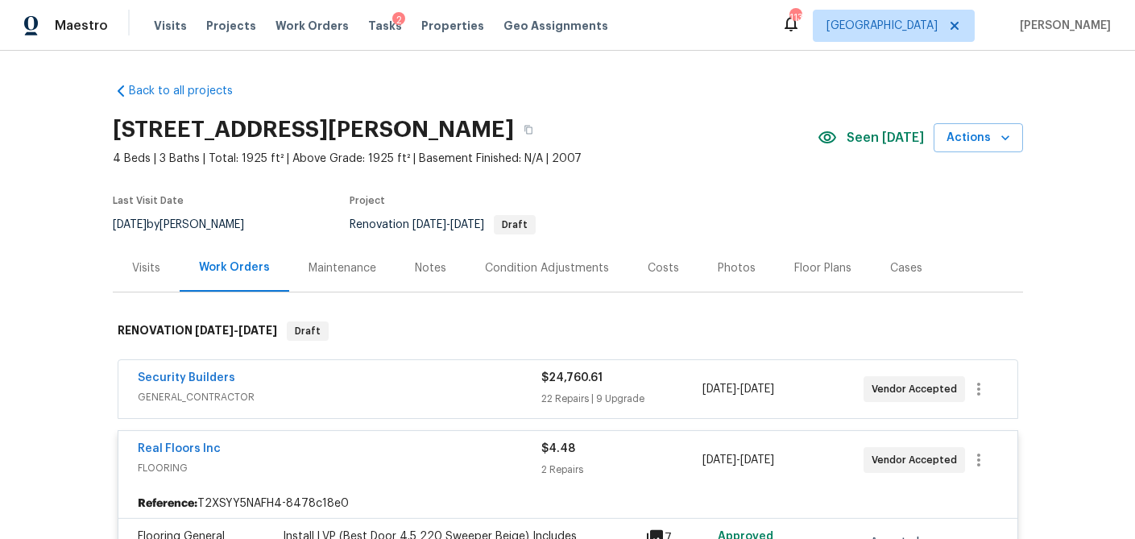
scroll to position [212, 0]
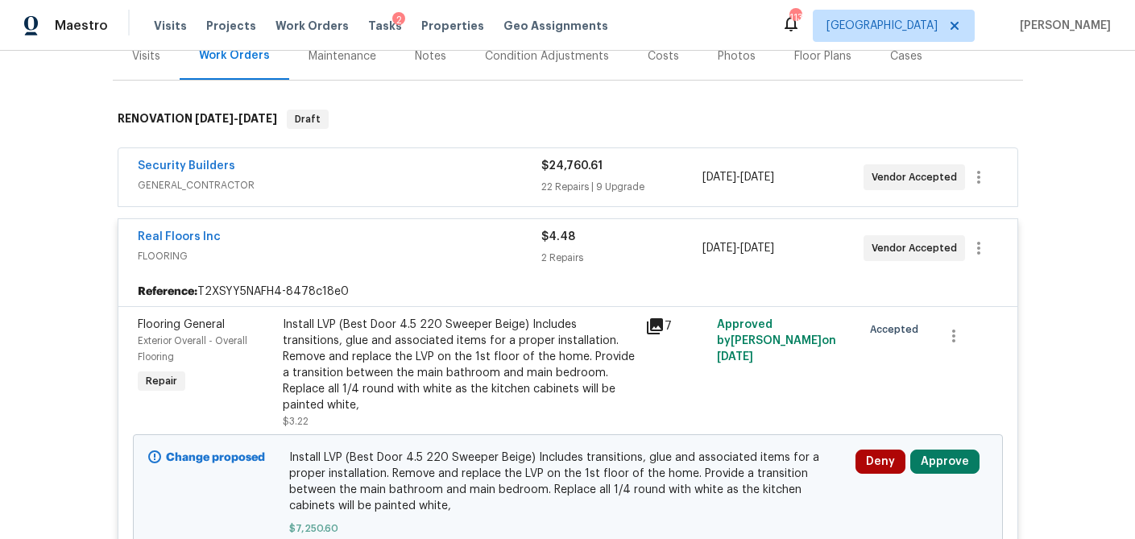
click at [473, 193] on span "GENERAL_CONTRACTOR" at bounding box center [340, 185] width 404 height 16
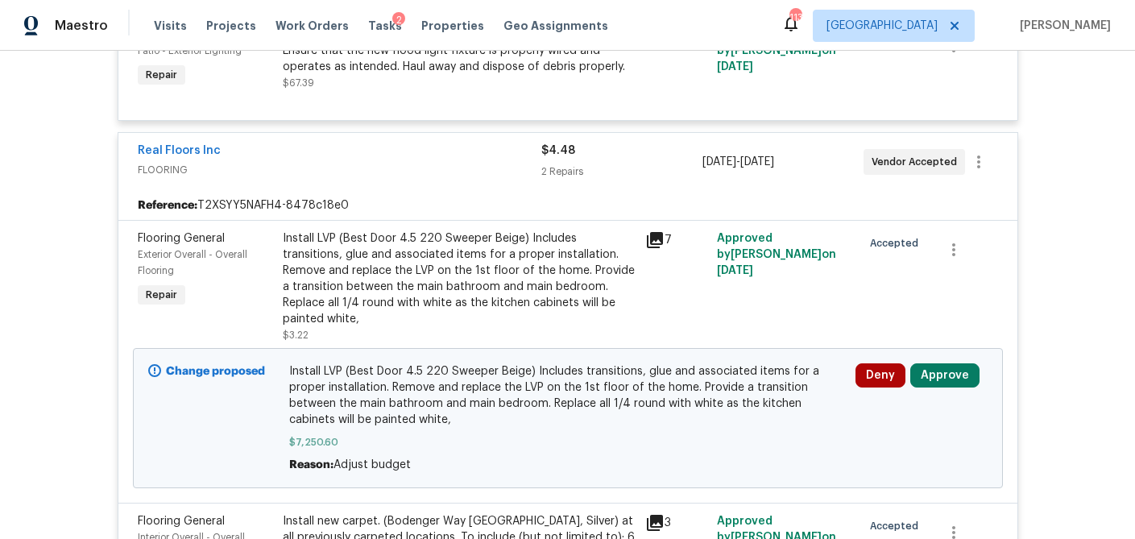
scroll to position [5164, 0]
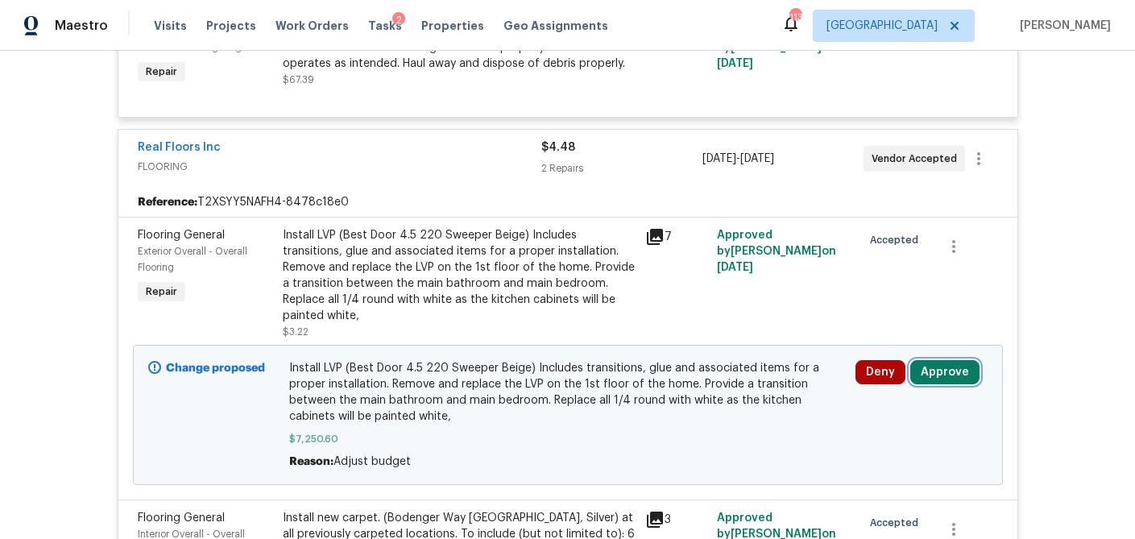
click at [941, 360] on button "Approve" at bounding box center [945, 372] width 69 height 24
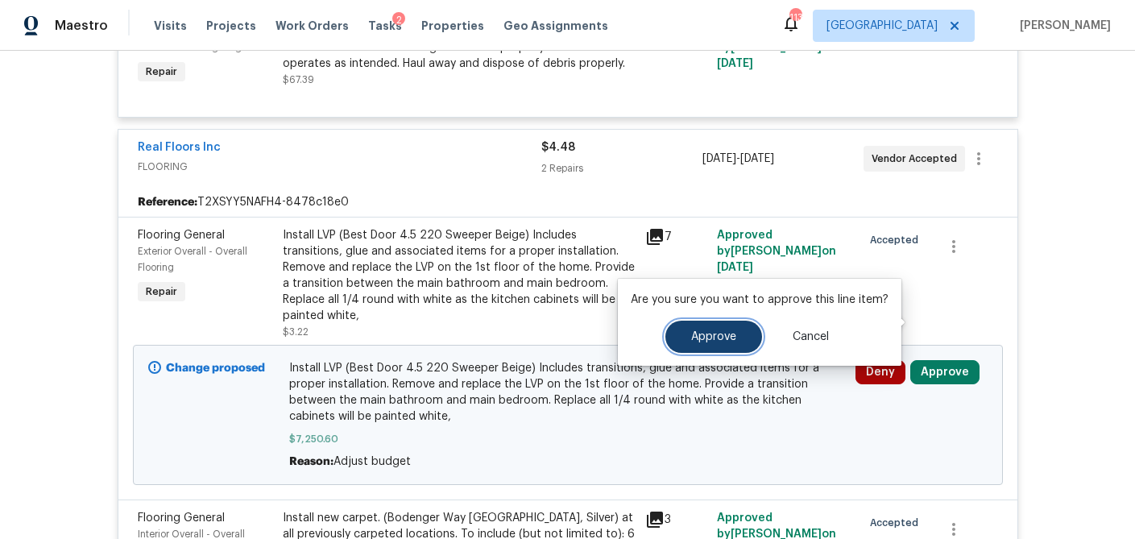
click at [727, 334] on span "Approve" at bounding box center [713, 337] width 45 height 12
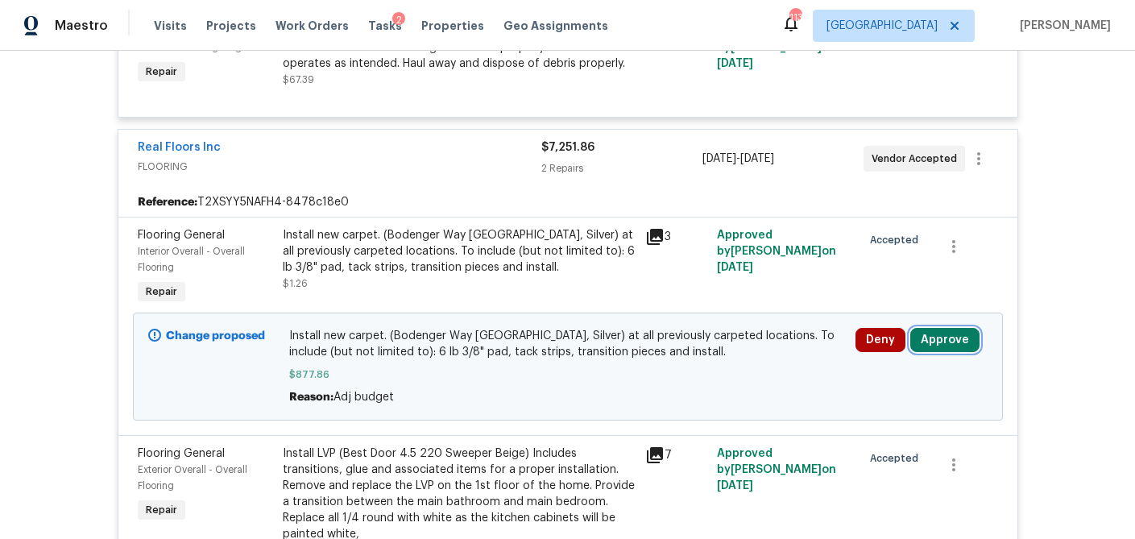
click at [946, 328] on button "Approve" at bounding box center [945, 340] width 69 height 24
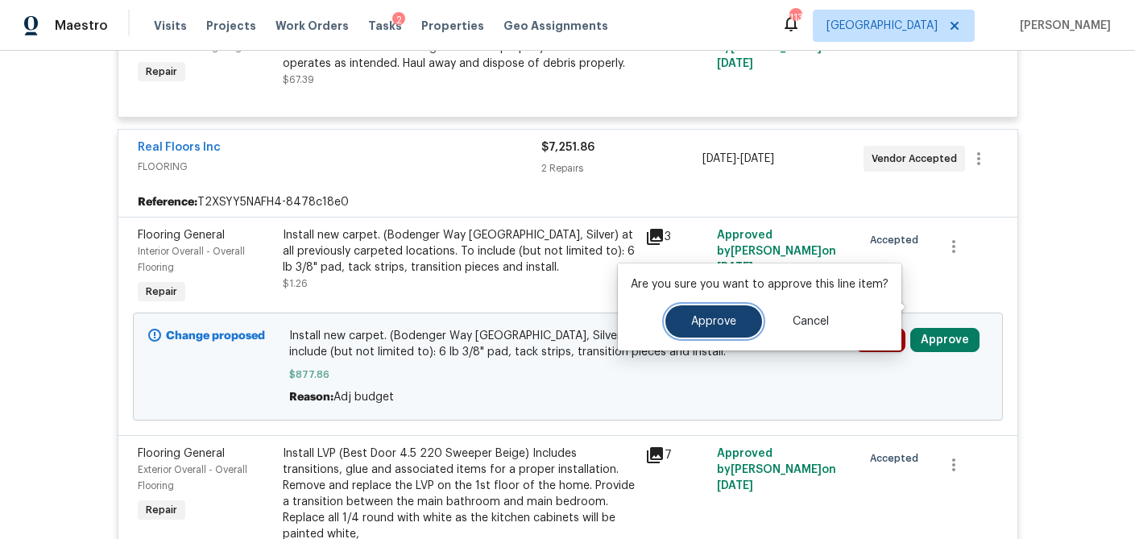
click at [710, 325] on span "Approve" at bounding box center [713, 322] width 45 height 12
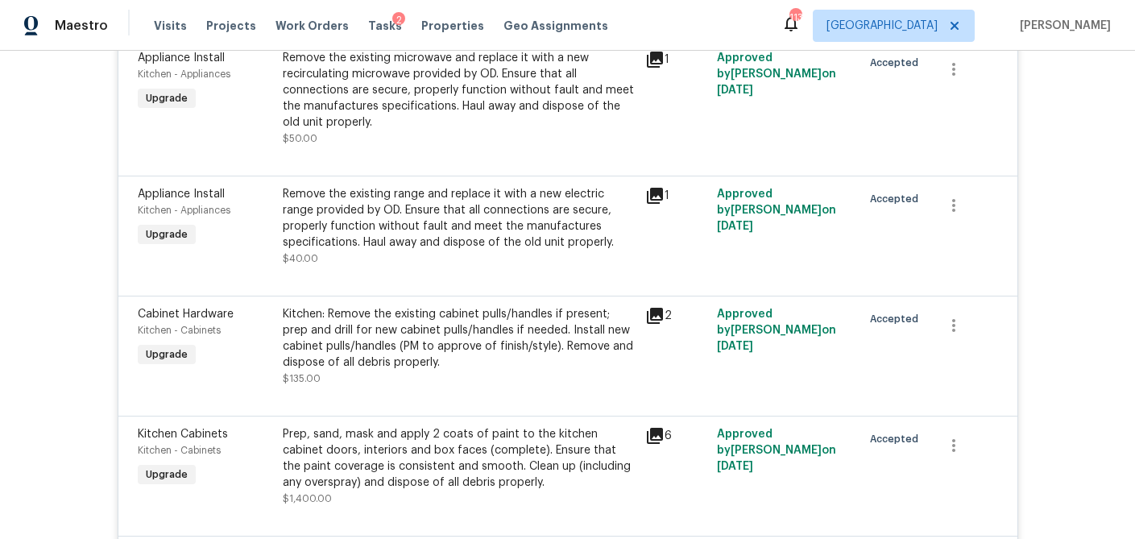
scroll to position [5734, 0]
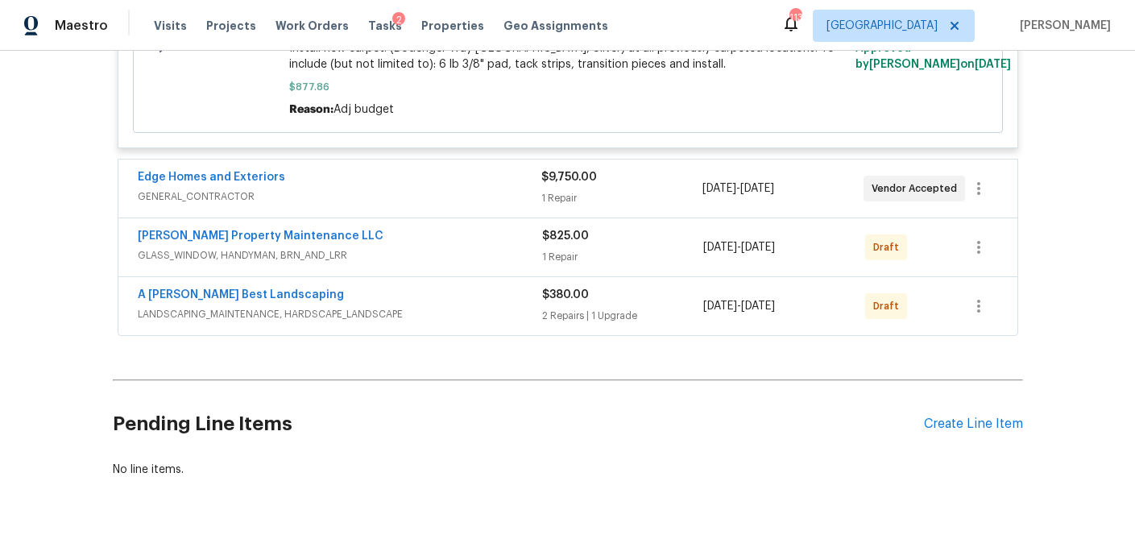
click at [624, 169] on div "$9,750.00 1 Repair" at bounding box center [621, 188] width 161 height 39
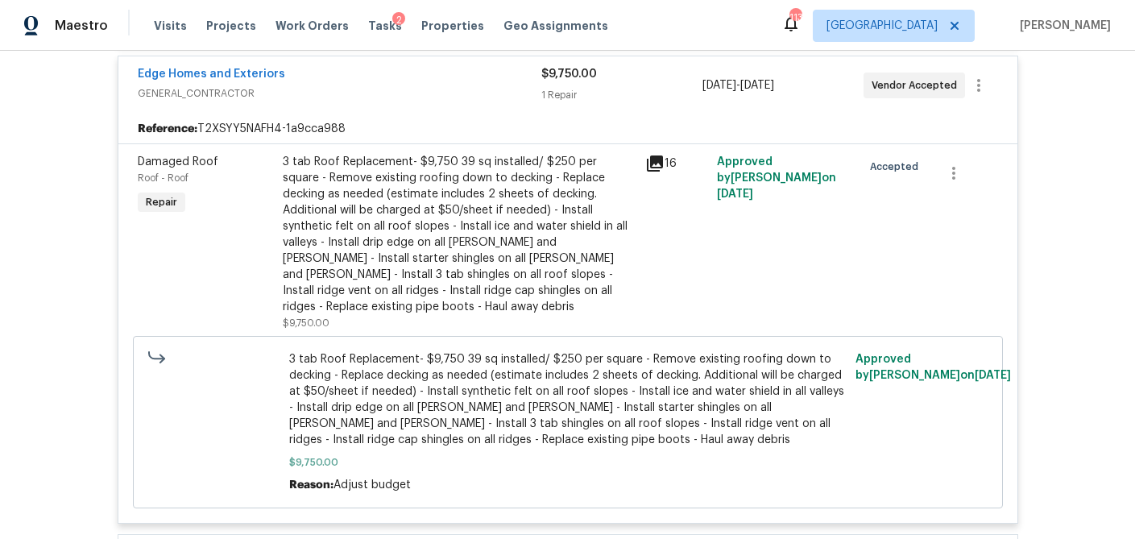
scroll to position [6139, 0]
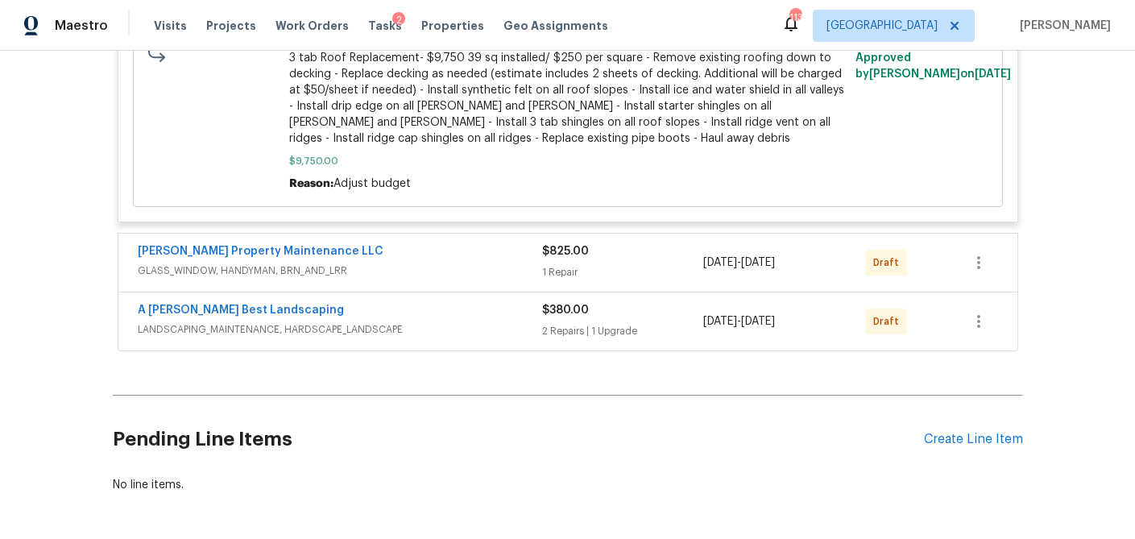
click at [612, 243] on div "$825.00 1 Repair" at bounding box center [623, 262] width 162 height 39
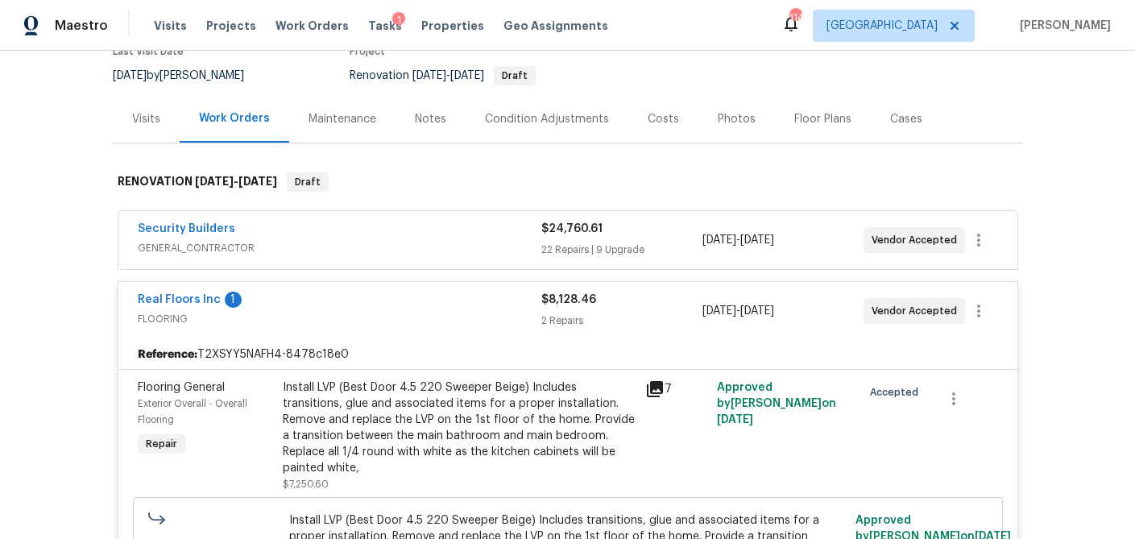
scroll to position [148, 0]
click at [649, 243] on div "22 Repairs | 9 Upgrade" at bounding box center [621, 251] width 161 height 16
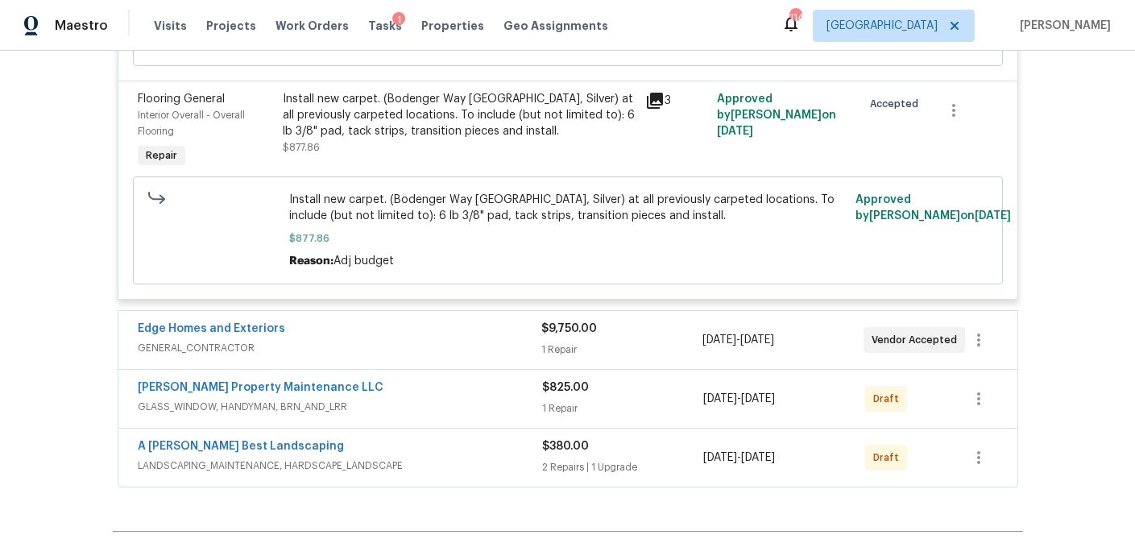
scroll to position [5565, 0]
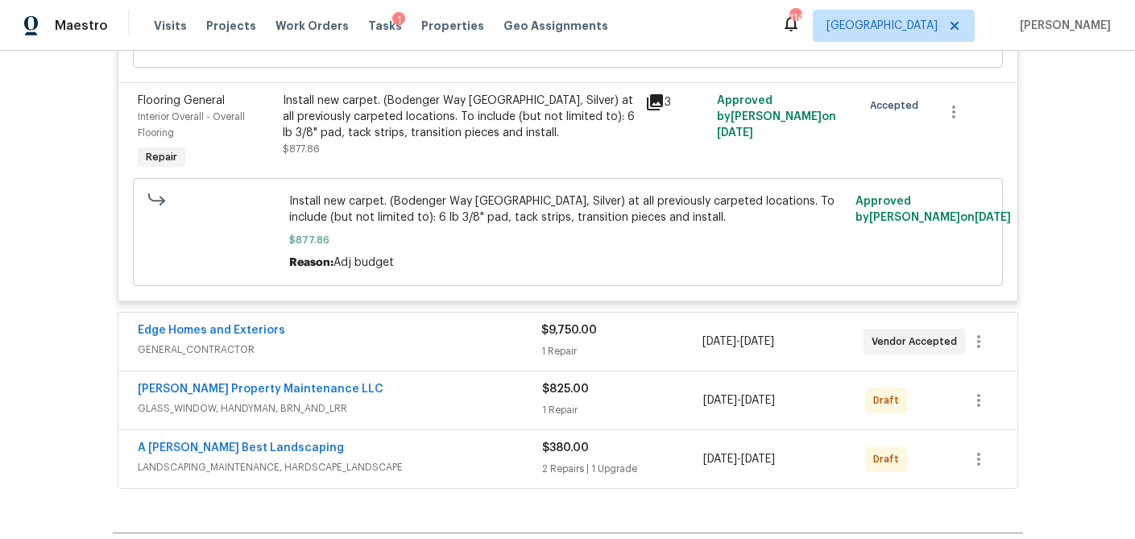
click at [620, 322] on div "$9,750.00" at bounding box center [621, 330] width 161 height 16
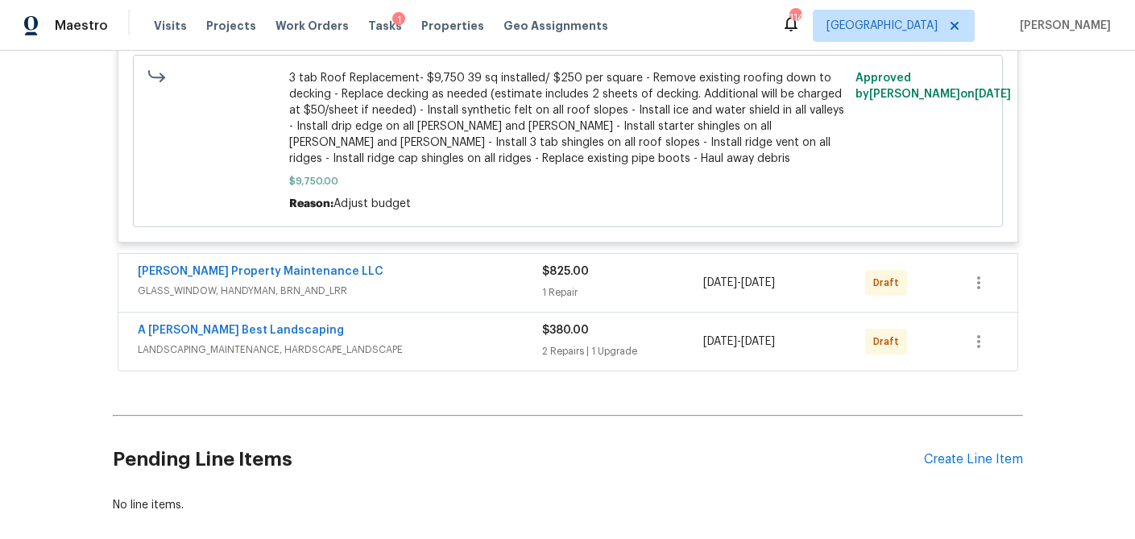
scroll to position [6106, 0]
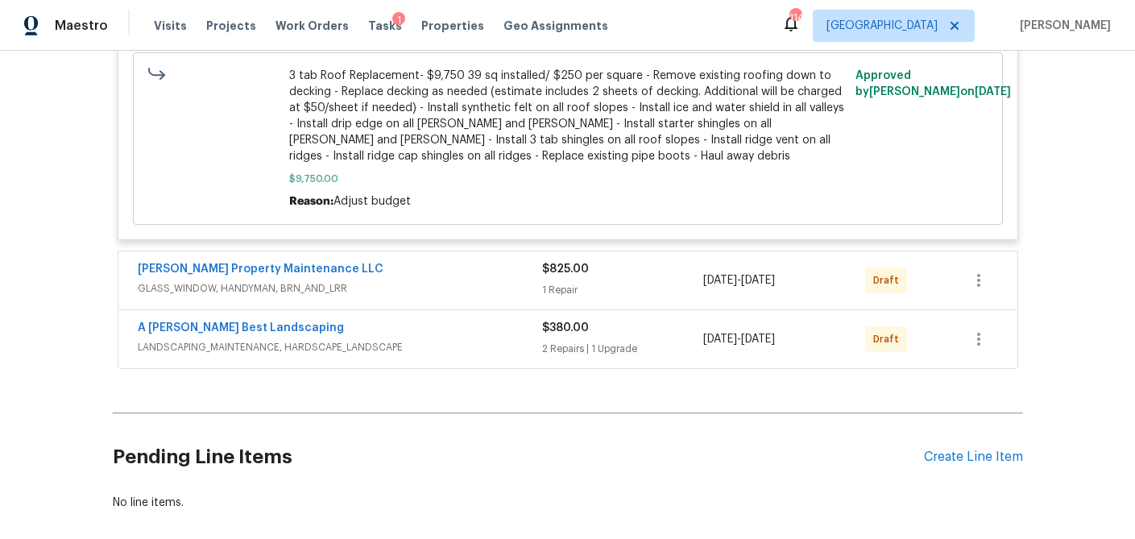
click at [620, 258] on div "Glen Property Maintenance LLC GLASS_WINDOW, HANDYMAN, BRN_AND_LRR $825.00 1 Rep…" at bounding box center [567, 280] width 899 height 58
click at [622, 282] on div "1 Repair" at bounding box center [623, 290] width 162 height 16
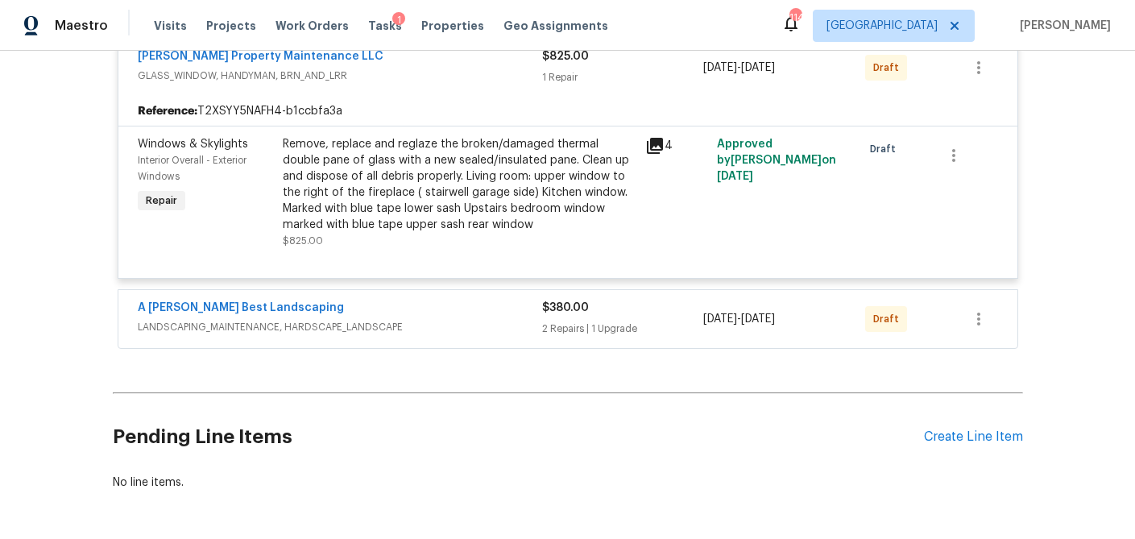
scroll to position [6333, 0]
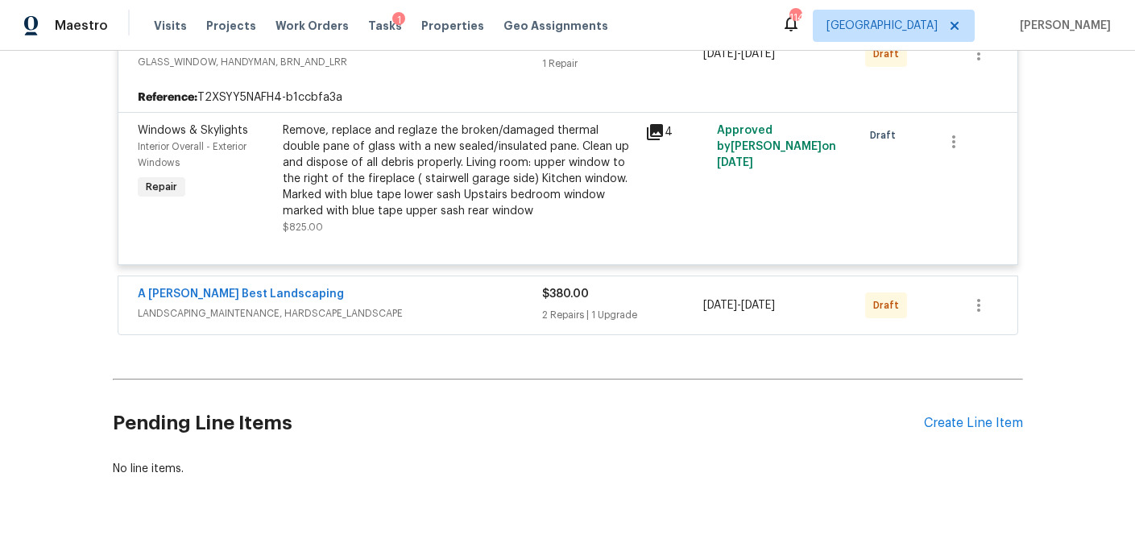
click at [639, 307] on div "2 Repairs | 1 Upgrade" at bounding box center [623, 315] width 162 height 16
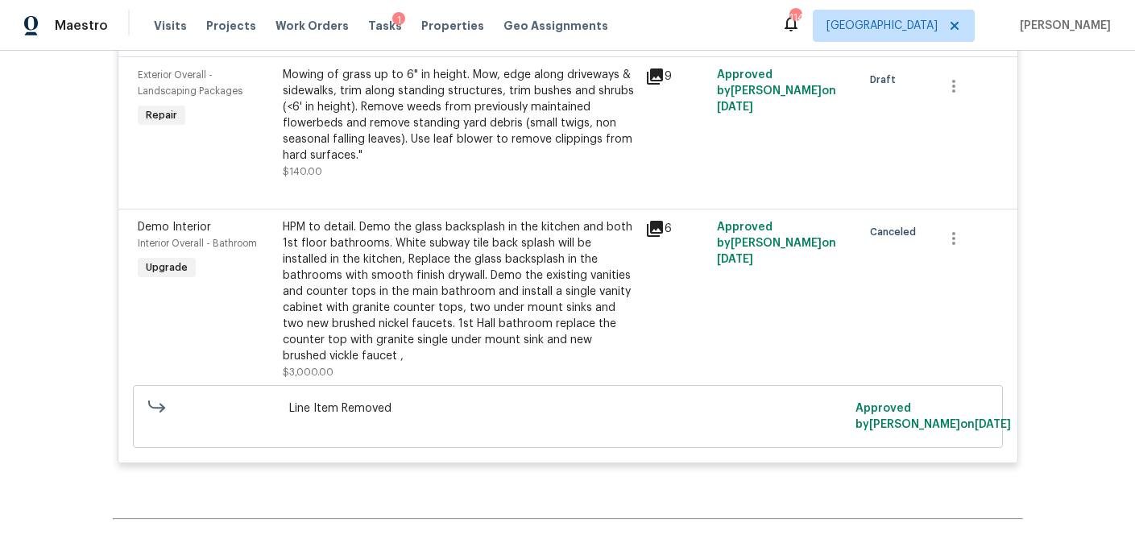
scroll to position [6886, 0]
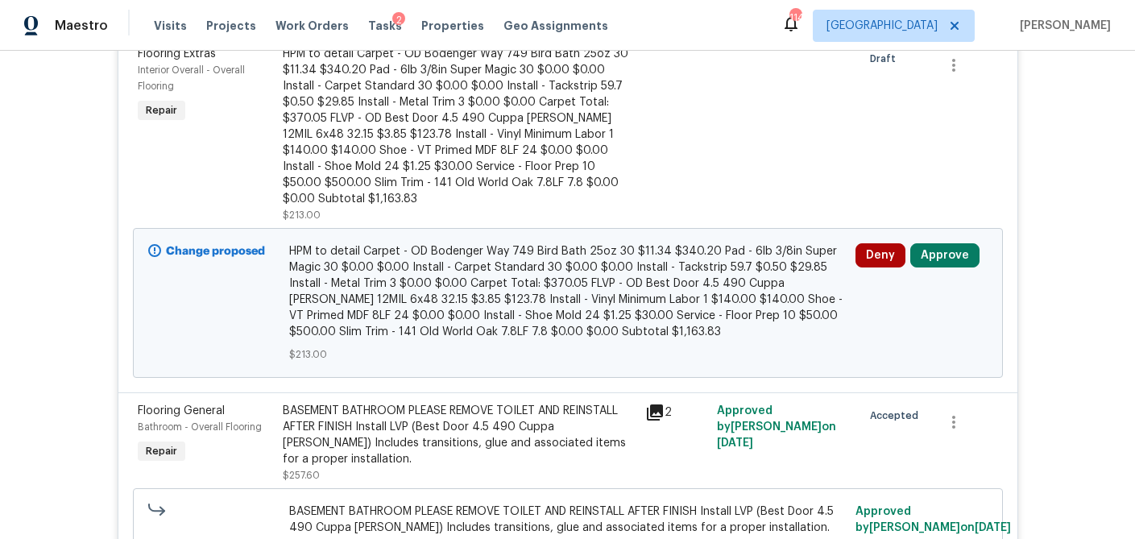
scroll to position [431, 0]
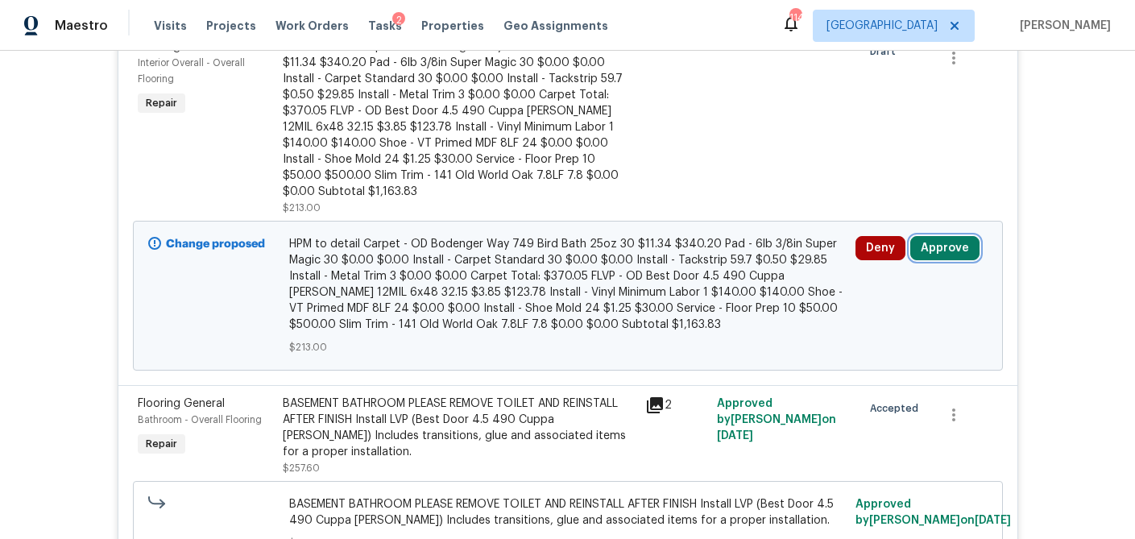
click at [965, 236] on button "Approve" at bounding box center [945, 248] width 69 height 24
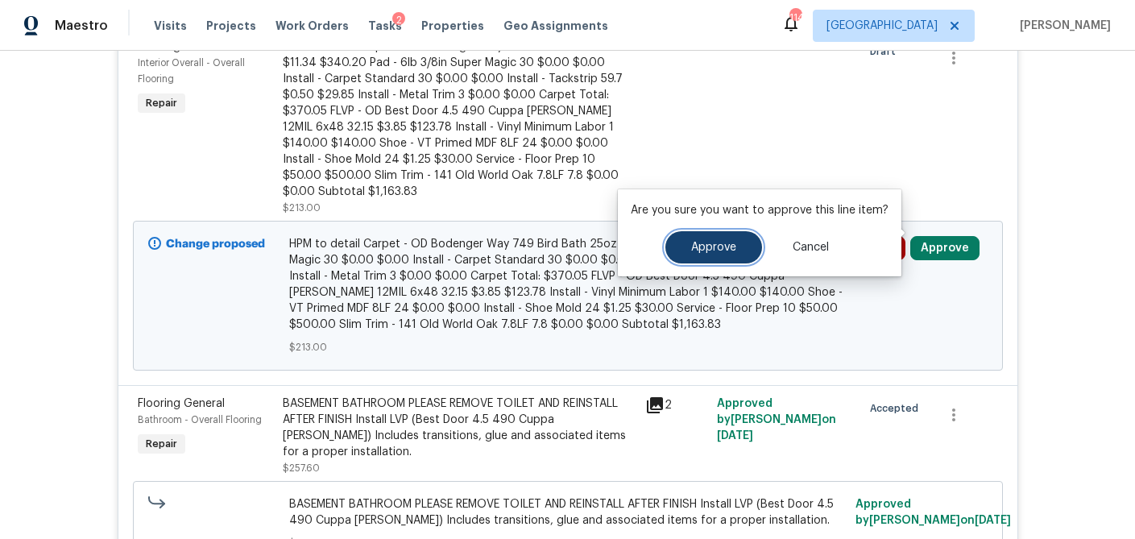
click at [743, 255] on button "Approve" at bounding box center [714, 247] width 97 height 32
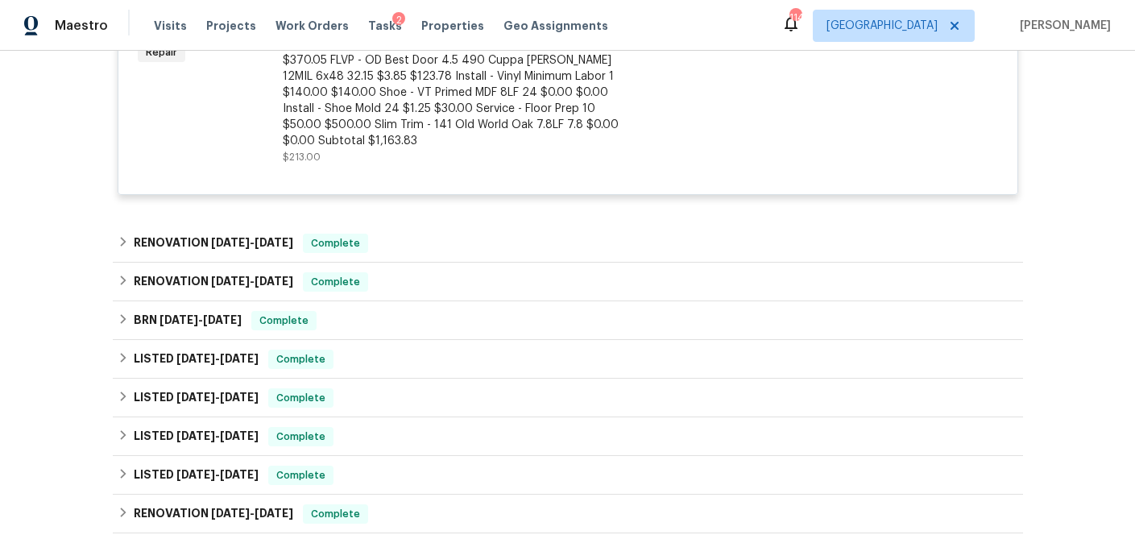
scroll to position [881, 0]
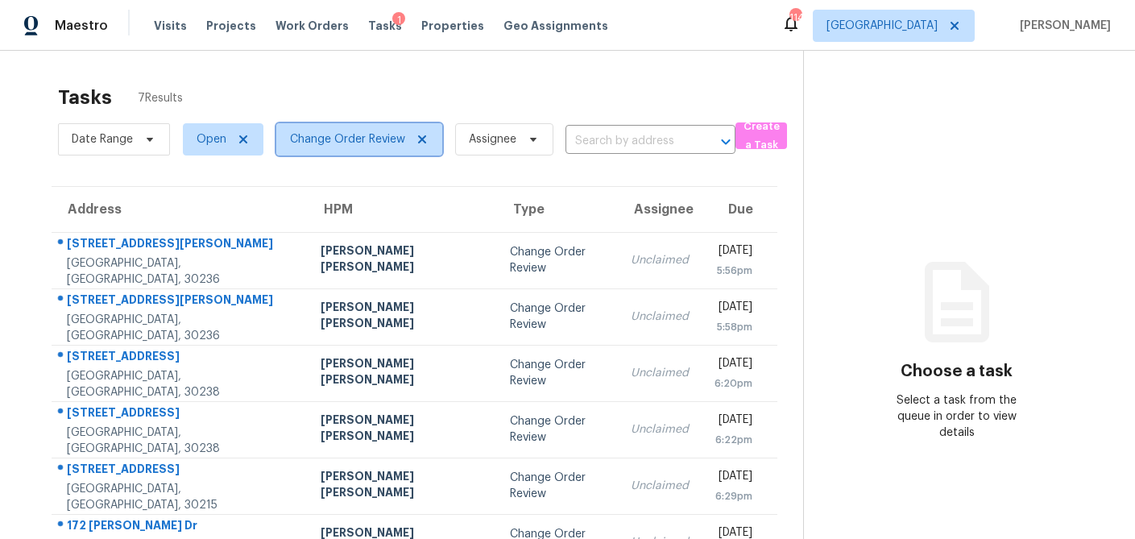
click at [422, 137] on icon at bounding box center [422, 139] width 8 height 8
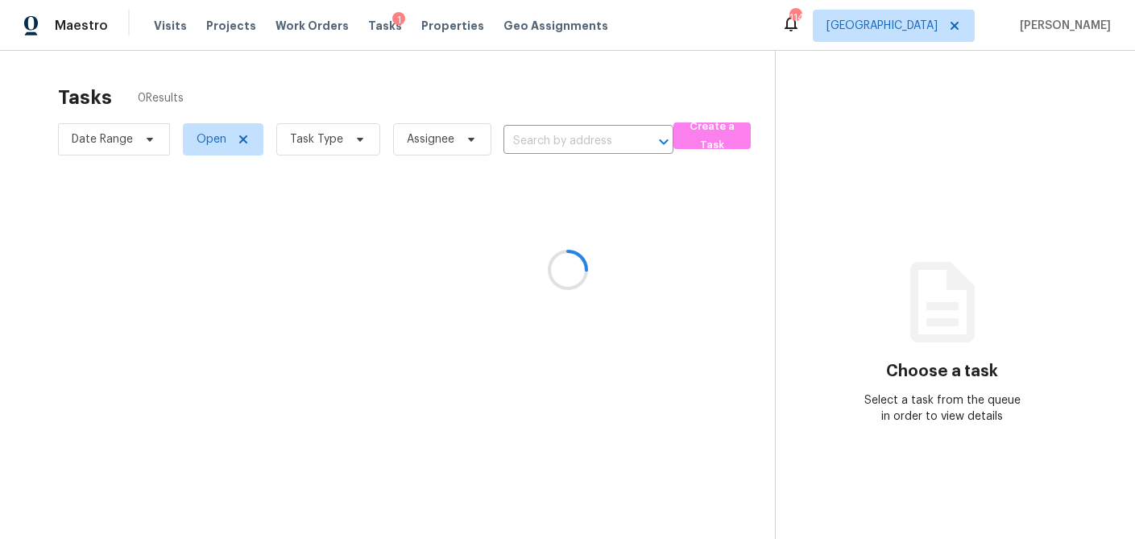
click at [354, 140] on div at bounding box center [567, 269] width 1135 height 539
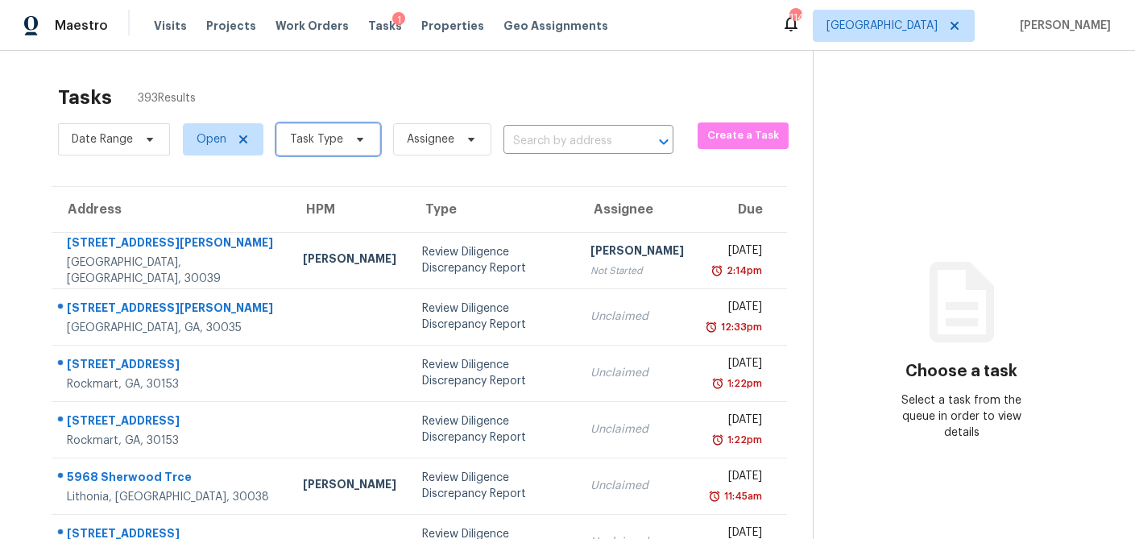
click at [357, 139] on icon at bounding box center [360, 140] width 6 height 4
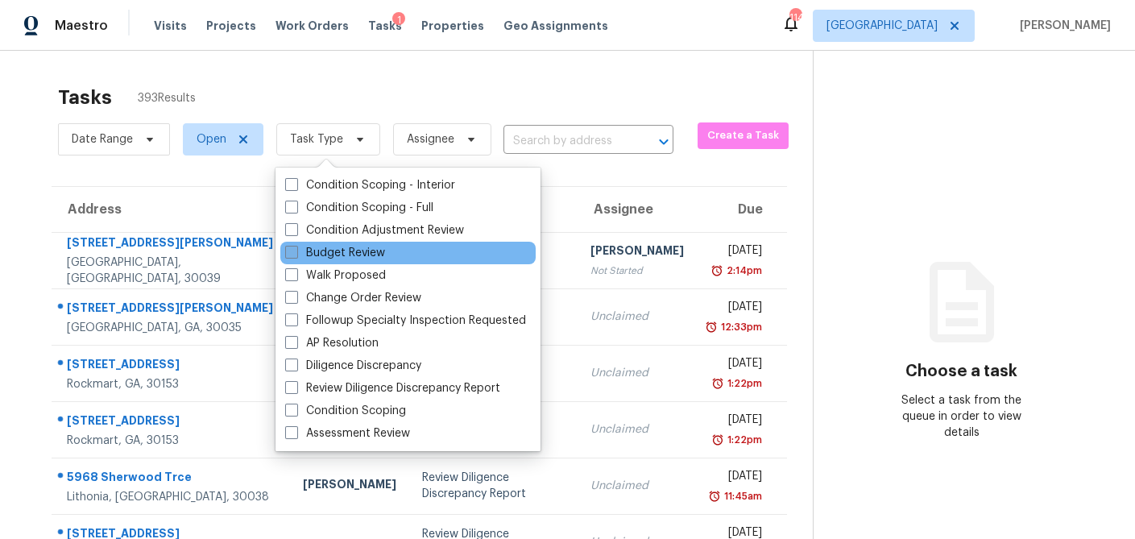
click at [290, 251] on span at bounding box center [291, 252] width 13 height 13
click at [290, 251] on input "Budget Review" at bounding box center [290, 250] width 10 height 10
checkbox input "true"
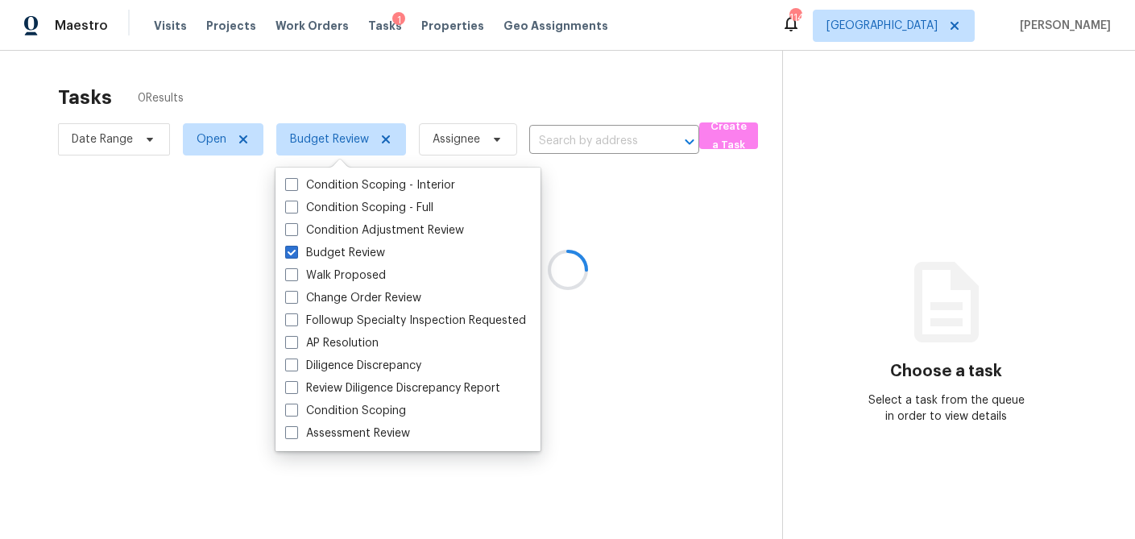
click at [340, 73] on div at bounding box center [567, 269] width 1135 height 539
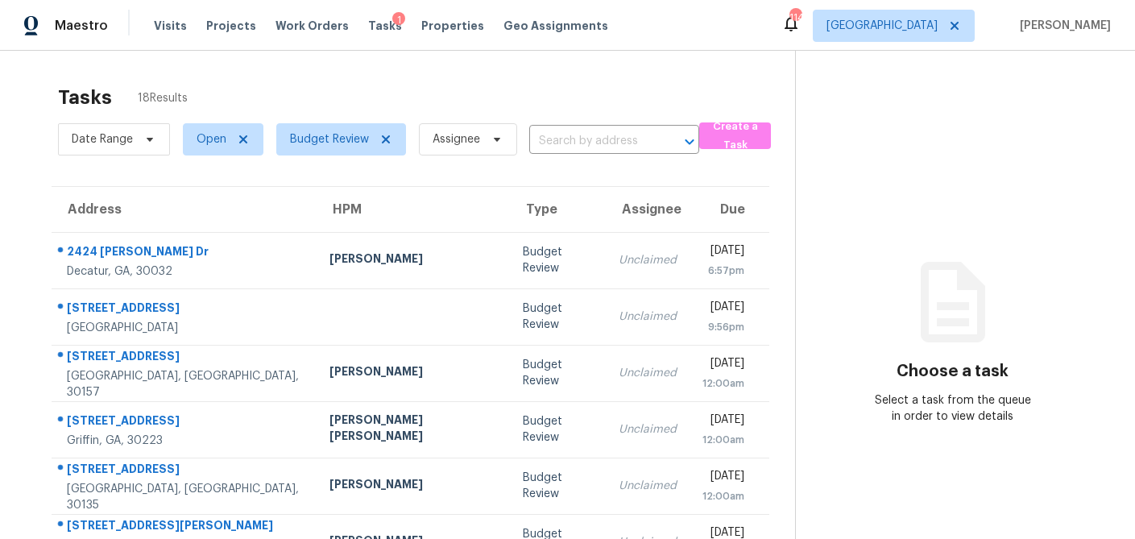
scroll to position [300, 0]
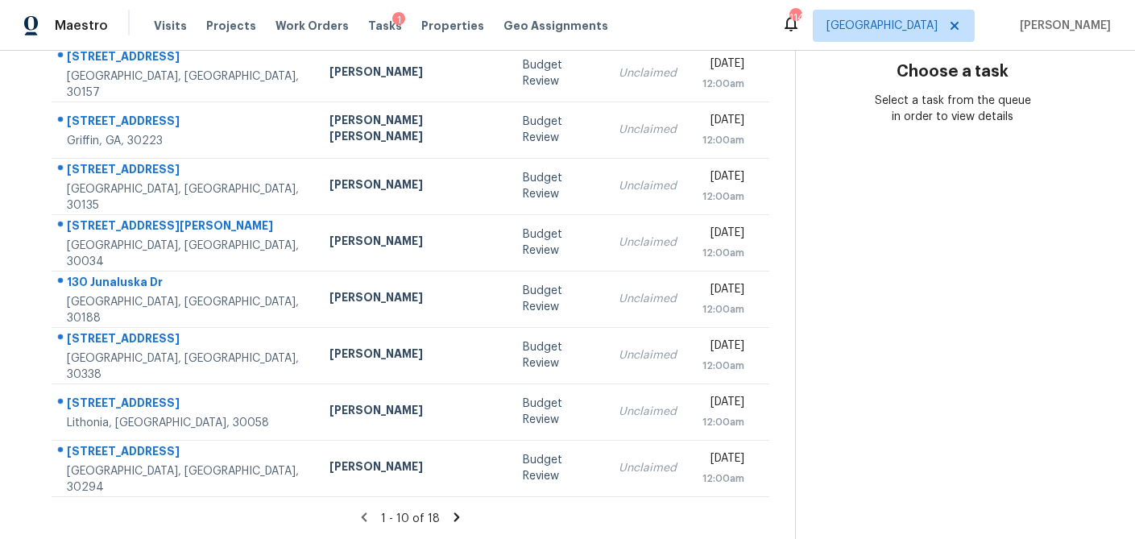
click at [454, 515] on icon at bounding box center [457, 516] width 6 height 9
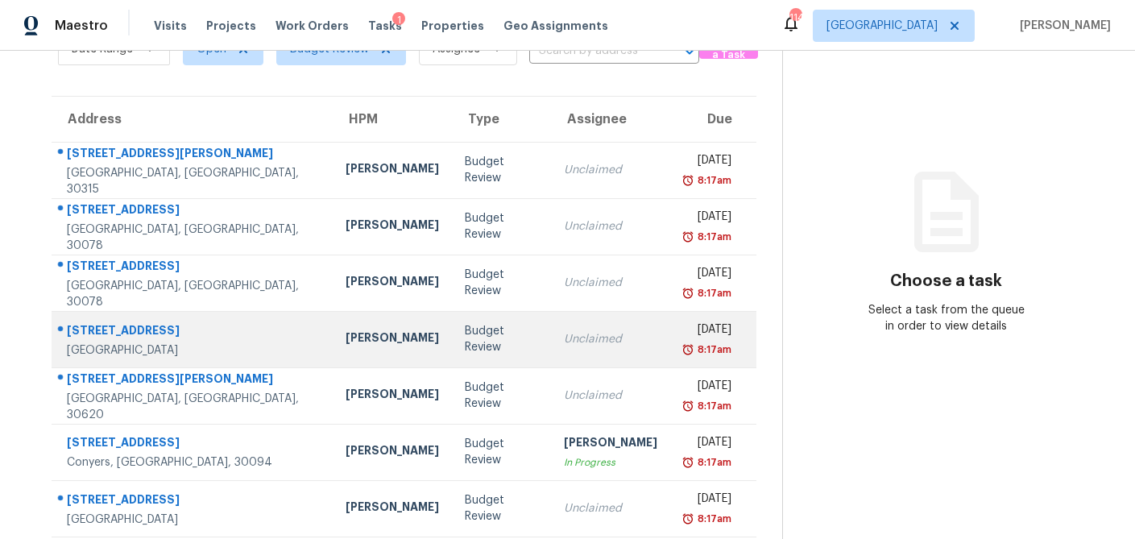
scroll to position [106, 0]
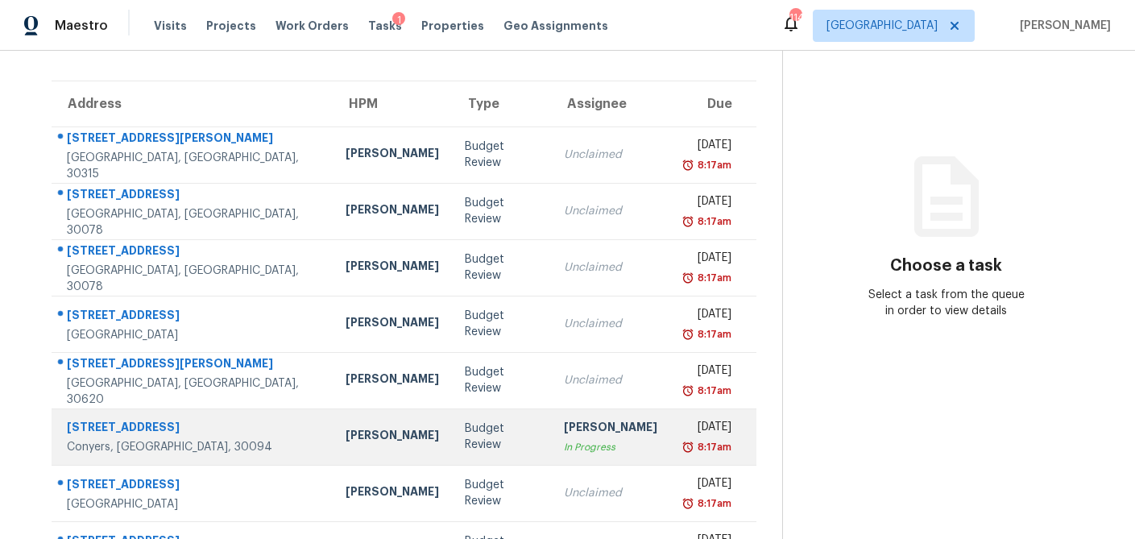
click at [338, 459] on td "Ryan Fogarty" at bounding box center [392, 437] width 119 height 56
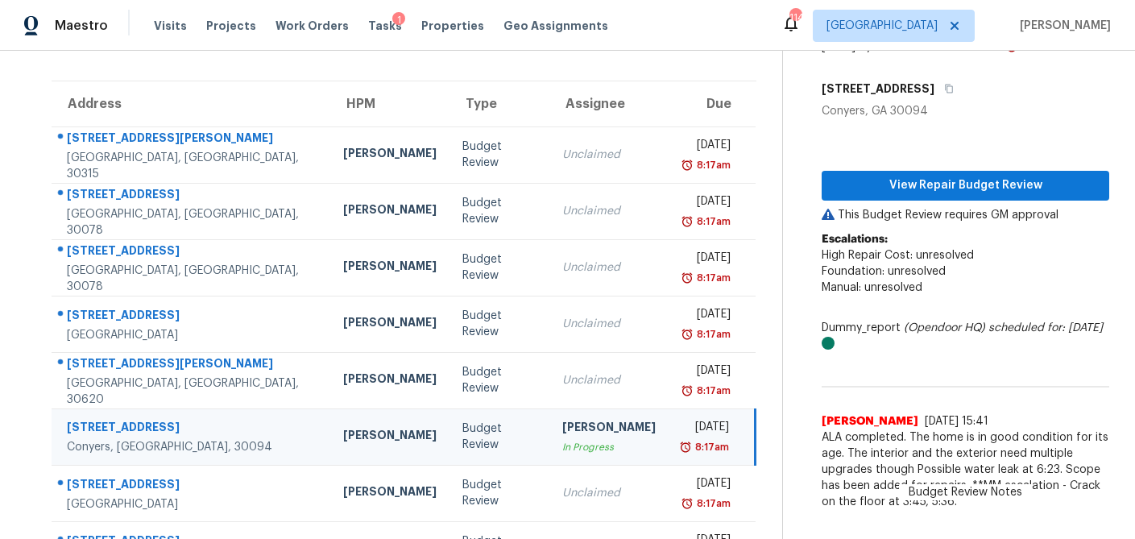
click at [867, 200] on div "View Repair Budget Review This Budget Review requires GM approval Escalations: …" at bounding box center [966, 318] width 288 height 399
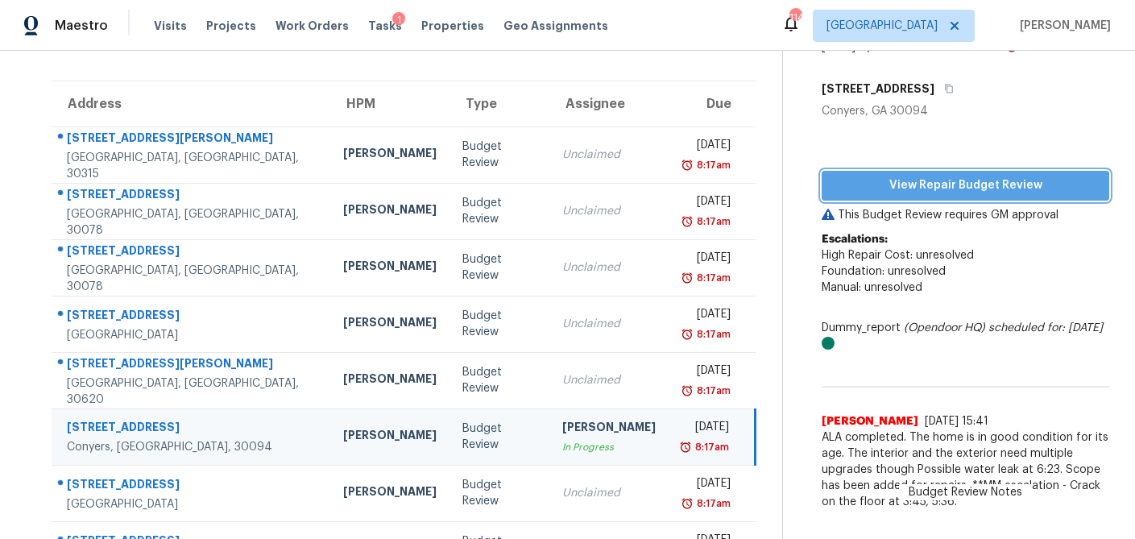
click at [952, 185] on span "View Repair Budget Review" at bounding box center [966, 186] width 262 height 20
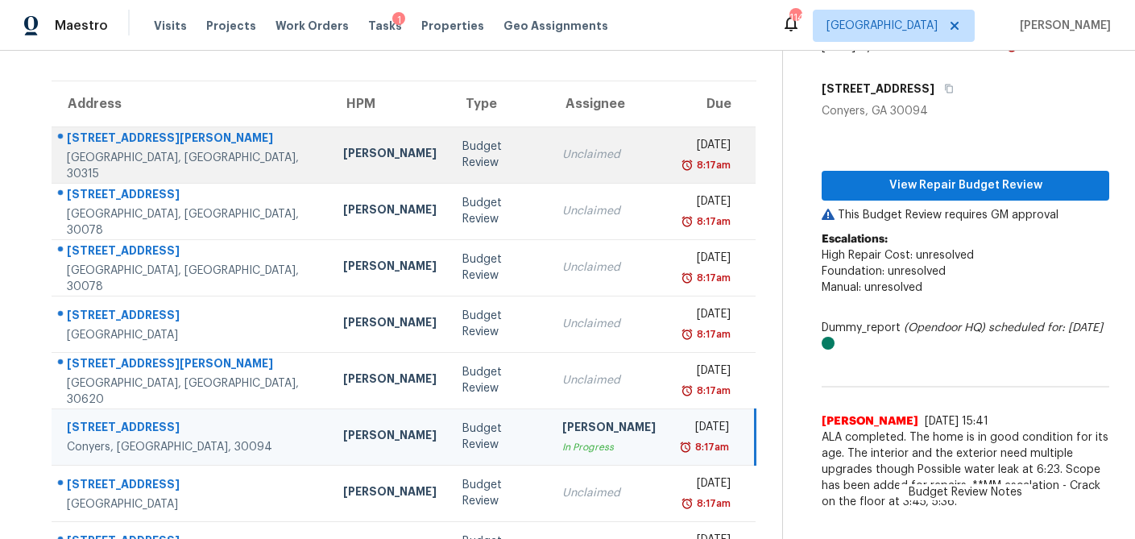
click at [562, 160] on div "Unclaimed" at bounding box center [608, 155] width 93 height 16
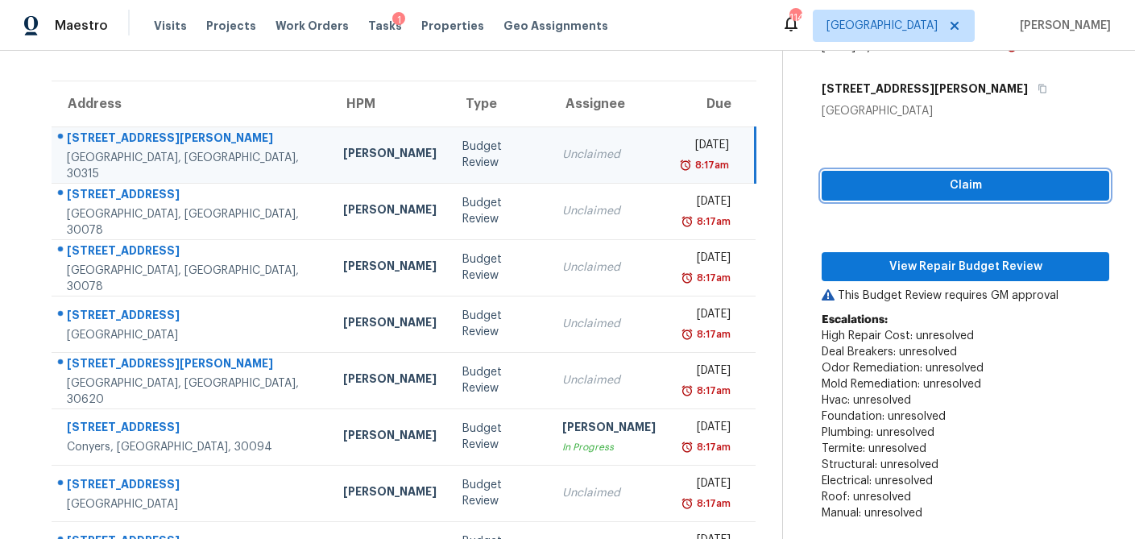
click at [962, 184] on span "Claim" at bounding box center [966, 186] width 262 height 20
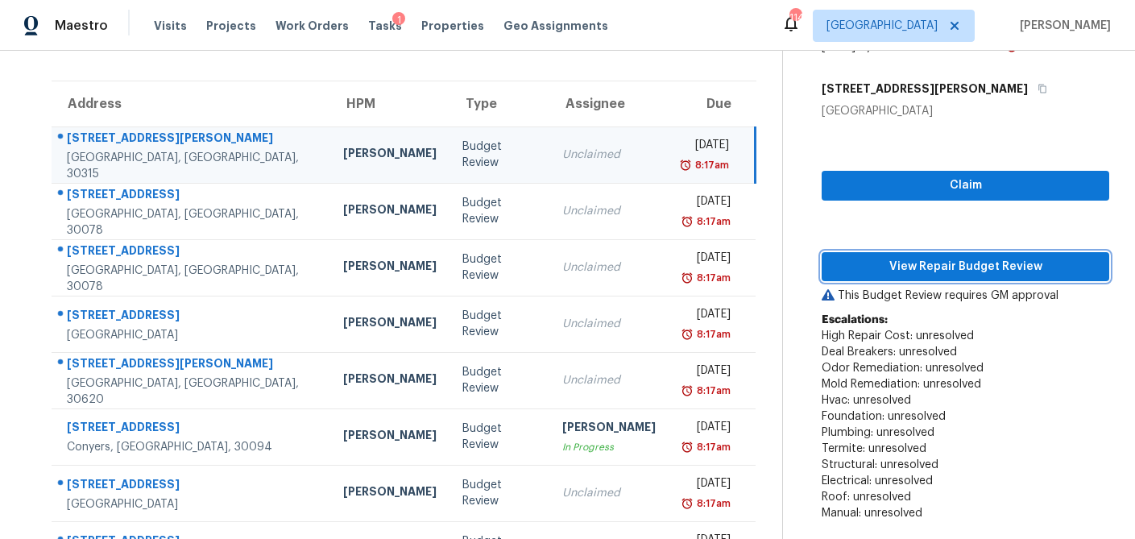
click at [944, 274] on span "View Repair Budget Review" at bounding box center [966, 267] width 262 height 20
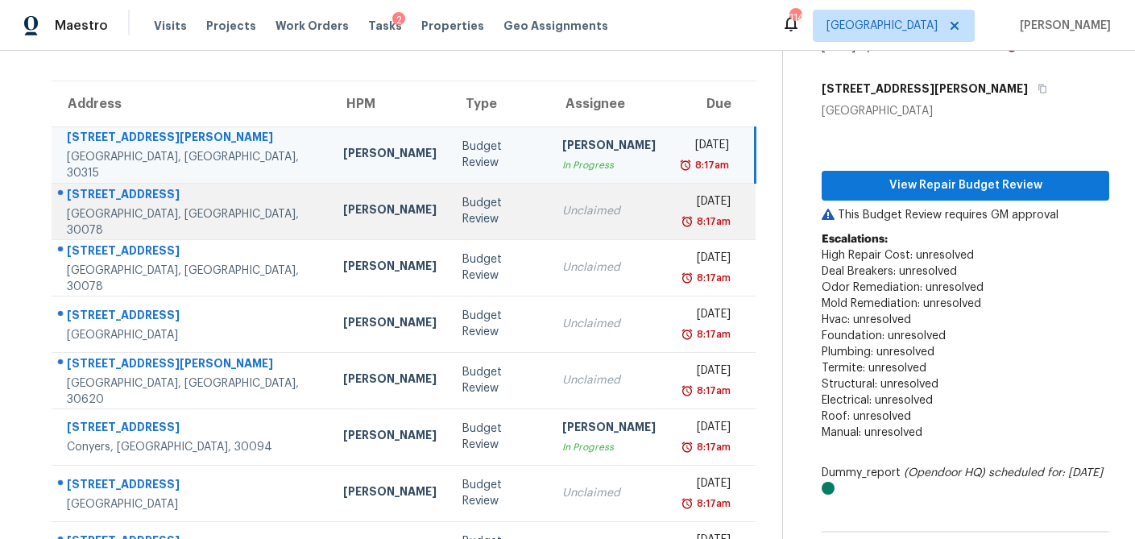
click at [450, 222] on td "Budget Review" at bounding box center [499, 211] width 99 height 56
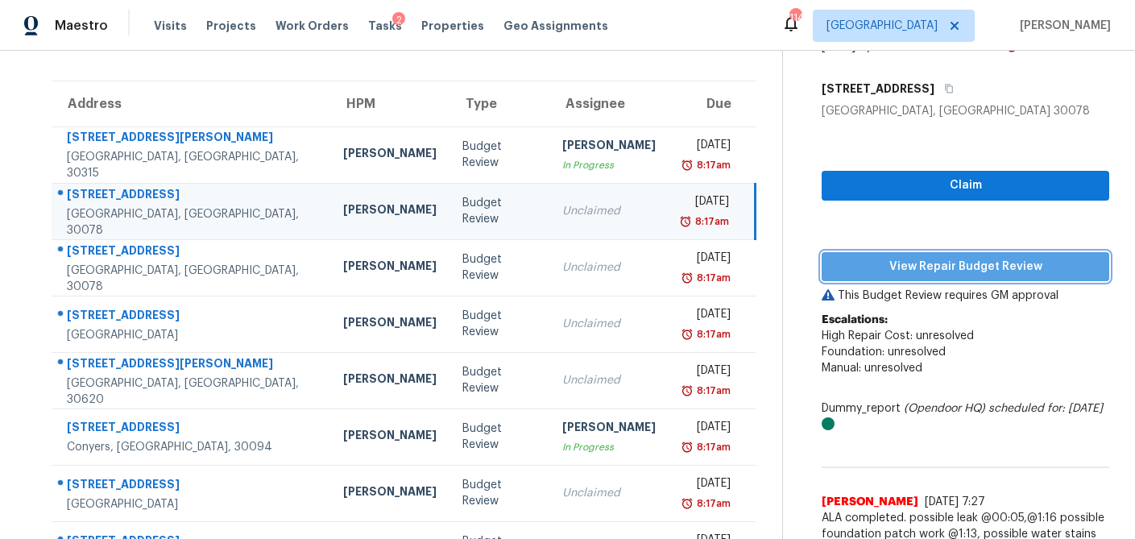
click at [936, 267] on span "View Repair Budget Review" at bounding box center [966, 267] width 262 height 20
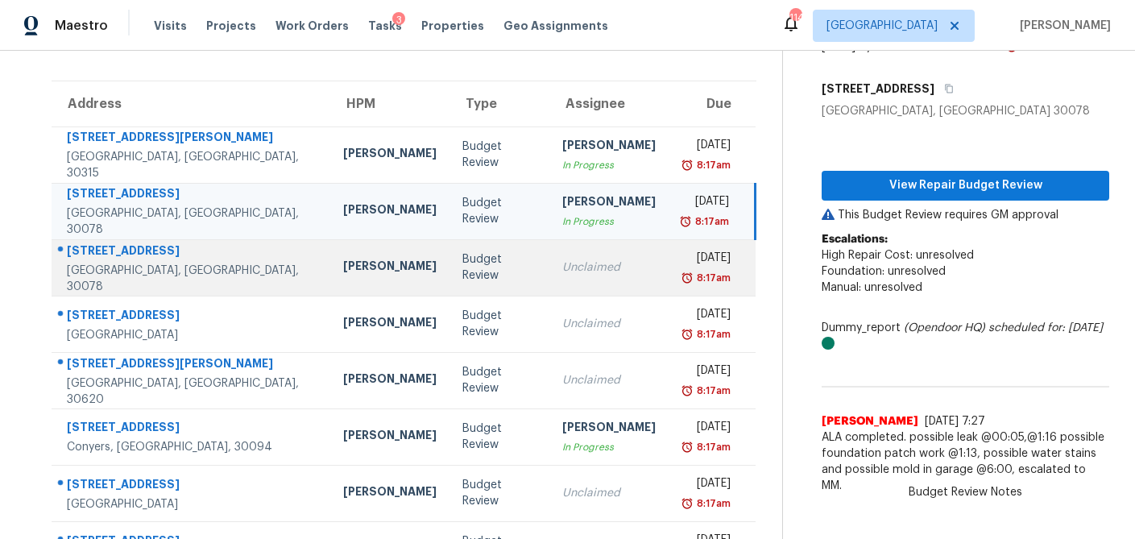
click at [450, 279] on td "Budget Review" at bounding box center [499, 267] width 99 height 56
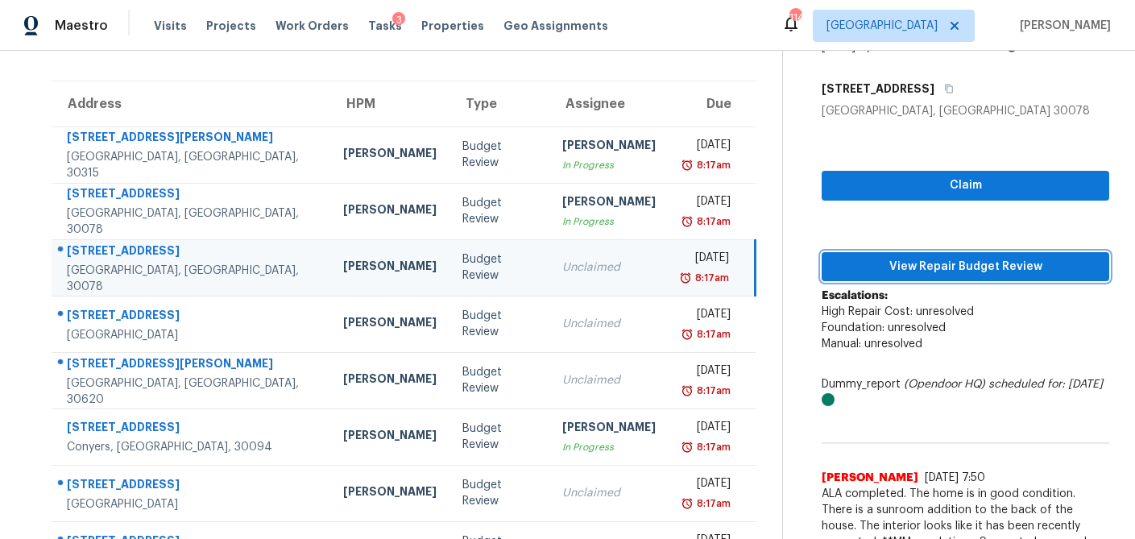
click at [900, 272] on span "View Repair Budget Review" at bounding box center [966, 267] width 262 height 20
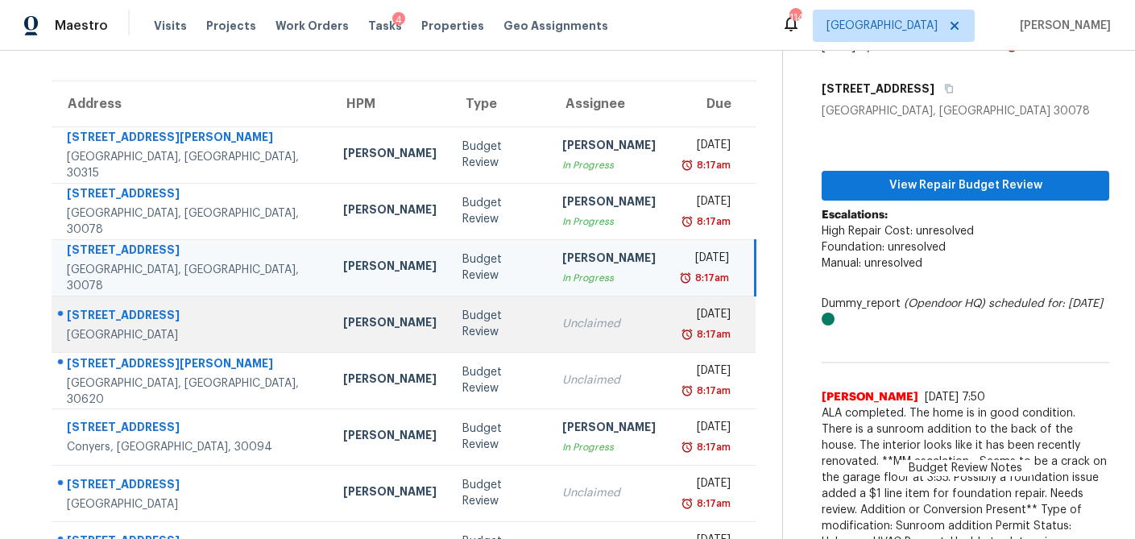
click at [550, 334] on td "Unclaimed" at bounding box center [609, 324] width 119 height 56
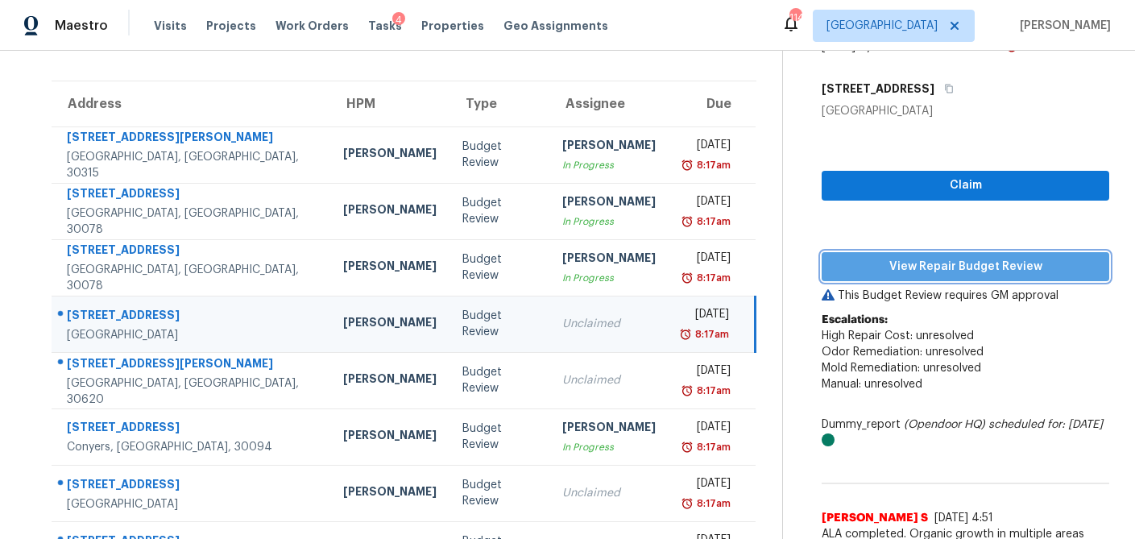
click at [899, 263] on span "View Repair Budget Review" at bounding box center [966, 267] width 262 height 20
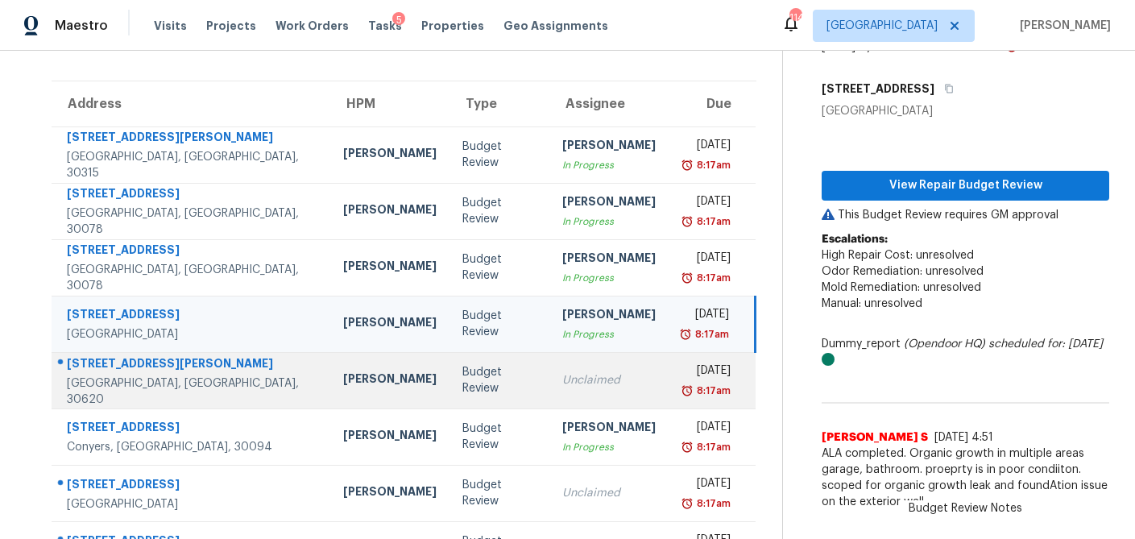
click at [562, 386] on div "Unclaimed" at bounding box center [608, 380] width 93 height 16
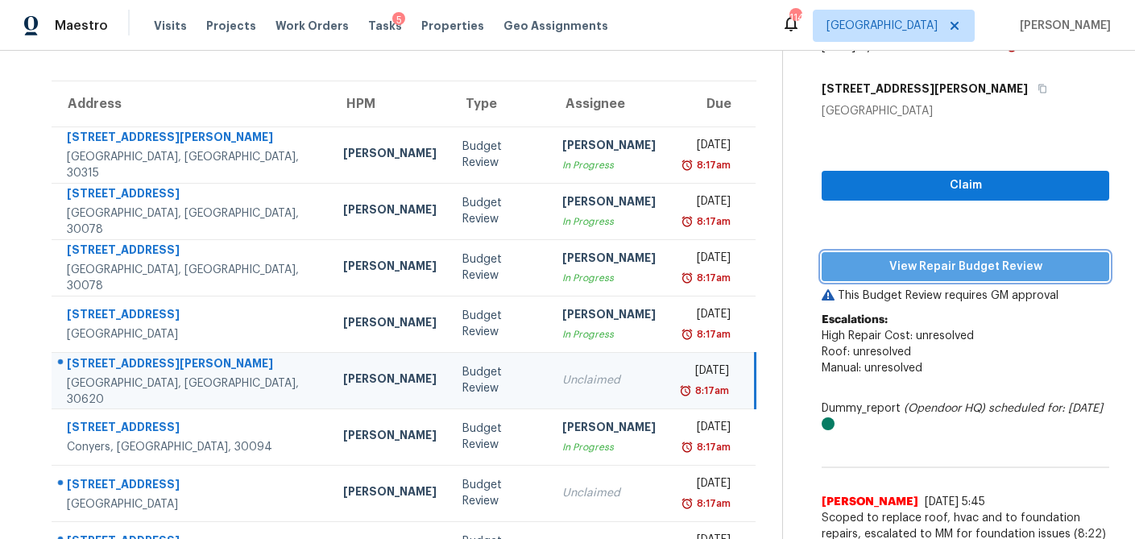
drag, startPoint x: 886, startPoint y: 260, endPoint x: 873, endPoint y: 269, distance: 15.6
click at [886, 260] on span "View Repair Budget Review" at bounding box center [966, 267] width 262 height 20
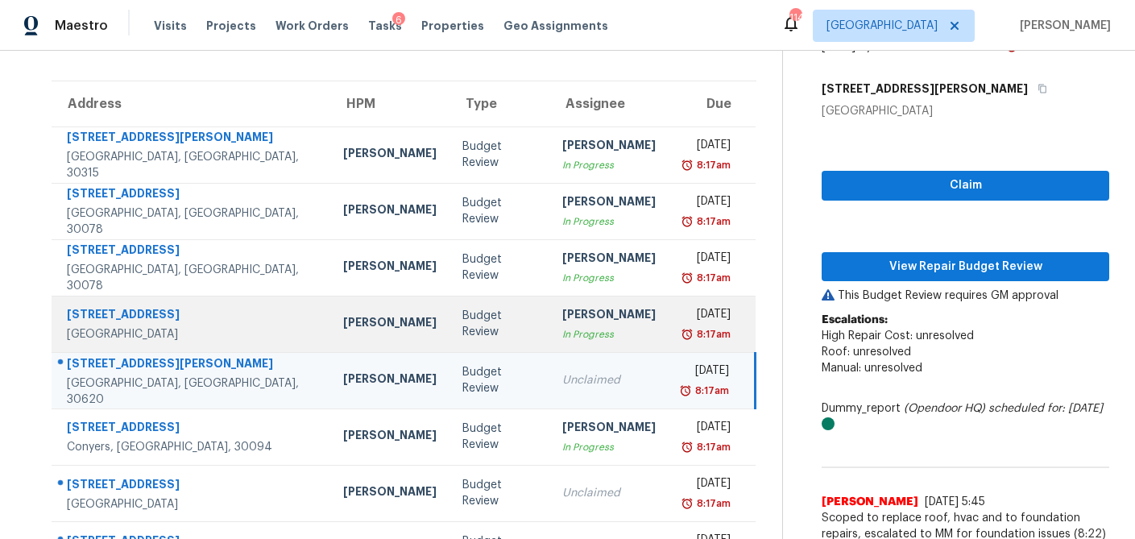
scroll to position [187, 0]
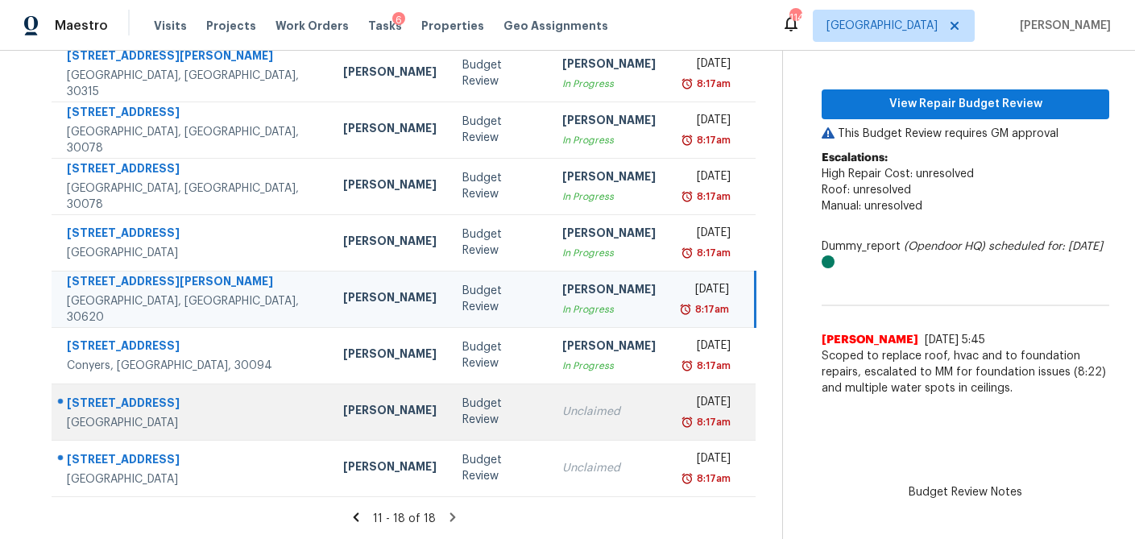
click at [562, 405] on div "Unclaimed" at bounding box center [608, 412] width 93 height 16
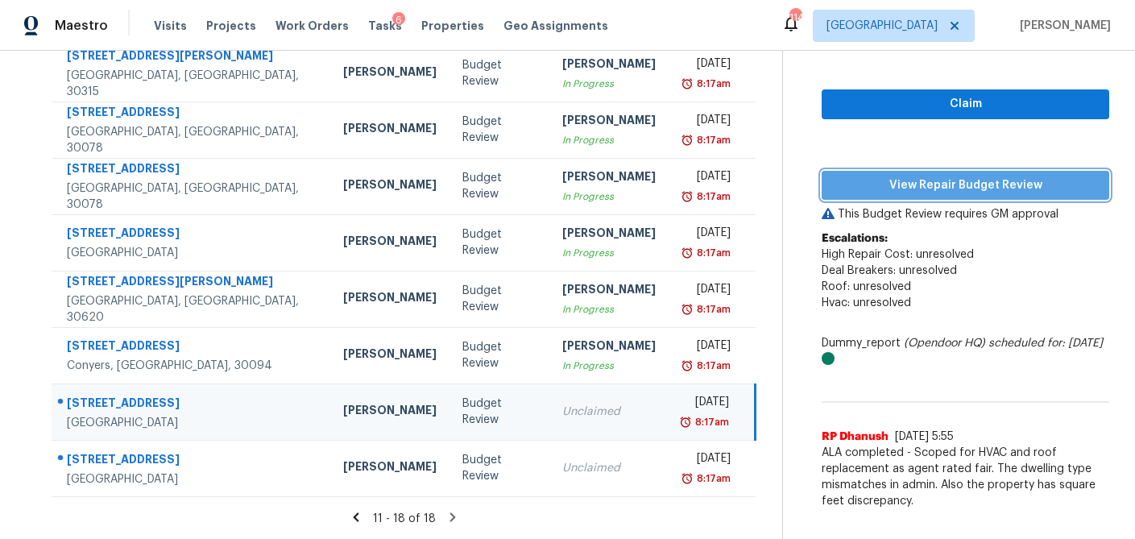
click at [981, 189] on span "View Repair Budget Review" at bounding box center [966, 186] width 262 height 20
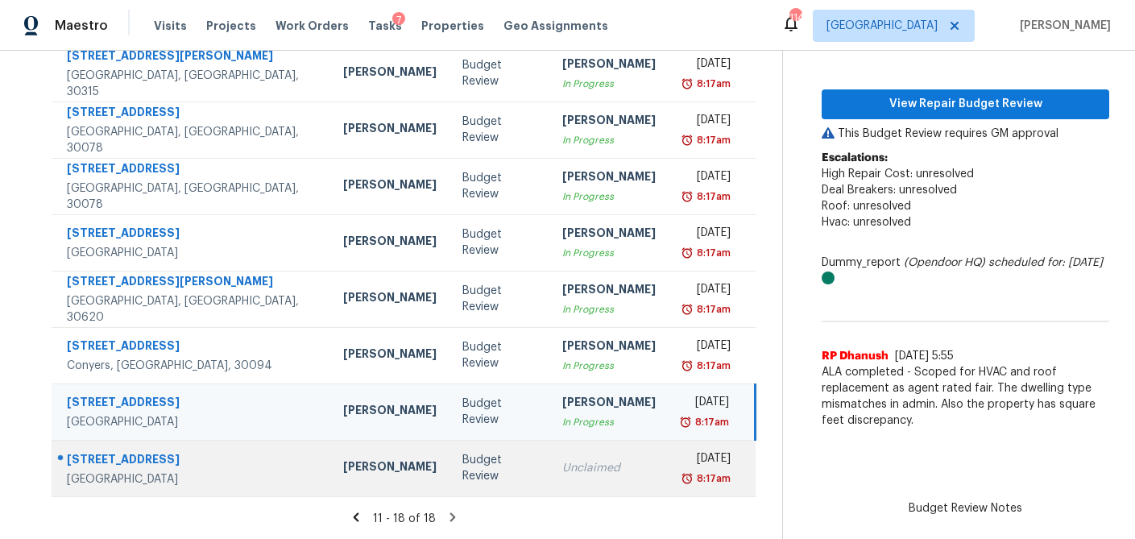
click at [450, 492] on td "Budget Review" at bounding box center [499, 468] width 99 height 56
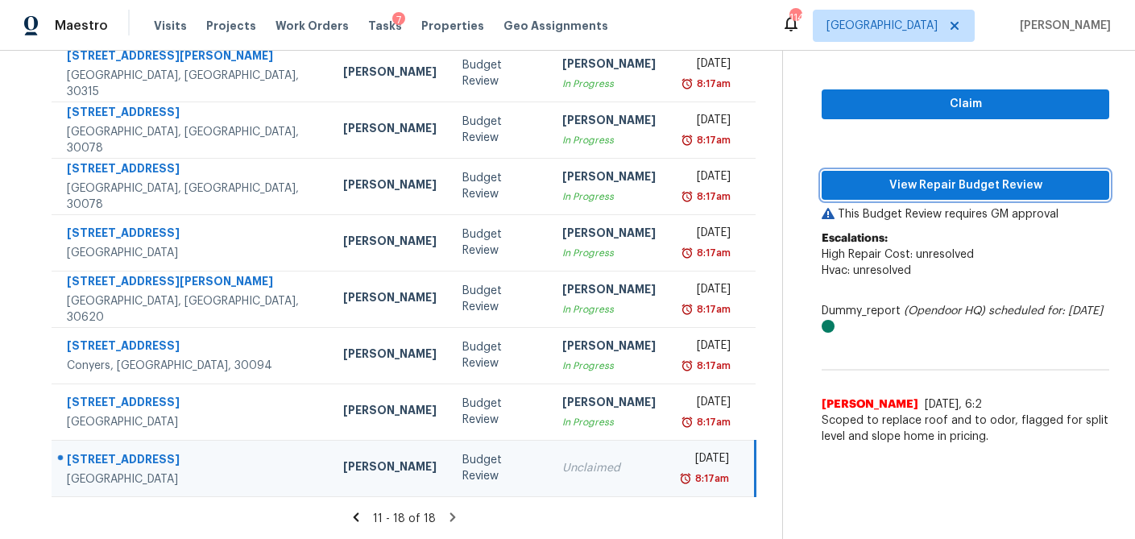
click at [925, 189] on span "View Repair Budget Review" at bounding box center [966, 186] width 262 height 20
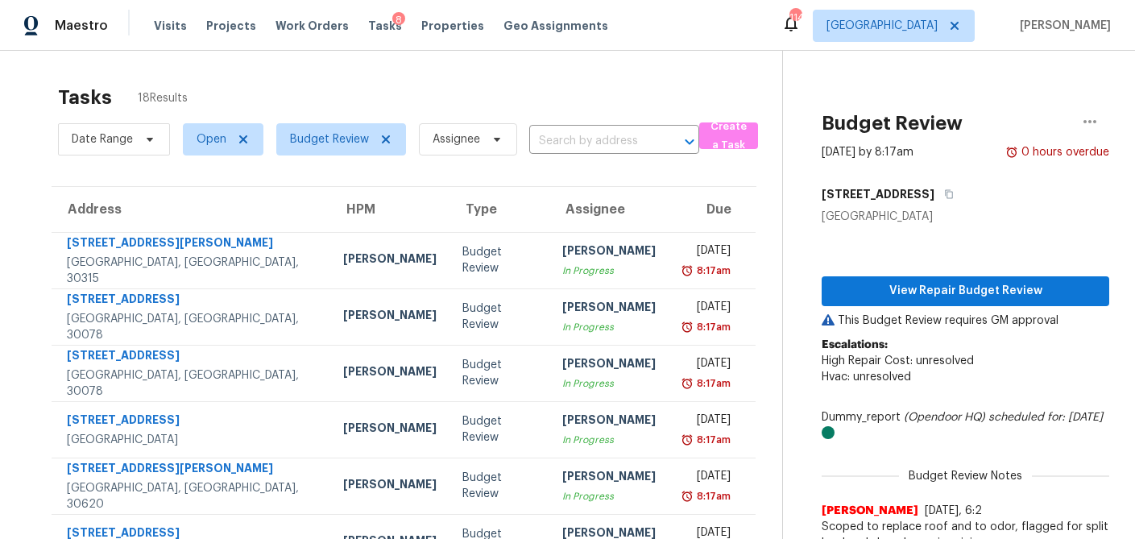
scroll to position [2, 0]
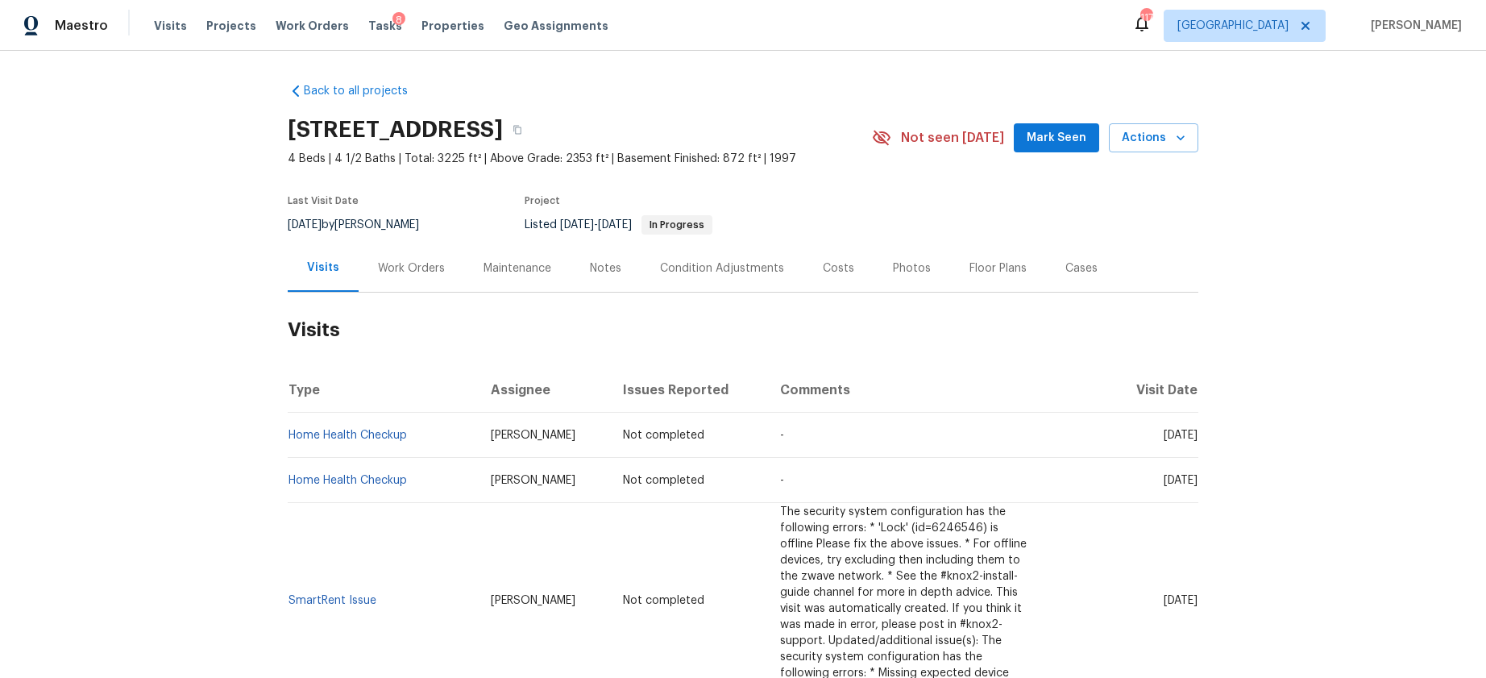
click at [904, 268] on div "Photos" at bounding box center [912, 268] width 38 height 16
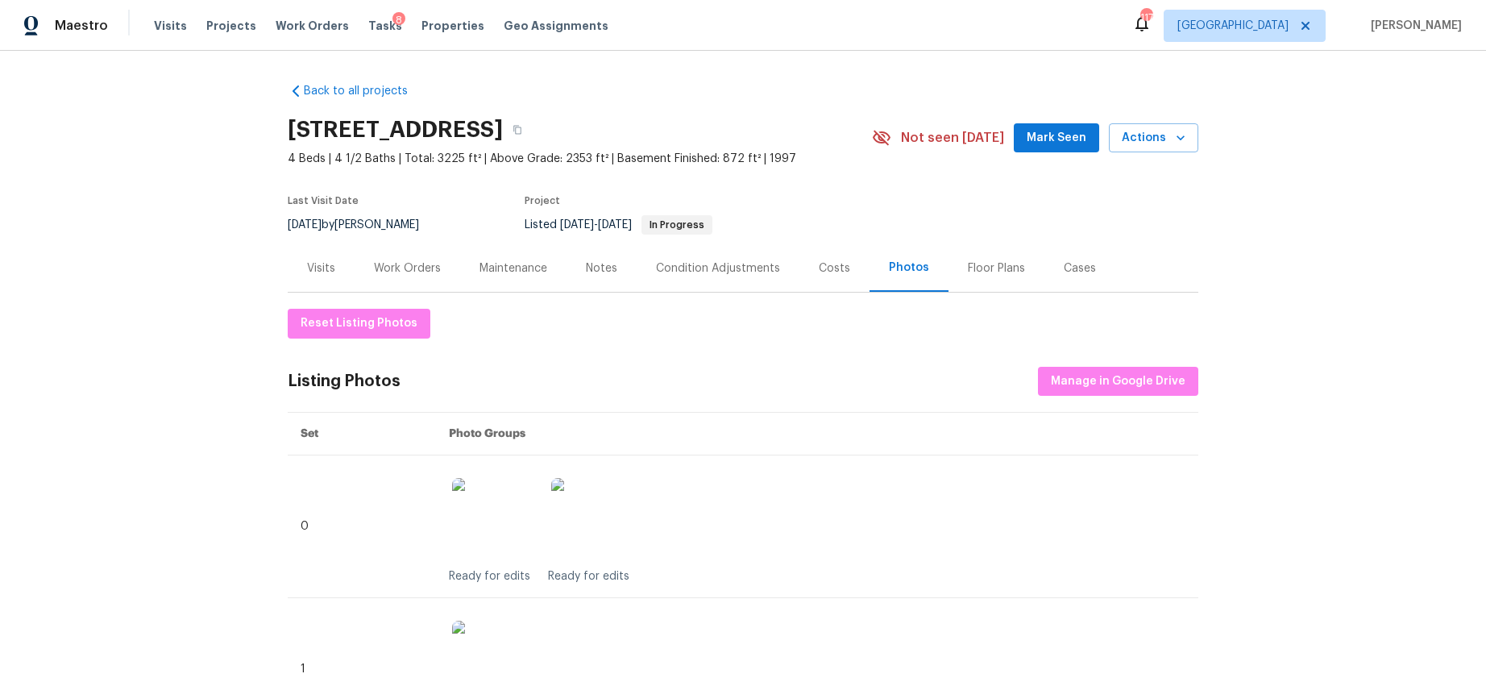
click at [313, 261] on div "Visits" at bounding box center [321, 268] width 28 height 16
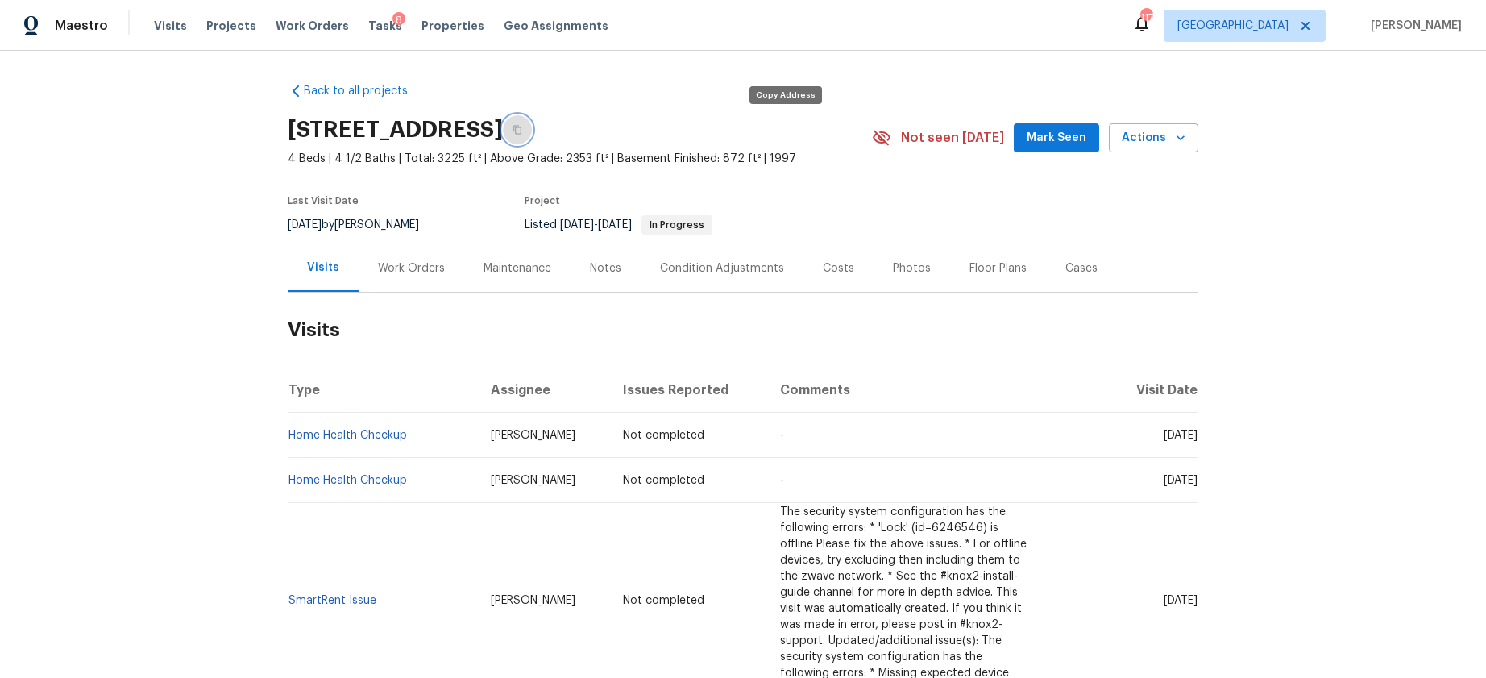
click at [521, 127] on icon "button" at bounding box center [517, 130] width 8 height 9
